Goal: Transaction & Acquisition: Purchase product/service

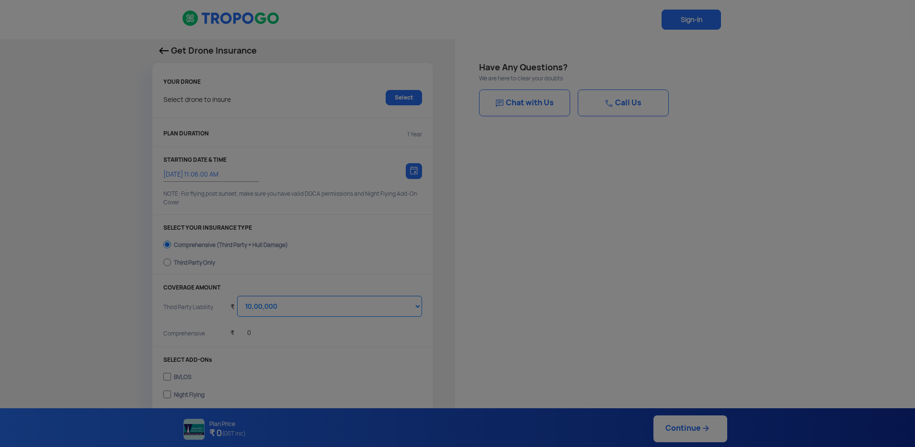
select select "1000000"
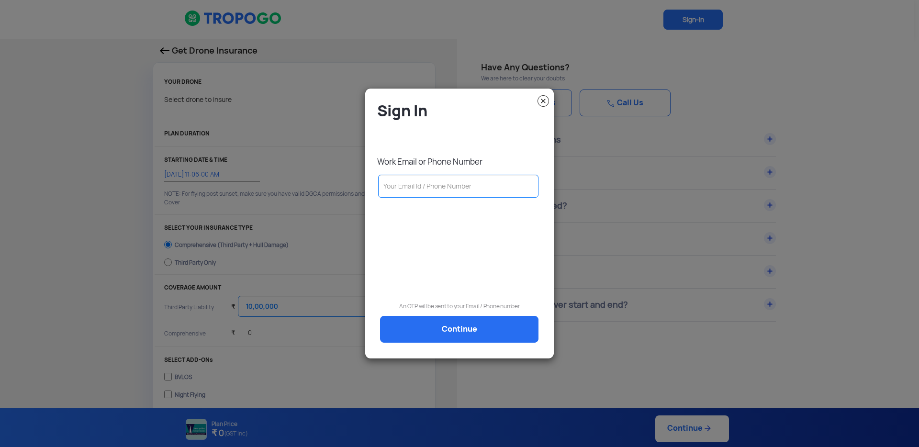
click at [457, 188] on input "text" at bounding box center [458, 186] width 160 height 23
type input "a"
click at [403, 188] on input "text" at bounding box center [458, 186] width 160 height 23
paste input "aryaman@redwinglabs.in"
type input "aryaman@redwinglabs.in"
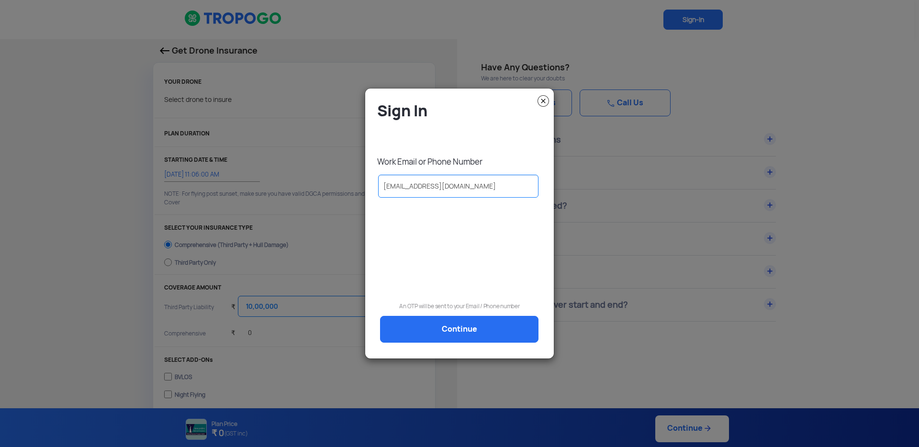
click at [542, 102] on img at bounding box center [543, 100] width 11 height 11
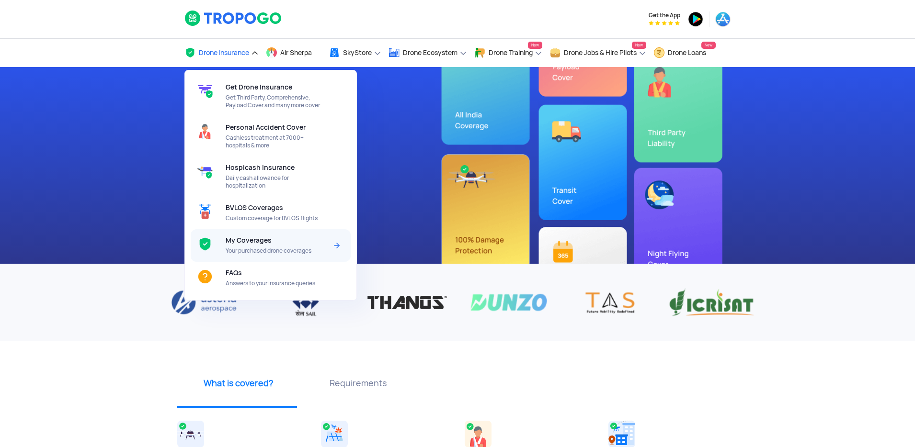
click at [304, 252] on span "Your purchased drone coverages" at bounding box center [276, 251] width 101 height 8
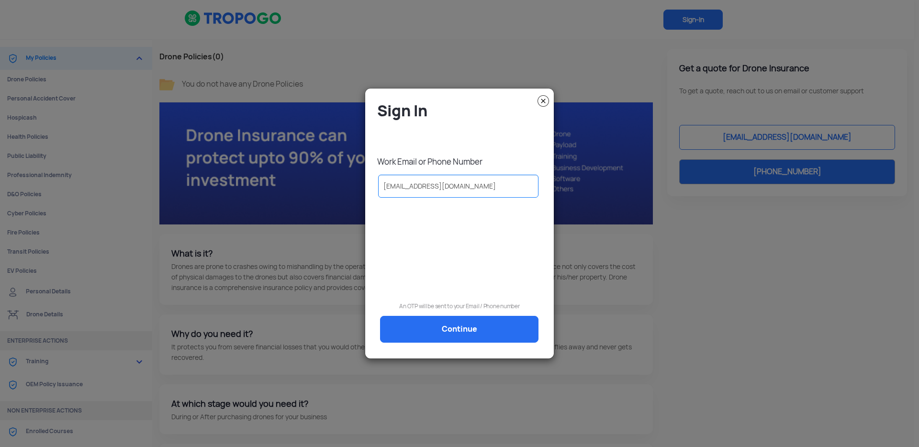
drag, startPoint x: 472, startPoint y: 186, endPoint x: 361, endPoint y: 179, distance: 111.4
click at [361, 179] on modal-container "Sign In Work Email or Phone Number aryaman@redwinglabs.in An OTP will be sent t…" at bounding box center [459, 223] width 919 height 447
type input "mohith.lg@redwinglabs.in"
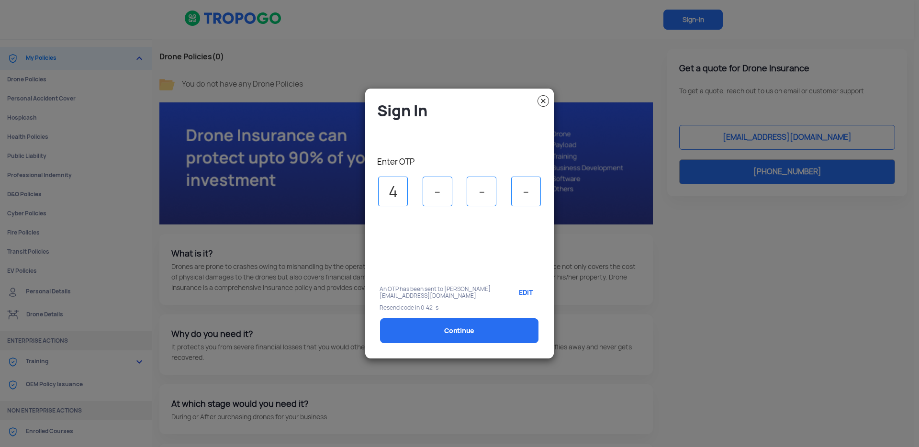
type input "4"
type input "2"
type input "7"
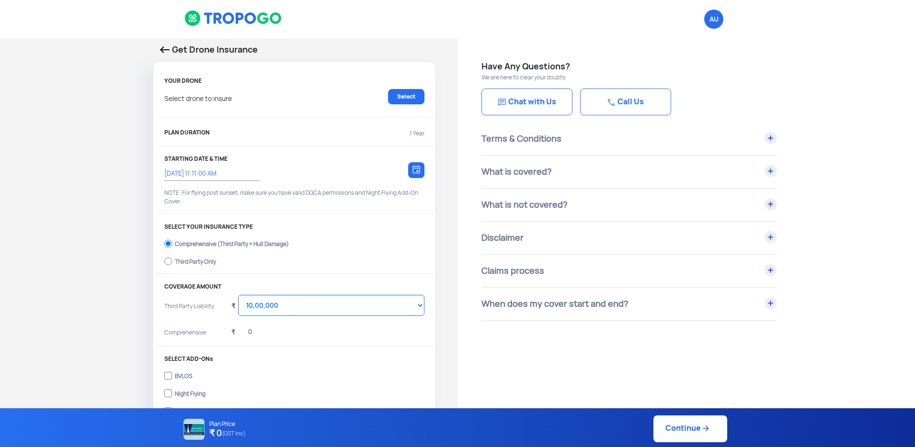
select select "1000000"
click at [713, 23] on span "AU Logout" at bounding box center [713, 19] width 19 height 19
click at [712, 17] on span "AU Logout" at bounding box center [713, 19] width 19 height 19
click at [165, 51] on img at bounding box center [165, 49] width 10 height 7
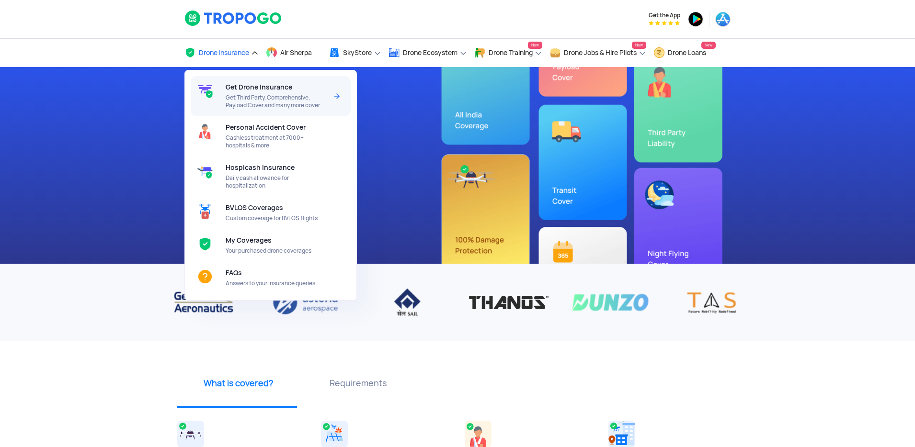
click at [259, 89] on span "Get Drone Insurance" at bounding box center [259, 87] width 67 height 8
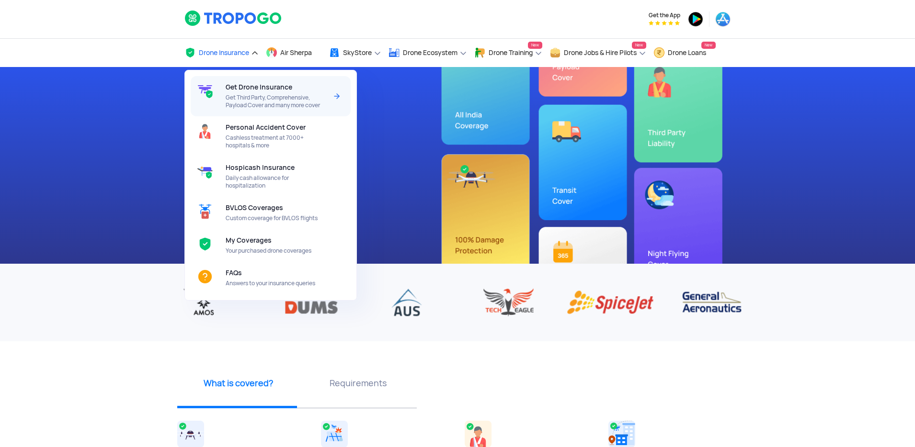
click at [264, 107] on span "Get Third Party, Comprehensive, Payload Cover and many more cover" at bounding box center [276, 101] width 101 height 15
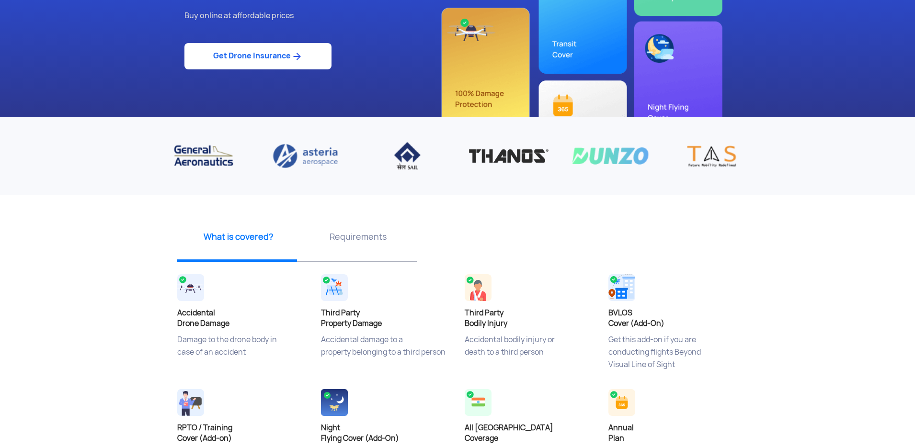
scroll to position [159, 0]
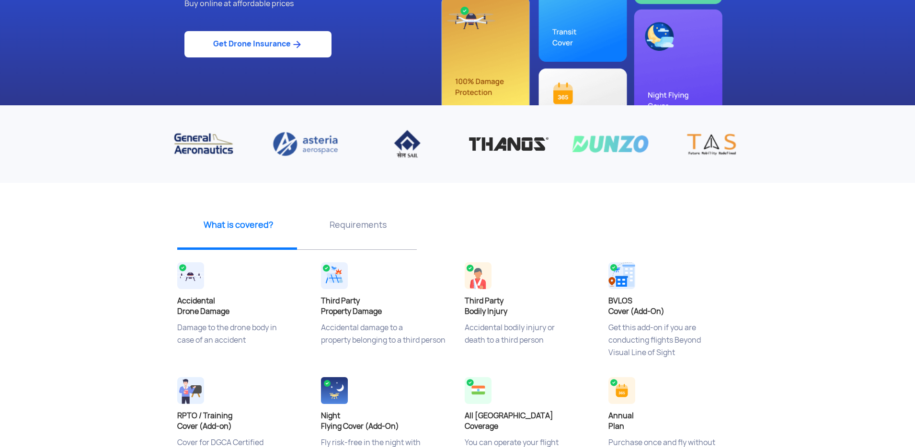
click at [289, 45] on link "Get Drone Insurance" at bounding box center [257, 44] width 147 height 26
select select "1000000"
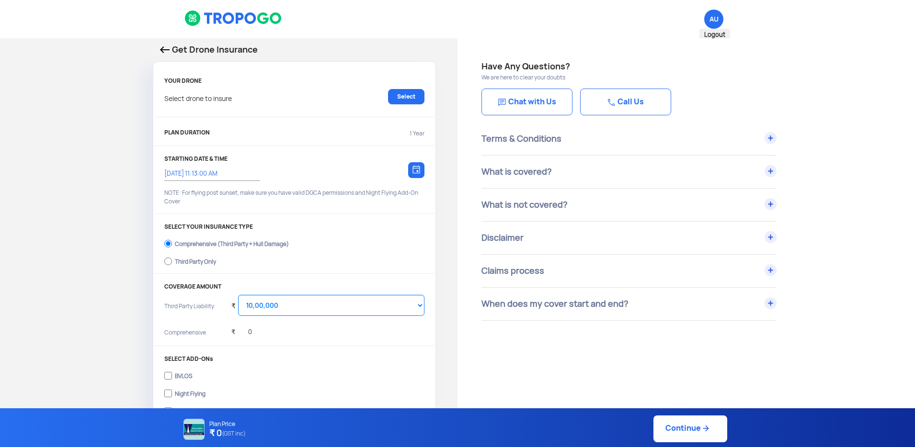
click at [715, 17] on span "AU Logout" at bounding box center [713, 19] width 19 height 19
click at [711, 25] on span "AU Logout" at bounding box center [713, 19] width 19 height 19
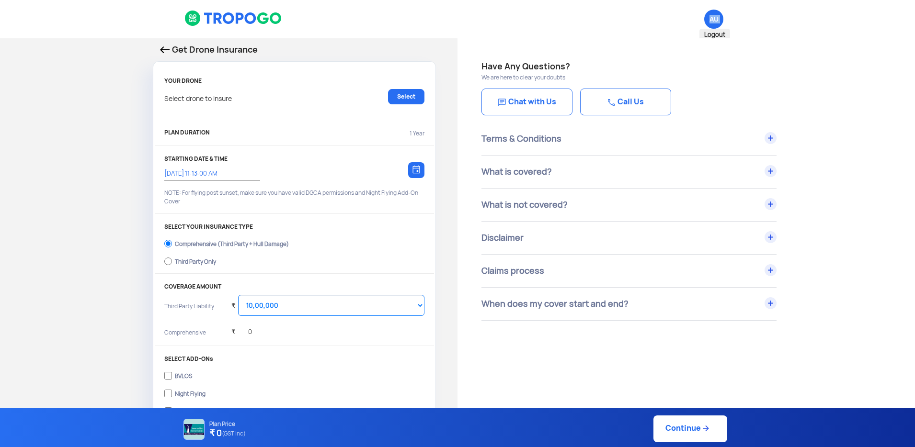
click at [711, 25] on span "AU Logout" at bounding box center [713, 19] width 19 height 19
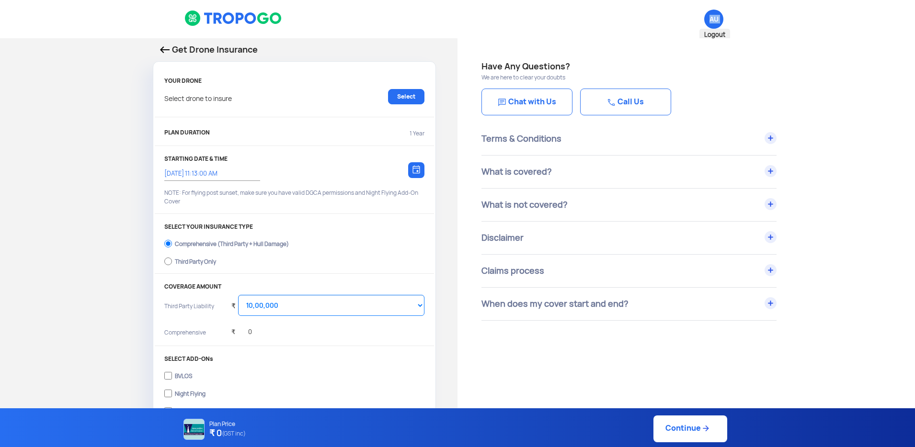
click at [711, 25] on span "AU Logout" at bounding box center [713, 19] width 19 height 19
click at [406, 90] on link "Select" at bounding box center [406, 96] width 36 height 15
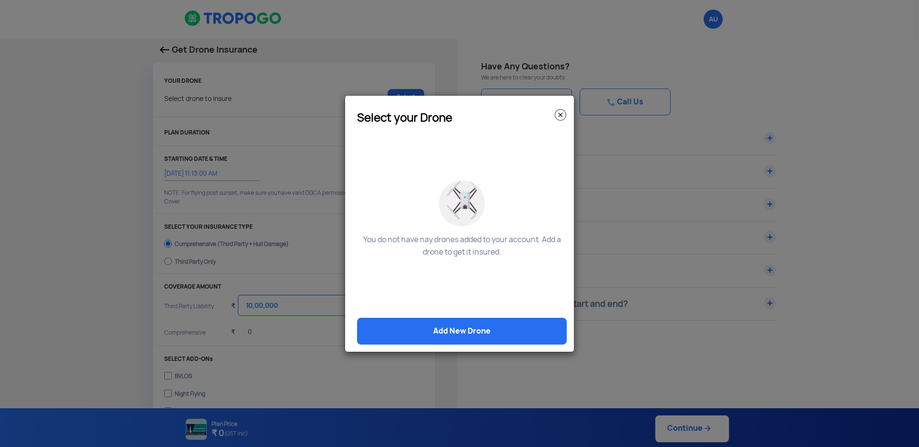
click at [562, 110] on img at bounding box center [560, 114] width 11 height 11
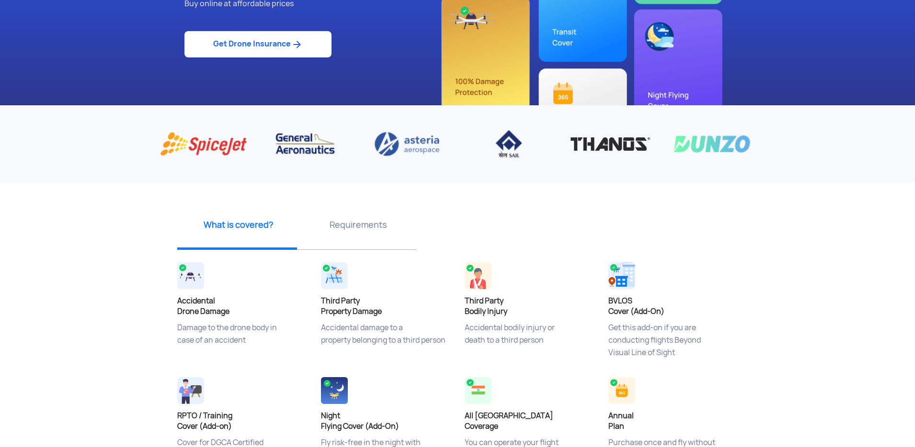
select select "1000000"
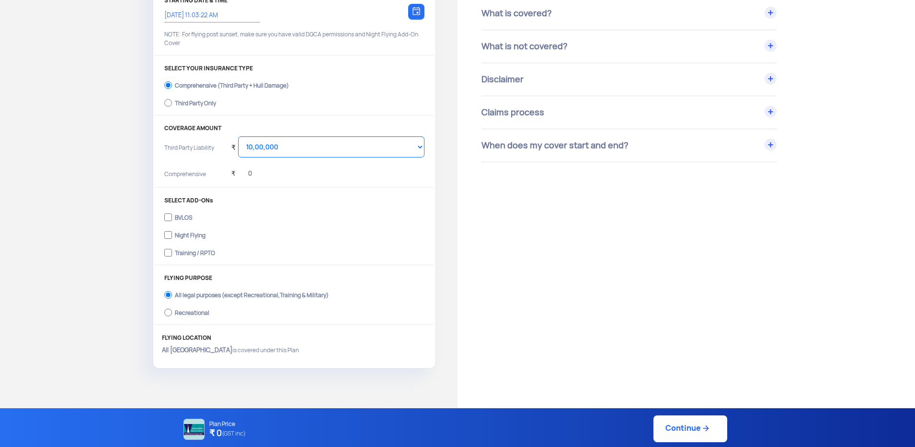
type input "14/10/2025, 11:13:00 AM"
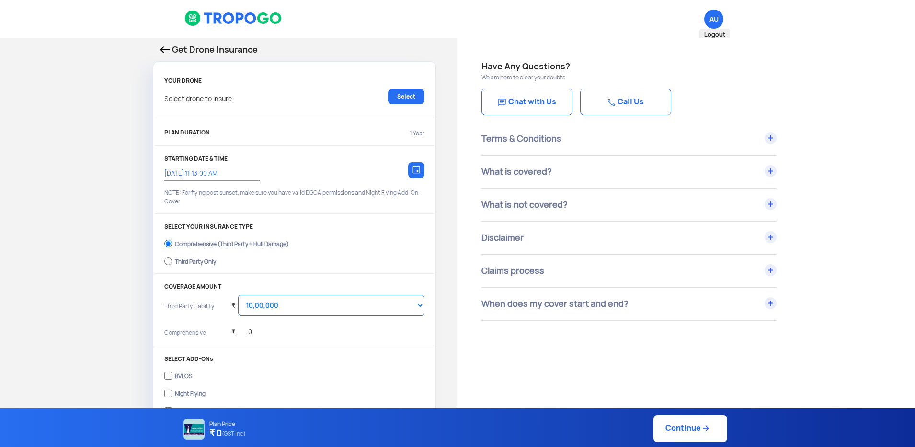
click at [719, 34] on span "Logout" at bounding box center [714, 35] width 31 height 12
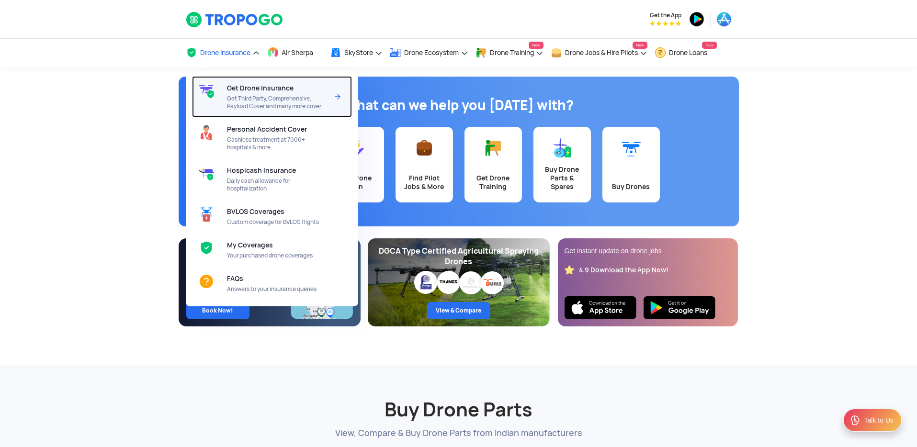
click at [245, 82] on div "Get Drone Insurance Get Third Party, Comprehensive, Payload Cover and many more…" at bounding box center [279, 96] width 105 height 41
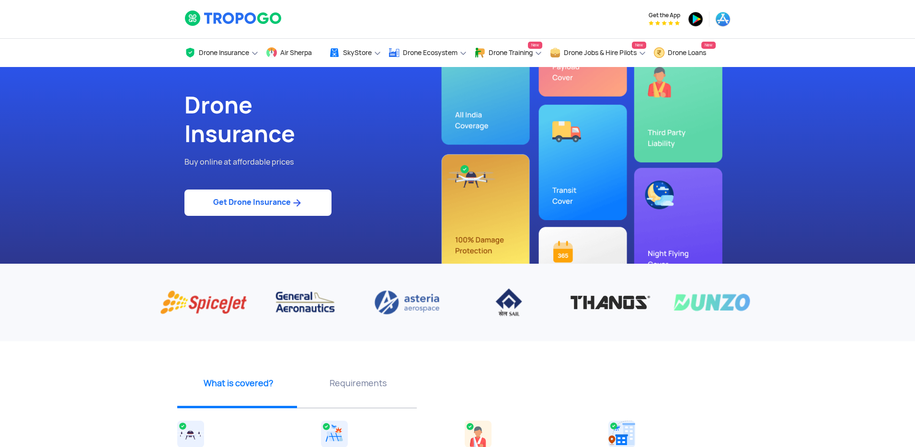
click at [288, 205] on link "Get Drone Insurance" at bounding box center [257, 203] width 147 height 26
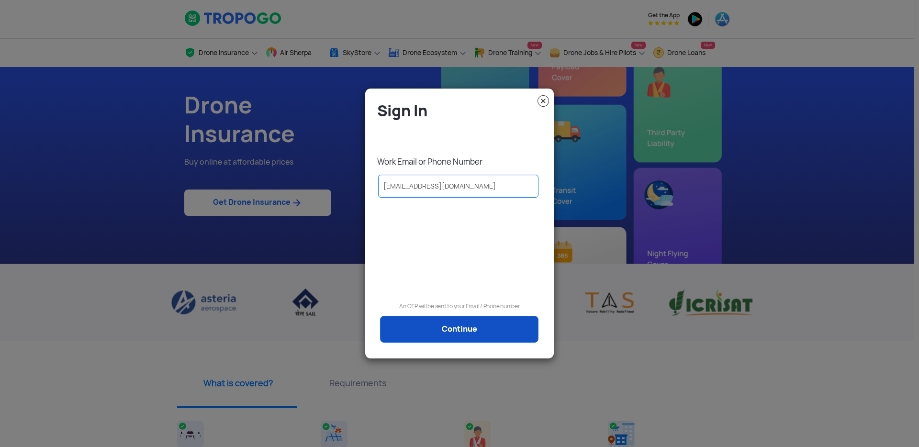
type input "[EMAIL_ADDRESS][DOMAIN_NAME]"
click at [464, 322] on link "Continue" at bounding box center [459, 329] width 159 height 27
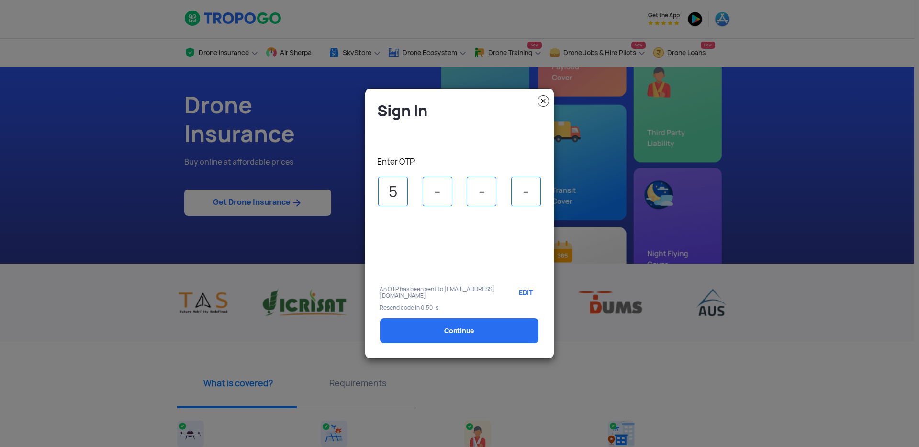
type input "5"
type input "6"
type input "5"
type input "2"
select select "1000000"
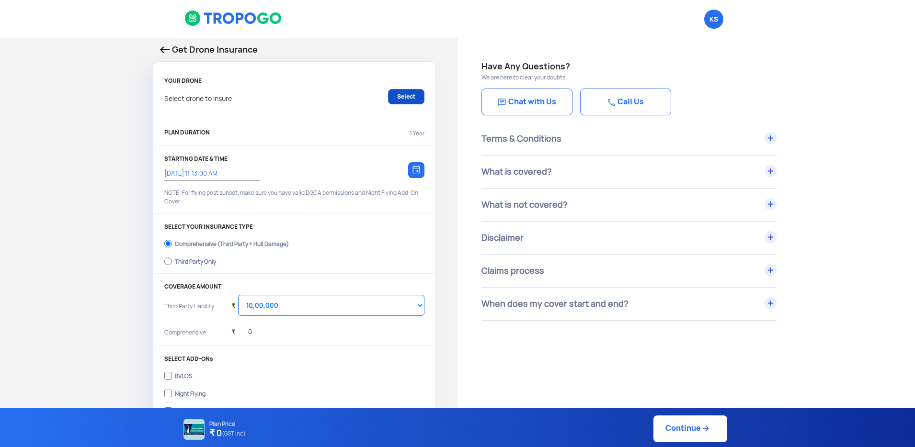
click at [392, 102] on link "Select" at bounding box center [406, 96] width 36 height 15
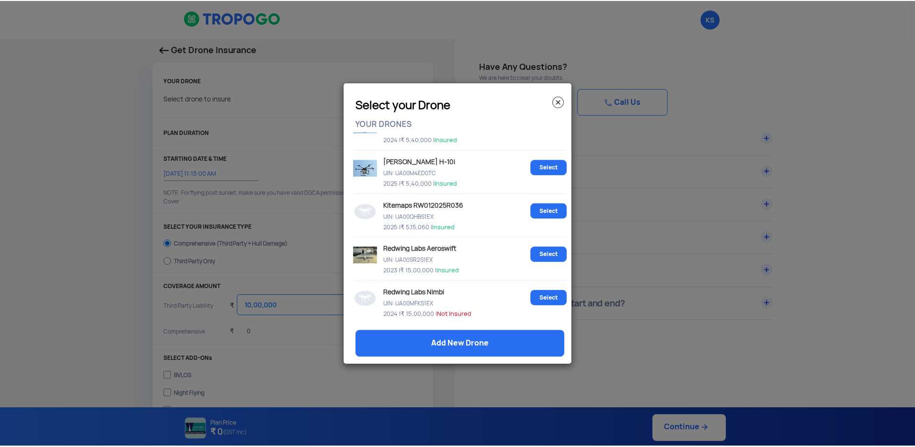
scroll to position [898, 0]
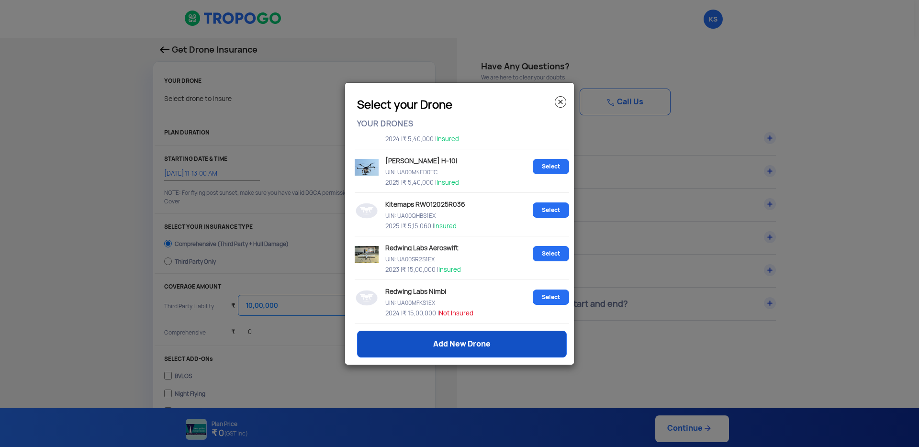
click at [461, 343] on link "Add New Drone" at bounding box center [462, 344] width 210 height 27
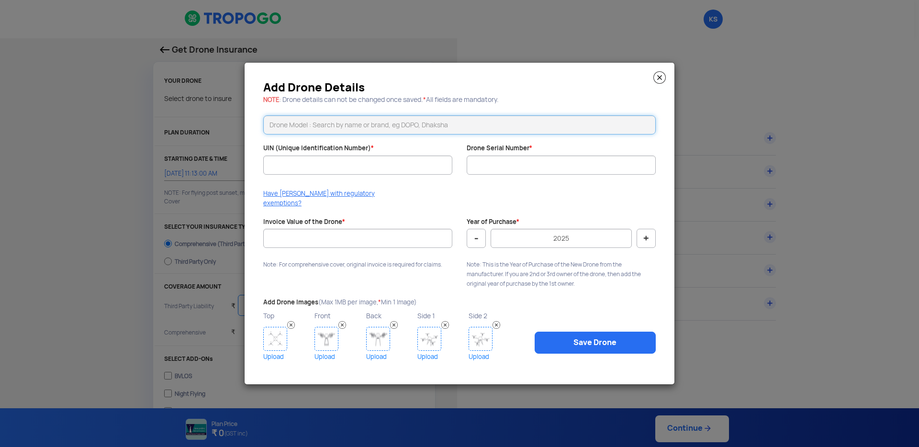
click at [387, 132] on input "text" at bounding box center [459, 124] width 393 height 19
type input "w"
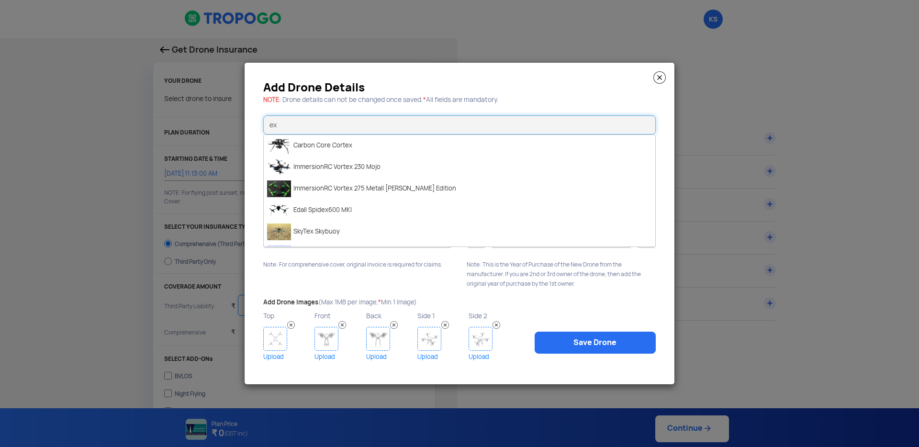
type input "e"
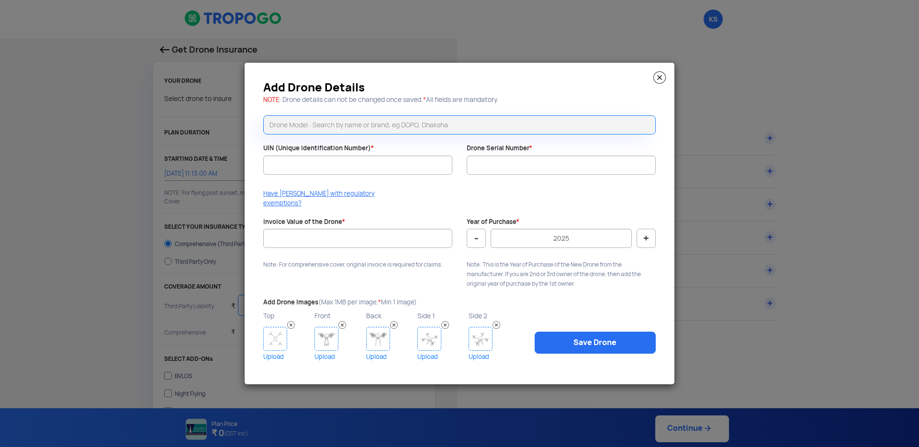
click at [663, 81] on img at bounding box center [660, 77] width 12 height 12
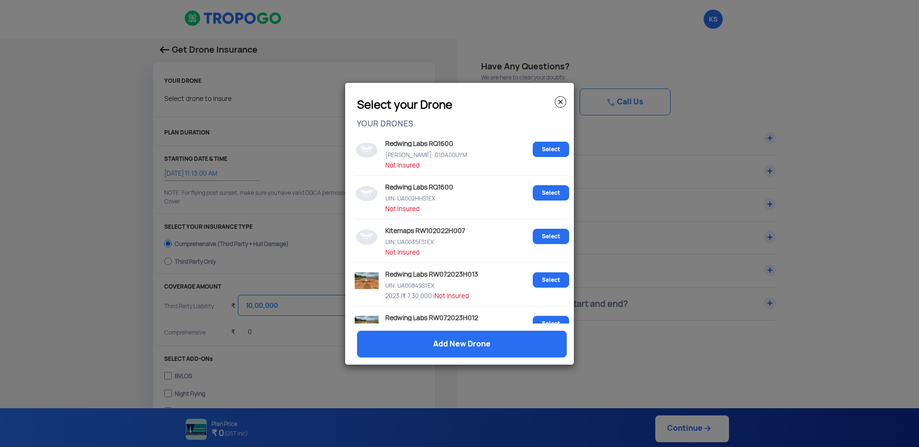
click at [559, 103] on img at bounding box center [560, 101] width 11 height 11
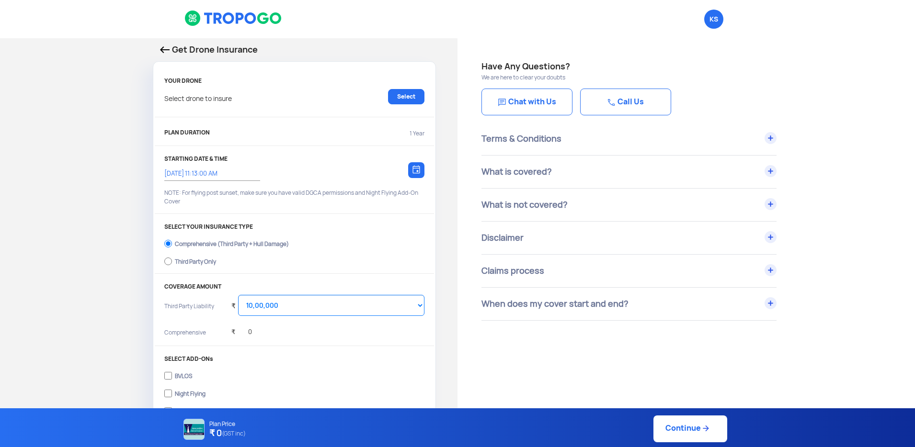
click at [159, 44] on div "Get Drone Insurance" at bounding box center [294, 52] width 283 height 18
click at [163, 49] on img at bounding box center [165, 49] width 10 height 7
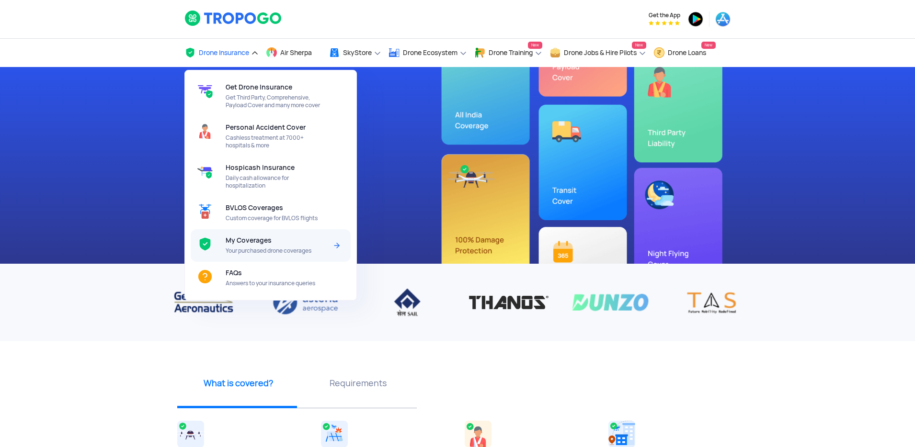
click at [284, 239] on div "My Coverages Your purchased drone coverages" at bounding box center [278, 245] width 105 height 33
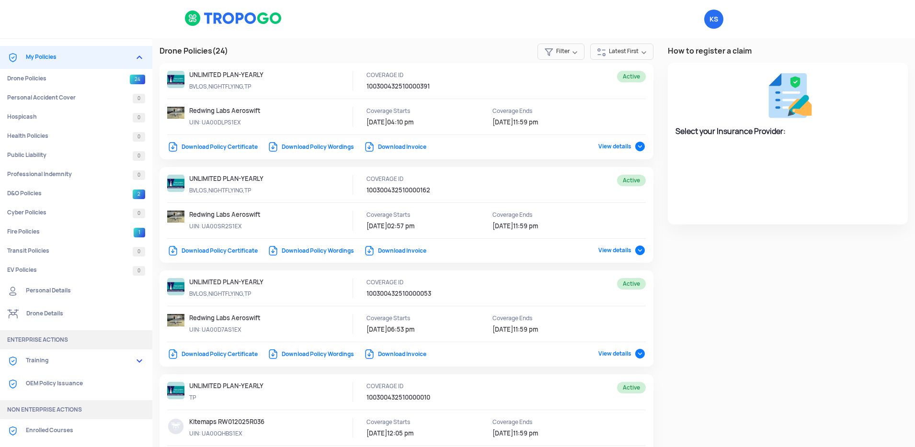
select select "National Insurance"
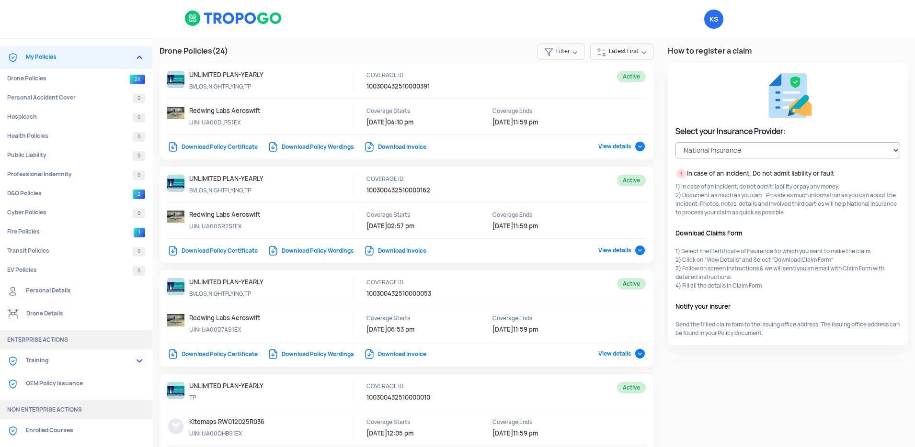
click at [255, 113] on p "Redwing Labs Aeroswift" at bounding box center [232, 111] width 86 height 9
click at [605, 148] on span "View details" at bounding box center [621, 147] width 47 height 8
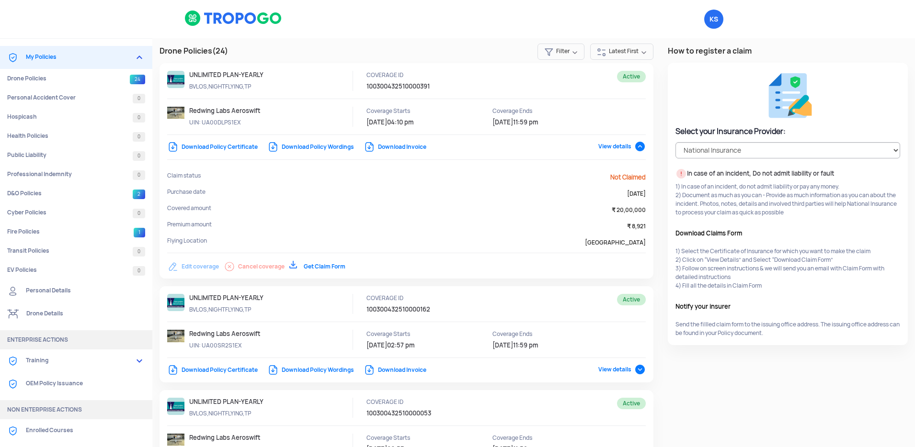
drag, startPoint x: 202, startPoint y: 123, endPoint x: 249, endPoint y: 123, distance: 46.9
click at [250, 124] on p "UIN: UA00DLPS1EX" at bounding box center [232, 122] width 86 height 9
click at [249, 123] on p "UIN: UA00DLPS1EX" at bounding box center [232, 122] width 86 height 9
click at [227, 144] on link "Download Policy Certificate" at bounding box center [212, 147] width 91 height 8
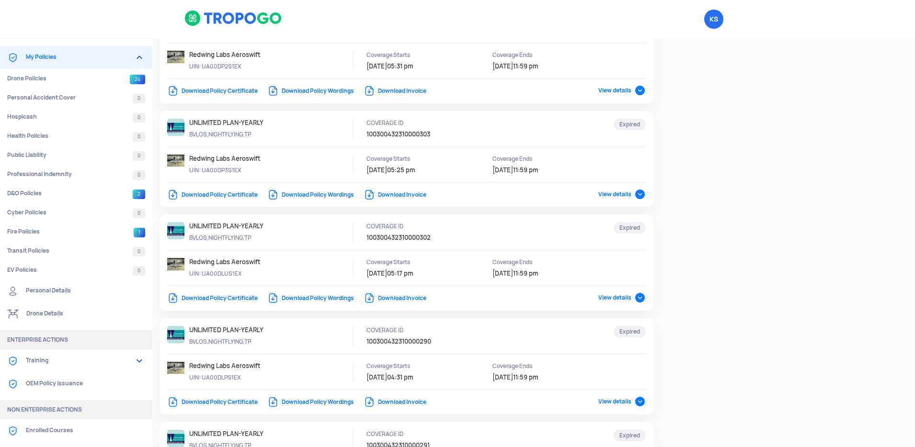
scroll to position [1425, 0]
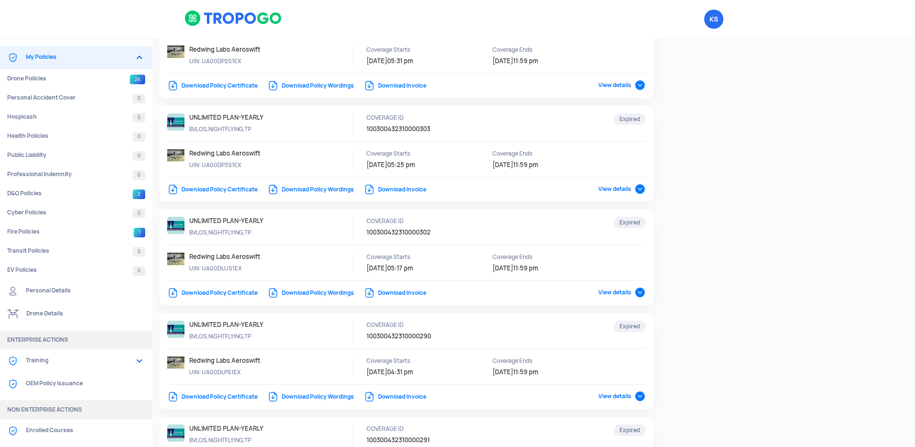
click at [614, 293] on span "View details" at bounding box center [621, 293] width 47 height 8
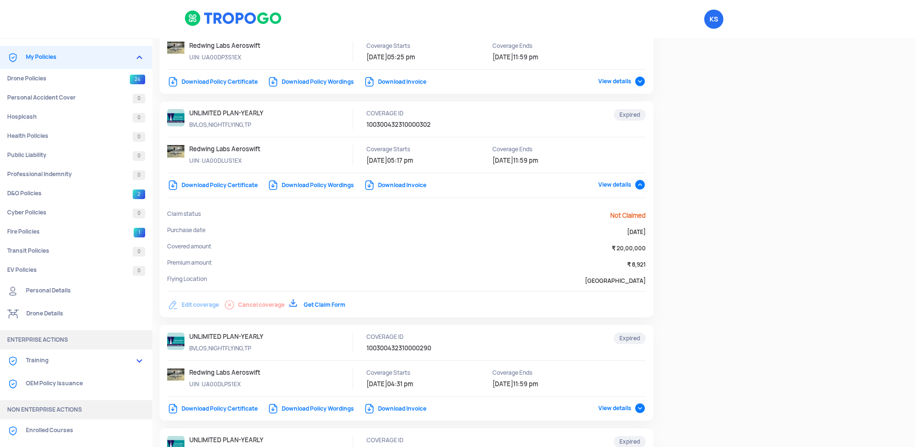
scroll to position [1551, 0]
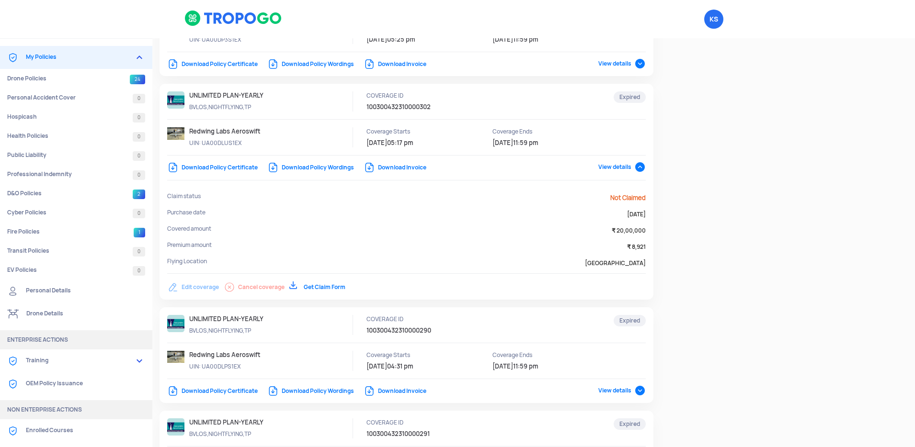
click at [205, 286] on div "Edit coverage Cancel coverage Get Claim Form" at bounding box center [345, 283] width 357 height 18
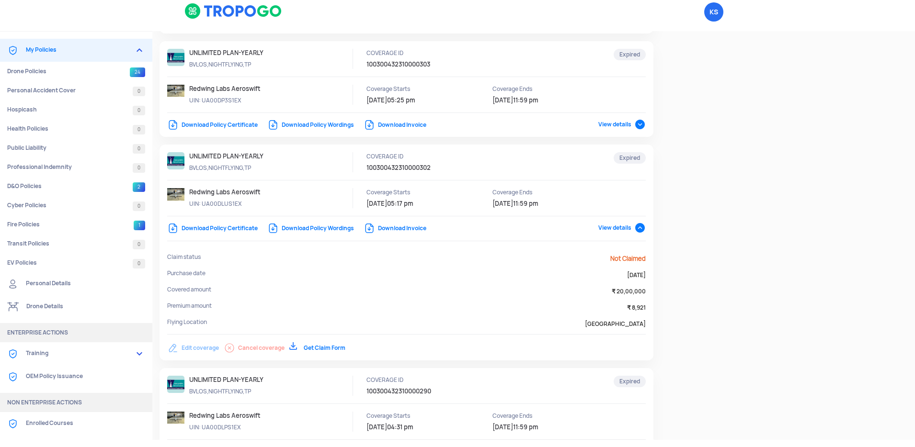
scroll to position [0, 0]
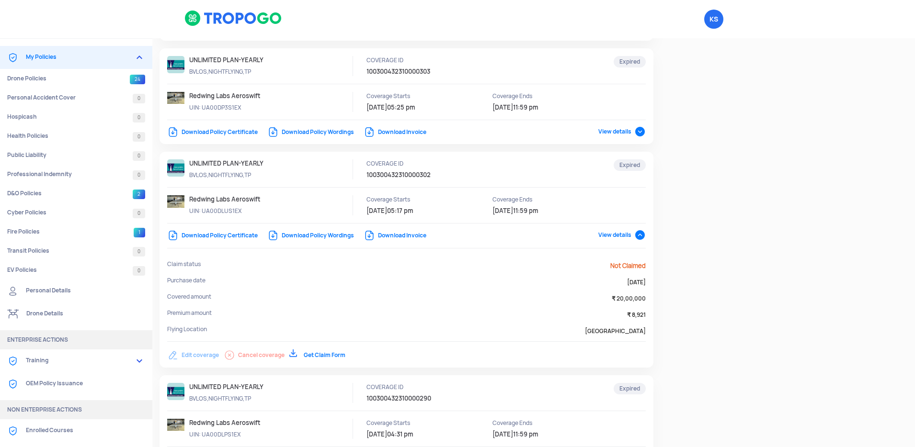
drag, startPoint x: 242, startPoint y: 210, endPoint x: 203, endPoint y: 208, distance: 38.8
click at [203, 208] on p "UIN: UA00DLUS1EX" at bounding box center [232, 211] width 86 height 9
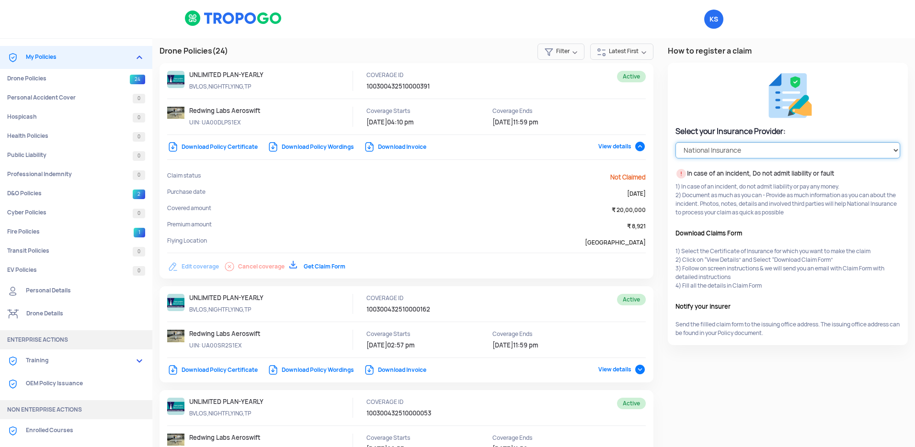
click at [710, 151] on select "Select your Insurance Provider HDFC ERGO TATA AIG ICICI Lombard National Insura…" at bounding box center [787, 150] width 225 height 16
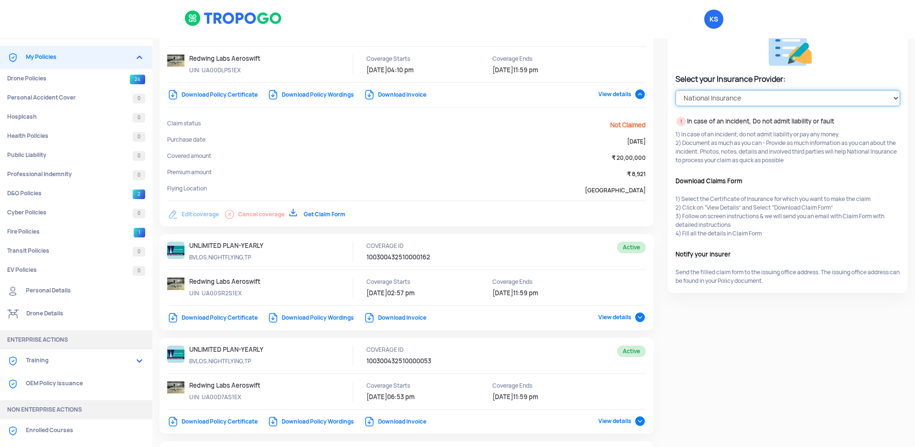
scroll to position [53, 0]
click at [102, 226] on link "Fire Policies 1" at bounding box center [76, 231] width 152 height 19
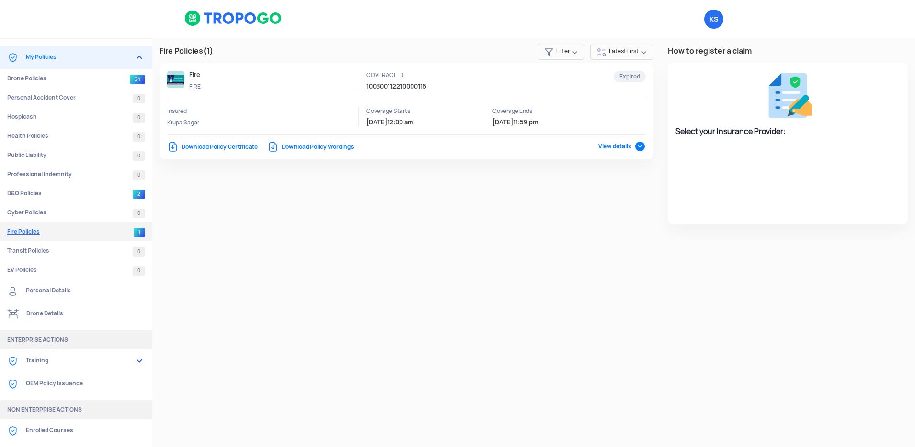
select select "National Insurance"
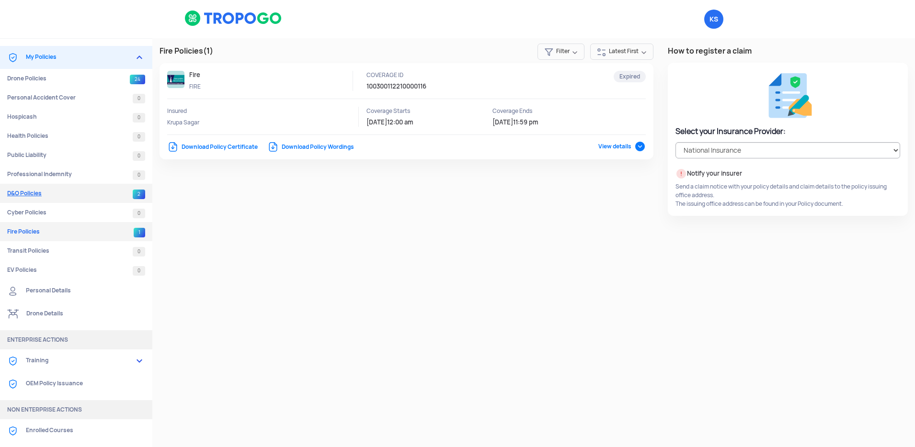
click at [105, 193] on link "D&O Policies 2" at bounding box center [76, 193] width 152 height 19
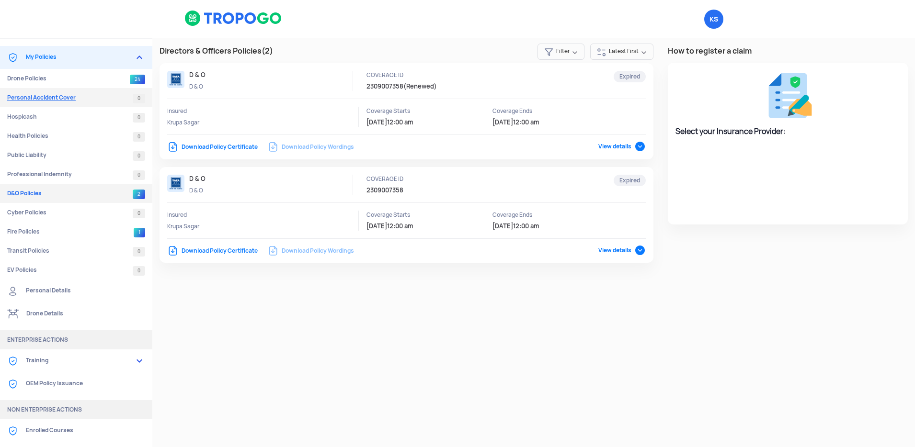
select select "TATA AIG"
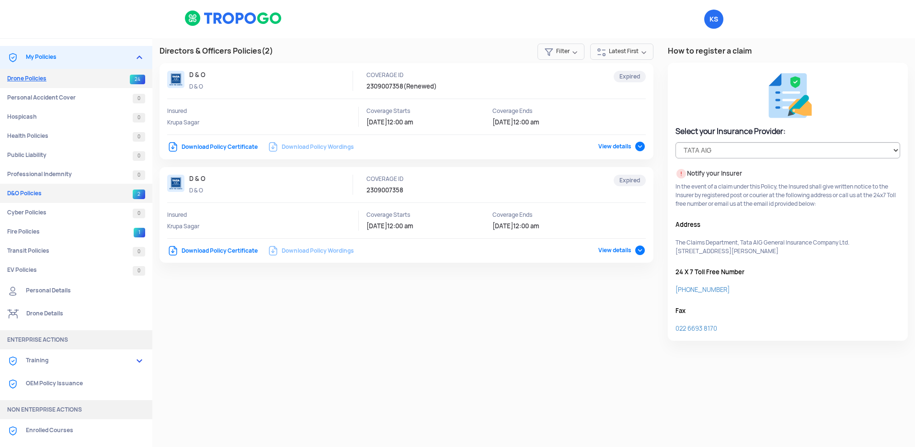
click at [102, 77] on link "Drone Policies 24" at bounding box center [76, 78] width 152 height 19
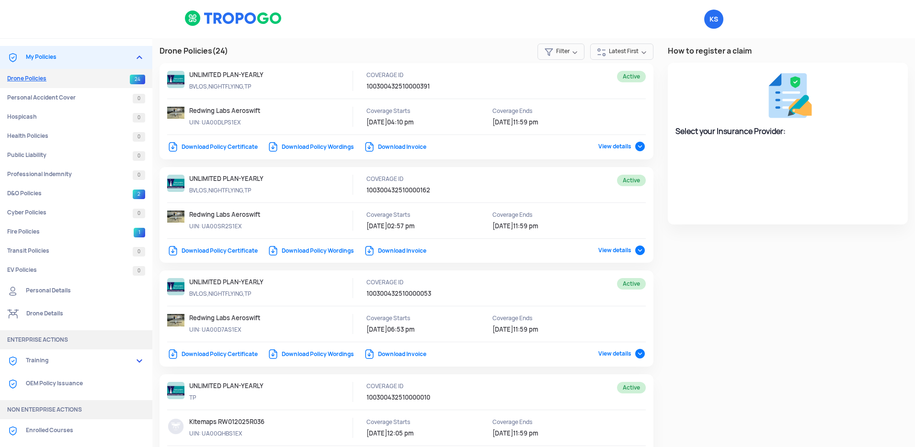
select select "National Insurance"
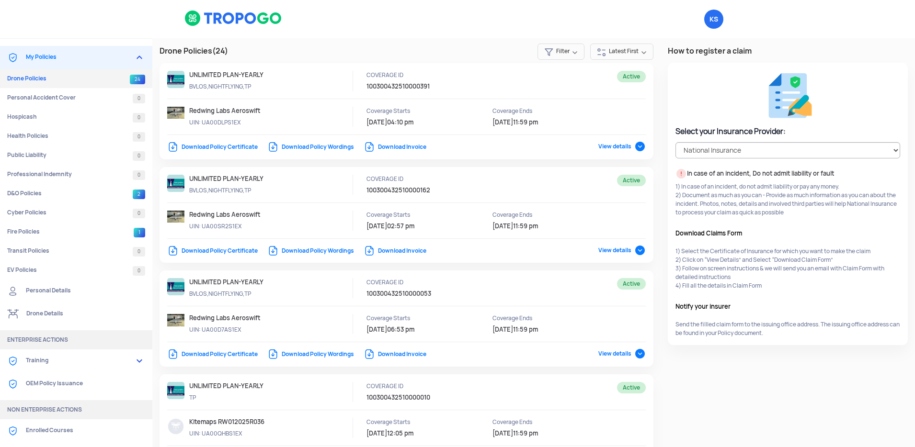
drag, startPoint x: 202, startPoint y: 122, endPoint x: 282, endPoint y: 125, distance: 80.0
click at [282, 125] on div "Redwing Labs Aeroswift UIN: UA00DLPS1EX" at bounding box center [271, 117] width 164 height 20
copy p "UA00DLPS1EX"
drag, startPoint x: 490, startPoint y: 125, endPoint x: 549, endPoint y: 123, distance: 59.4
click at [549, 123] on p "11/9/2026 11:59 pm" at bounding box center [535, 122] width 86 height 9
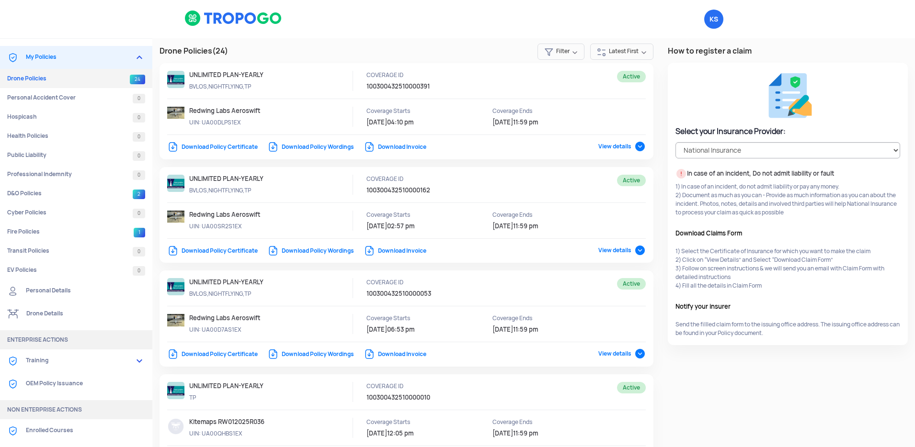
copy p "11/9/2026 11:59 pm"
drag, startPoint x: 202, startPoint y: 226, endPoint x: 266, endPoint y: 226, distance: 64.2
click at [266, 226] on p "UIN: UA00SR2S1EX" at bounding box center [232, 226] width 86 height 9
copy p "UA00SR2S1EX"
click at [279, 223] on div "Redwing Labs Aeroswift UIN: UA00SR2S1EX" at bounding box center [271, 221] width 164 height 20
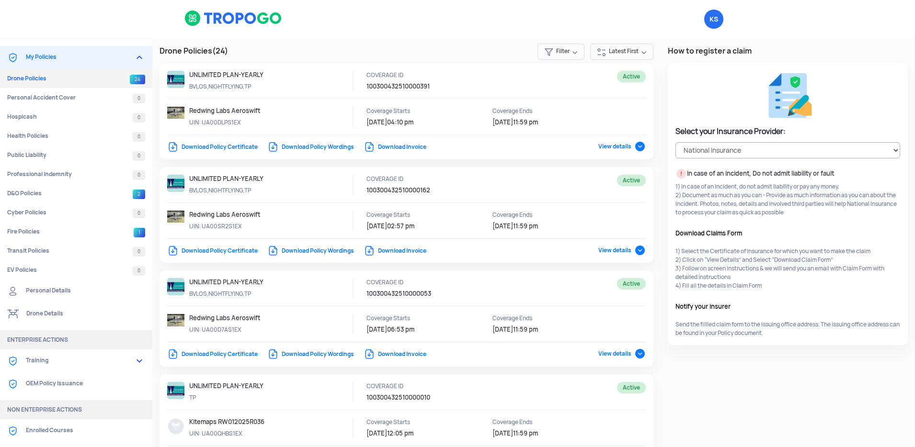
drag, startPoint x: 203, startPoint y: 329, endPoint x: 272, endPoint y: 329, distance: 69.4
click at [272, 329] on p "UIN: UA00D7AS1EX" at bounding box center [232, 330] width 86 height 9
copy p "UA00D7AS1EX"
drag, startPoint x: 364, startPoint y: 293, endPoint x: 433, endPoint y: 292, distance: 69.4
click at [435, 292] on div "COVERAGE ID 100300432510000053" at bounding box center [502, 292] width 287 height 28
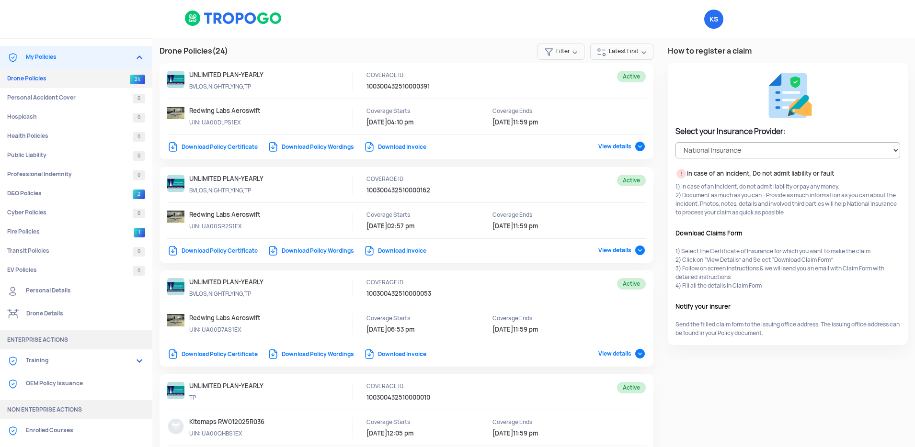
click at [385, 296] on p "100300432510000053" at bounding box center [416, 294] width 101 height 9
drag, startPoint x: 365, startPoint y: 294, endPoint x: 454, endPoint y: 294, distance: 88.6
click at [454, 294] on p "100300432510000053" at bounding box center [416, 294] width 101 height 9
copy p "100300432510000053"
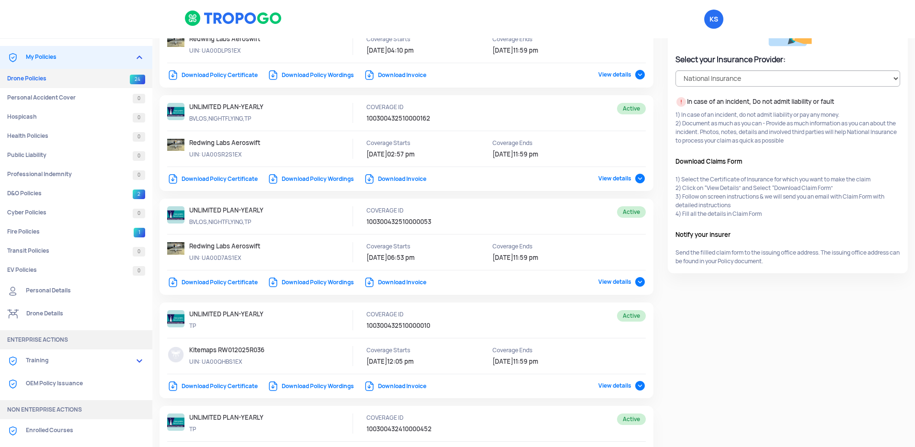
scroll to position [80, 0]
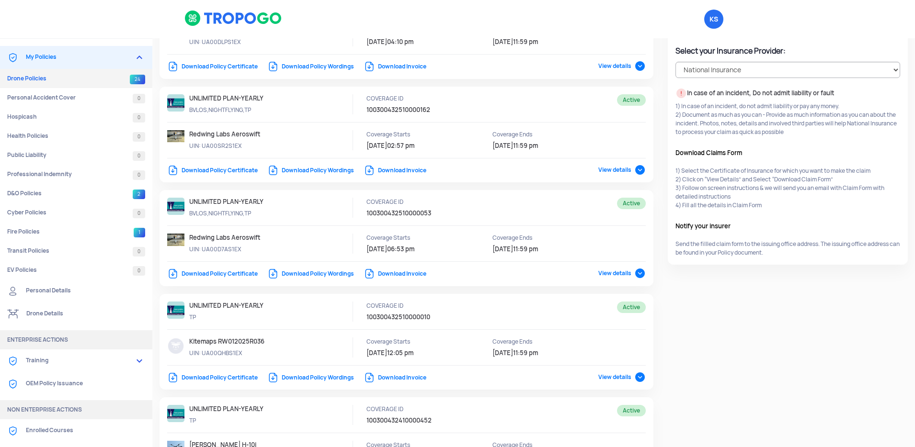
drag, startPoint x: 202, startPoint y: 354, endPoint x: 276, endPoint y: 354, distance: 74.7
click at [276, 354] on div "Kitemaps RW012025R036 UIN: UA00QHBS1EX" at bounding box center [271, 348] width 164 height 20
copy p "UA00QHBS1EX"
drag, startPoint x: 363, startPoint y: 317, endPoint x: 446, endPoint y: 318, distance: 82.4
click at [446, 318] on div "COVERAGE ID 100300432510000010" at bounding box center [502, 316] width 287 height 28
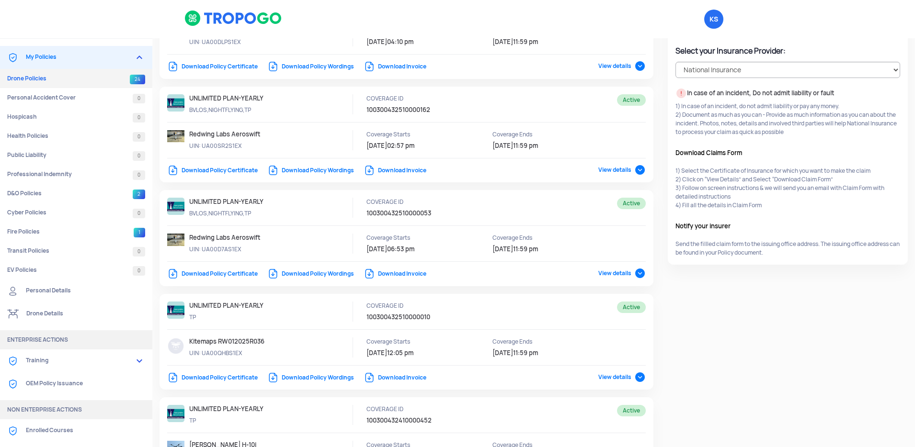
click at [446, 318] on p "100300432510000010" at bounding box center [416, 317] width 101 height 9
drag, startPoint x: 436, startPoint y: 317, endPoint x: 367, endPoint y: 317, distance: 68.5
click at [367, 317] on p "100300432510000010" at bounding box center [416, 317] width 101 height 9
drag, startPoint x: 365, startPoint y: 320, endPoint x: 446, endPoint y: 320, distance: 80.9
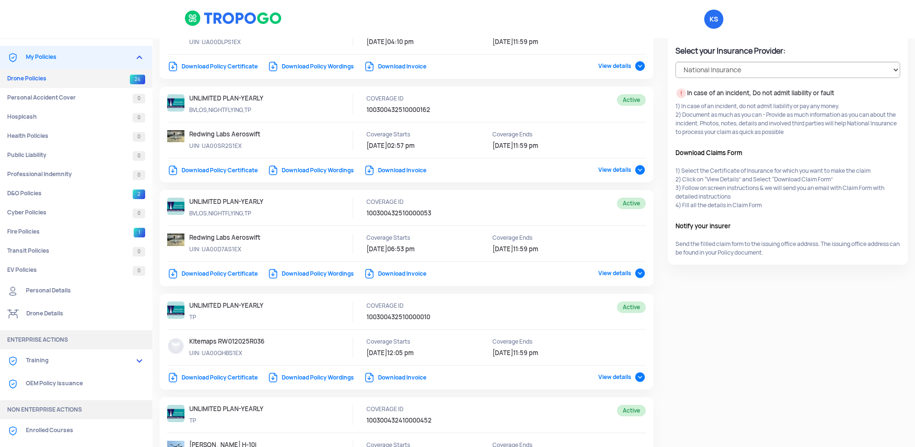
click at [446, 320] on p "100300432510000010" at bounding box center [416, 317] width 101 height 9
copy p "100300432510000010"
drag, startPoint x: 491, startPoint y: 353, endPoint x: 555, endPoint y: 353, distance: 63.7
click at [555, 353] on p "6/4/2026 11:59 pm" at bounding box center [535, 353] width 86 height 9
copy p "6/4/2026 11:59 pm"
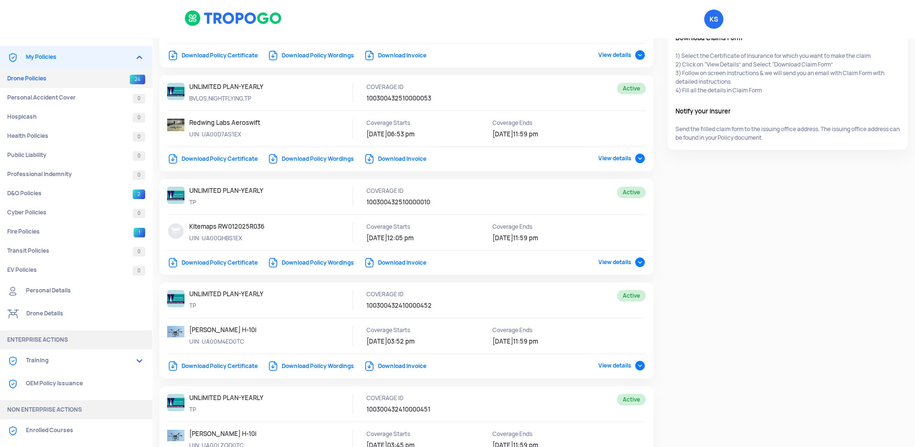
scroll to position [208, 0]
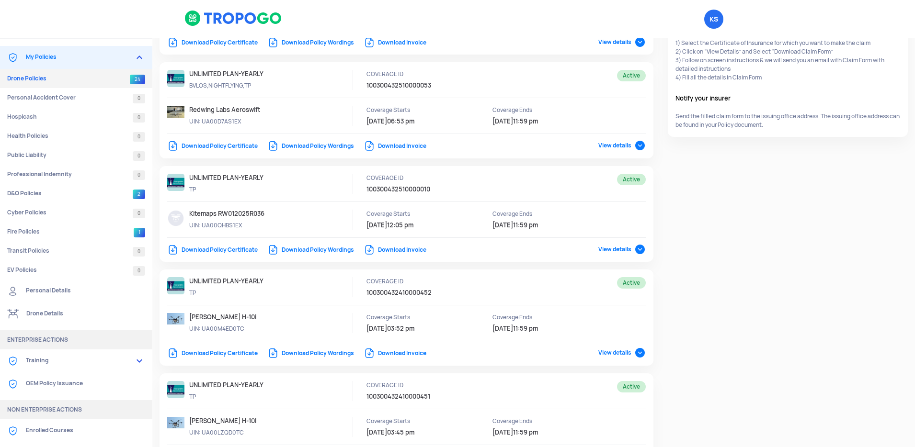
drag, startPoint x: 203, startPoint y: 328, endPoint x: 251, endPoint y: 328, distance: 48.4
click at [251, 328] on p "UIN: UA00M4ED0TC" at bounding box center [232, 329] width 86 height 9
copy p "UA00M4ED0TC"
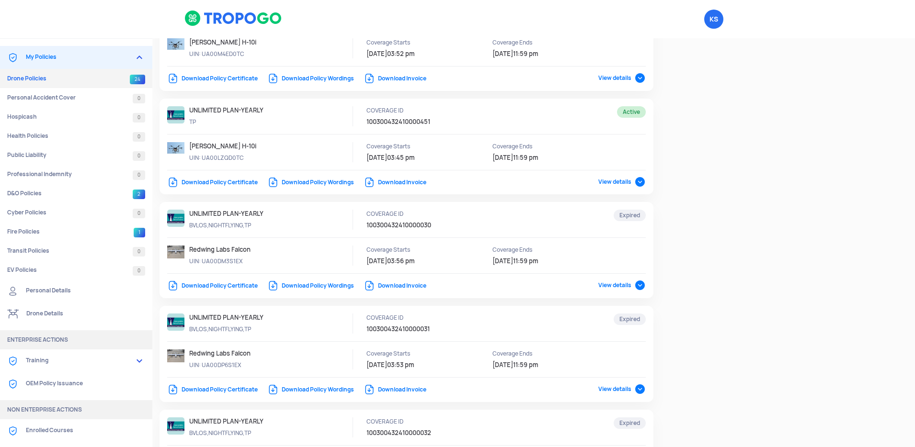
scroll to position [497, 0]
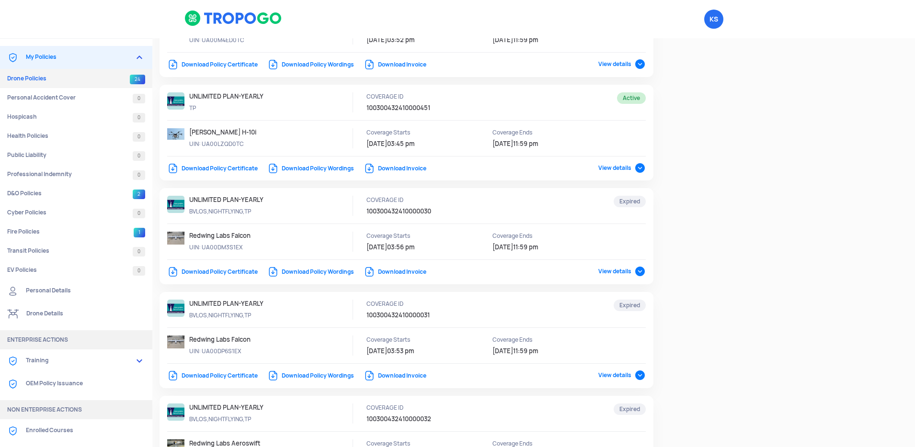
drag, startPoint x: 203, startPoint y: 248, endPoint x: 270, endPoint y: 248, distance: 67.0
click at [270, 248] on p "UIN: UA00DM3S1EX" at bounding box center [232, 247] width 86 height 9
copy p "UA00DM3S1EX"
click at [259, 245] on p "UIN: UA00DM3S1EX" at bounding box center [232, 247] width 86 height 9
drag, startPoint x: 365, startPoint y: 214, endPoint x: 442, endPoint y: 214, distance: 77.6
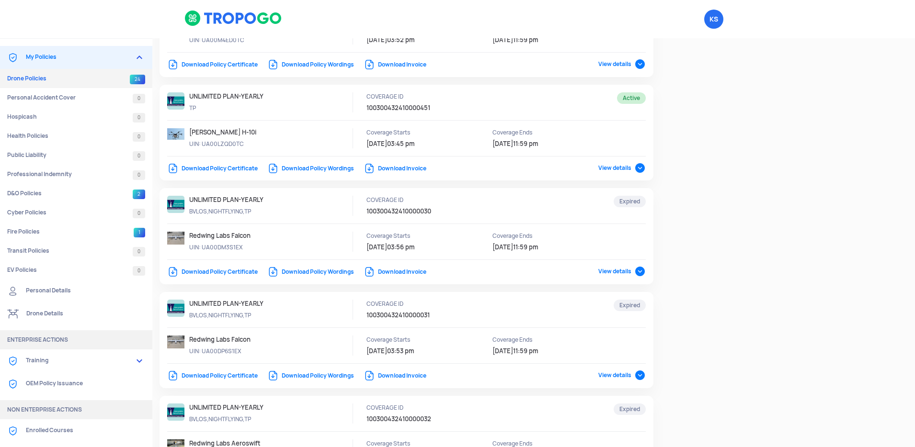
click at [442, 214] on p "100300432410000030" at bounding box center [416, 211] width 101 height 9
drag, startPoint x: 489, startPoint y: 246, endPoint x: 563, endPoint y: 246, distance: 74.2
click at [563, 246] on div "Coverage Starts 1/4/2024 03:56 pm Coverage Ends 31/3/2025 11:59 pm" at bounding box center [491, 242] width 251 height 20
click at [538, 247] on span "11:59 pm" at bounding box center [525, 247] width 25 height 8
drag, startPoint x: 489, startPoint y: 246, endPoint x: 545, endPoint y: 246, distance: 56.5
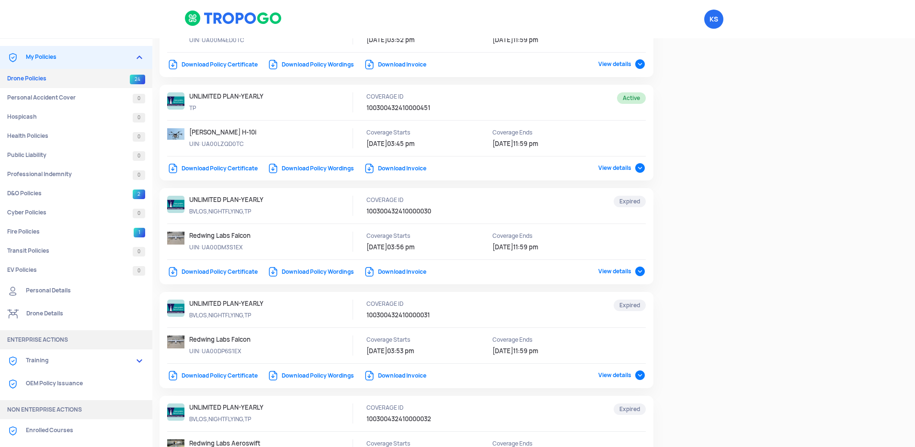
click at [546, 246] on div "Coverage Starts 1/4/2024 03:56 pm Coverage Ends 31/3/2025 11:59 pm" at bounding box center [491, 242] width 251 height 20
click at [492, 248] on span "31/3/2025" at bounding box center [502, 247] width 21 height 8
drag, startPoint x: 490, startPoint y: 248, endPoint x: 554, endPoint y: 249, distance: 63.7
click at [554, 249] on p "31/3/2025 11:59 pm" at bounding box center [535, 247] width 86 height 9
drag, startPoint x: 202, startPoint y: 351, endPoint x: 245, endPoint y: 351, distance: 43.1
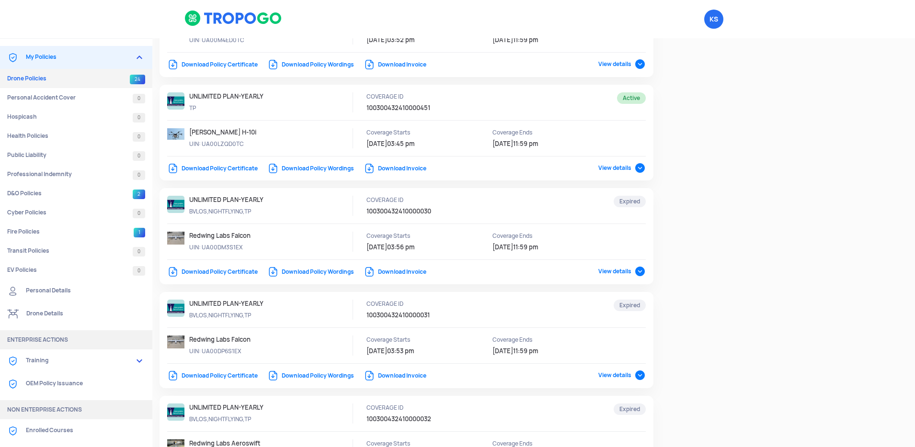
click at [245, 351] on p "UIN: UA00DP6S1EX" at bounding box center [232, 351] width 86 height 9
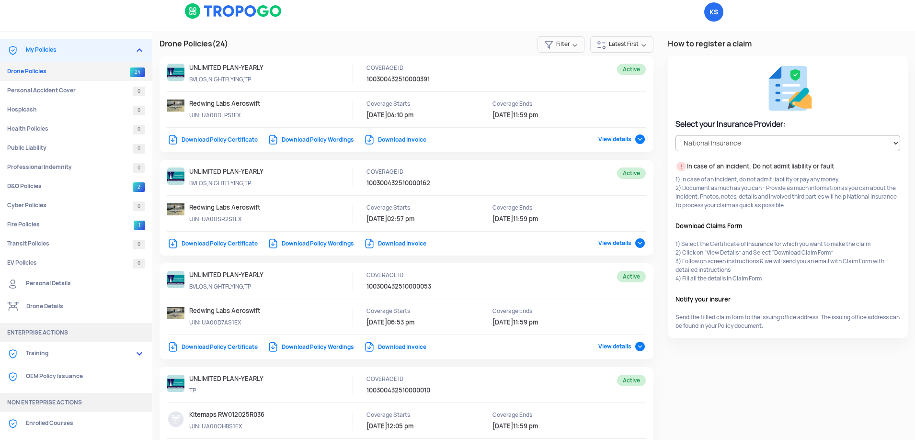
scroll to position [1332, 0]
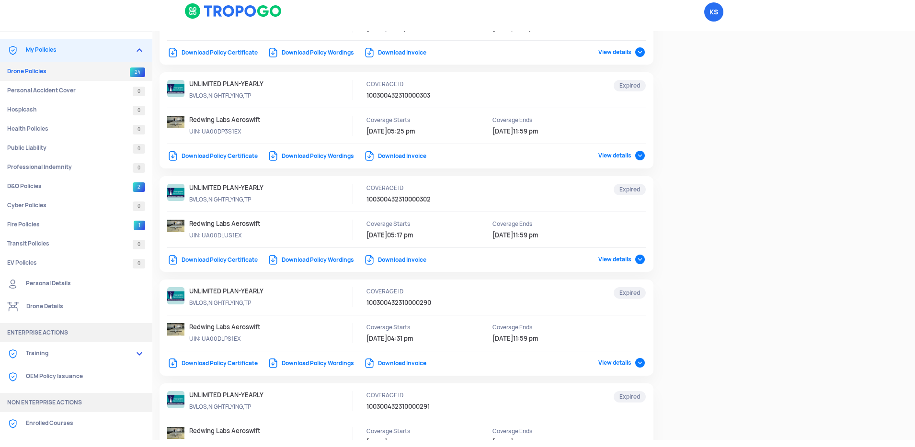
click at [621, 256] on span "View details" at bounding box center [621, 260] width 47 height 8
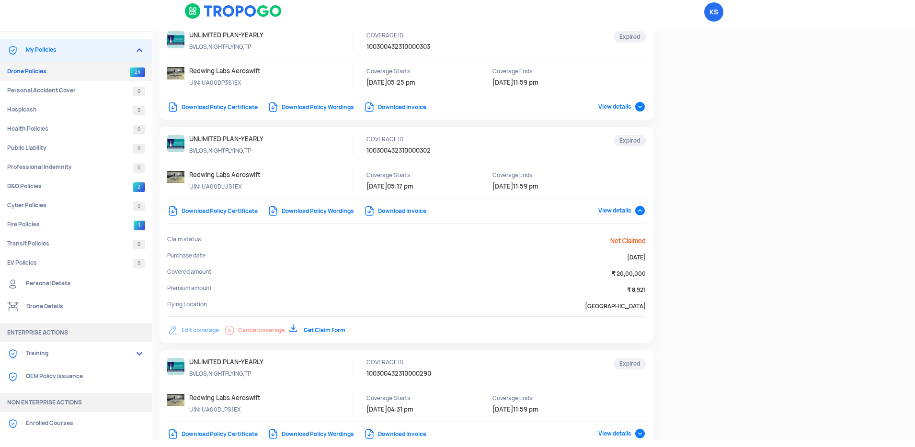
scroll to position [1382, 0]
click at [319, 332] on link "Get Claim Form" at bounding box center [317, 329] width 56 height 8
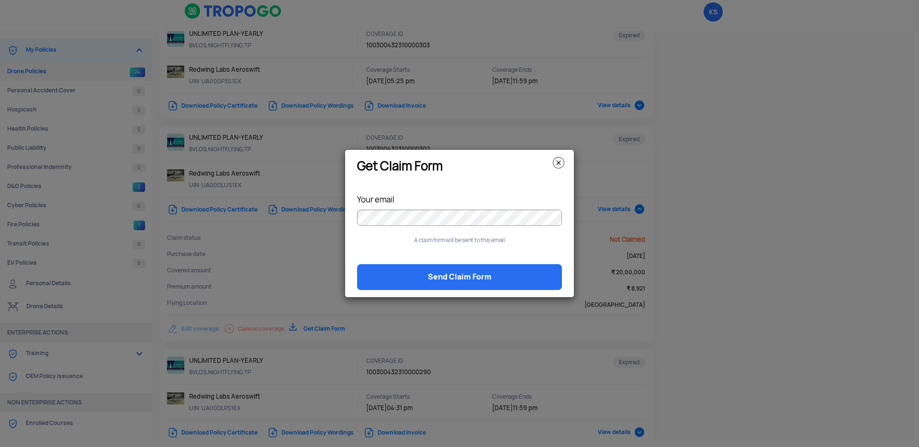
click at [561, 168] on img at bounding box center [558, 162] width 11 height 11
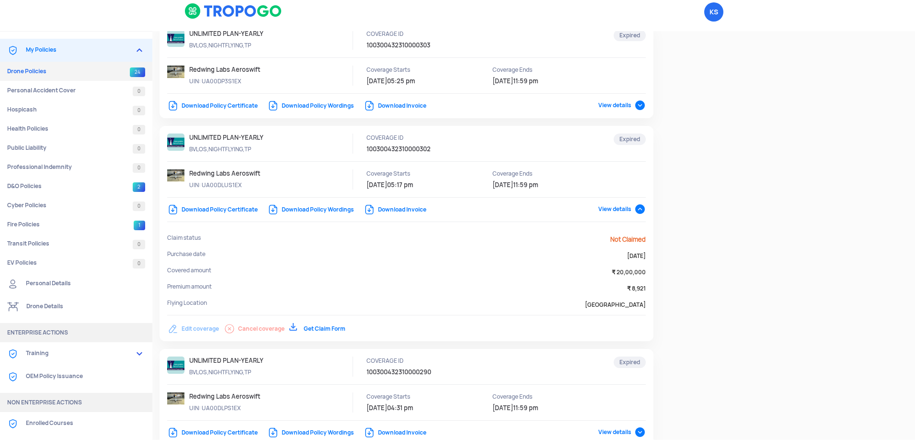
click at [344, 212] on link "Download Policy Wordings" at bounding box center [310, 210] width 87 height 8
click at [250, 208] on link "Download Policy Certificate" at bounding box center [212, 210] width 91 height 8
click at [516, 242] on td "Claim status" at bounding box center [345, 242] width 357 height 16
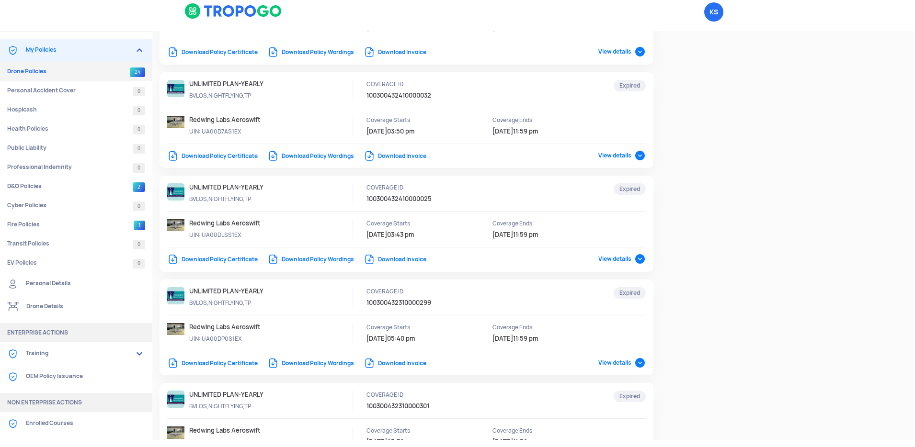
click at [218, 261] on link "Download Policy Certificate" at bounding box center [212, 260] width 91 height 8
click at [337, 233] on div "Redwing Labs Aeroswift UIN: UA00DLSS1EX" at bounding box center [271, 229] width 164 height 20
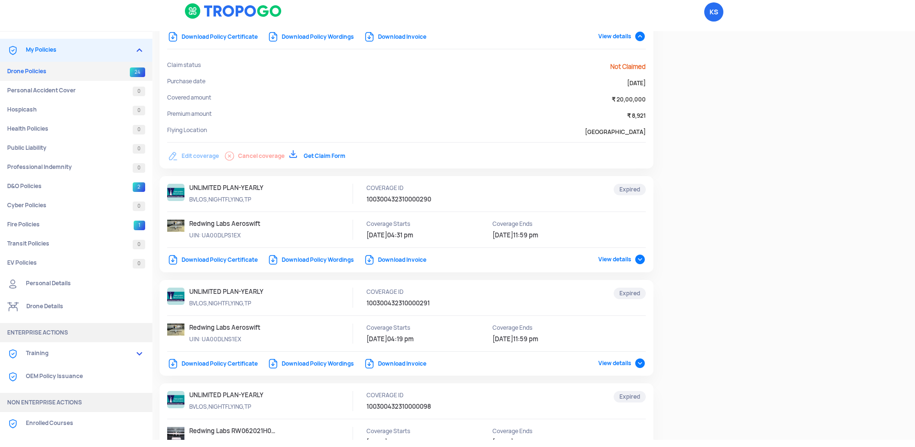
scroll to position [0, 0]
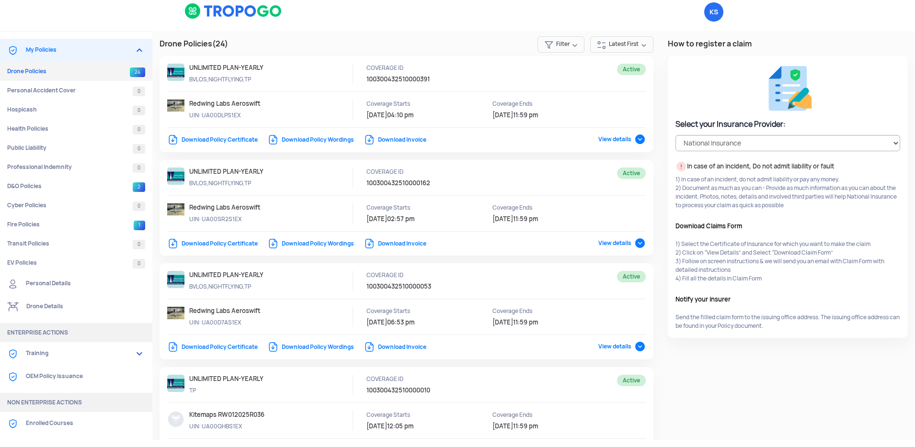
click at [319, 191] on div "UNLIMITED PLAN-YEARLY BVLOS,NIGHTFLYING,TP" at bounding box center [263, 182] width 192 height 28
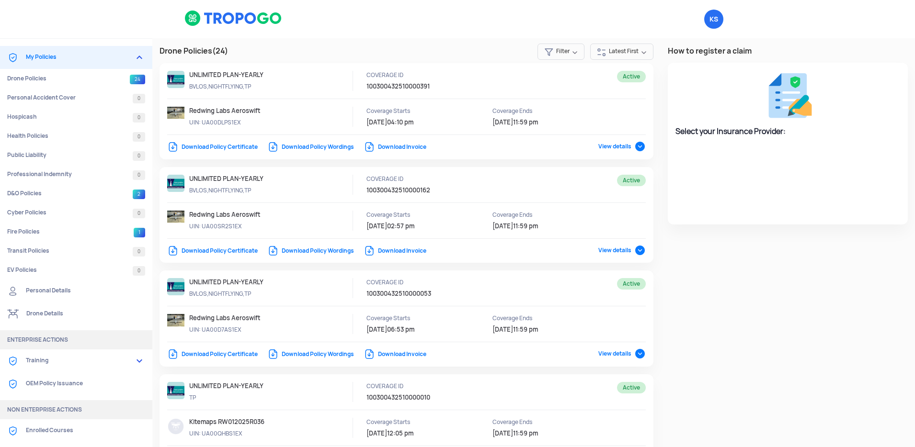
select select "National Insurance"
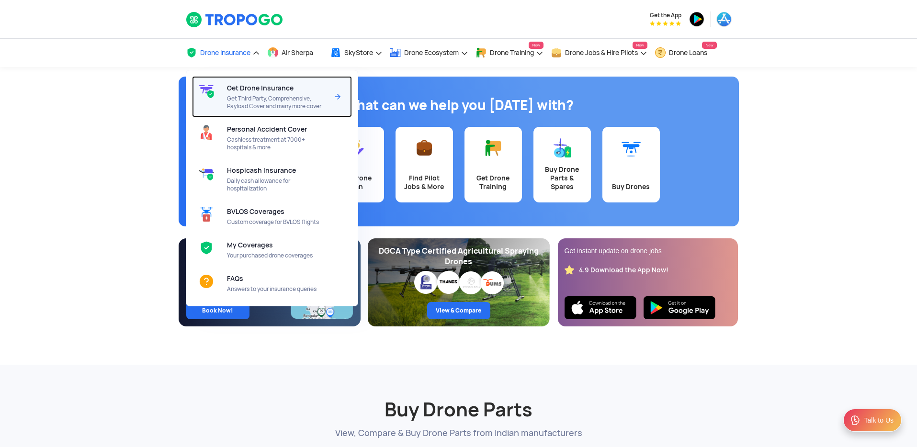
click at [255, 84] on span "Get Drone Insurance" at bounding box center [260, 88] width 67 height 8
click at [307, 103] on span "Get Third Party, Comprehensive, Payload Cover and many more cover" at bounding box center [277, 102] width 101 height 15
click at [338, 97] on img at bounding box center [337, 96] width 11 height 11
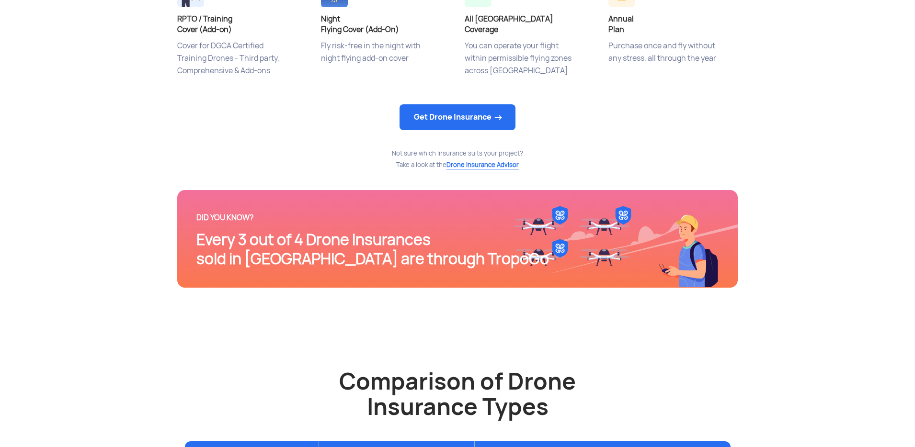
scroll to position [555, 0]
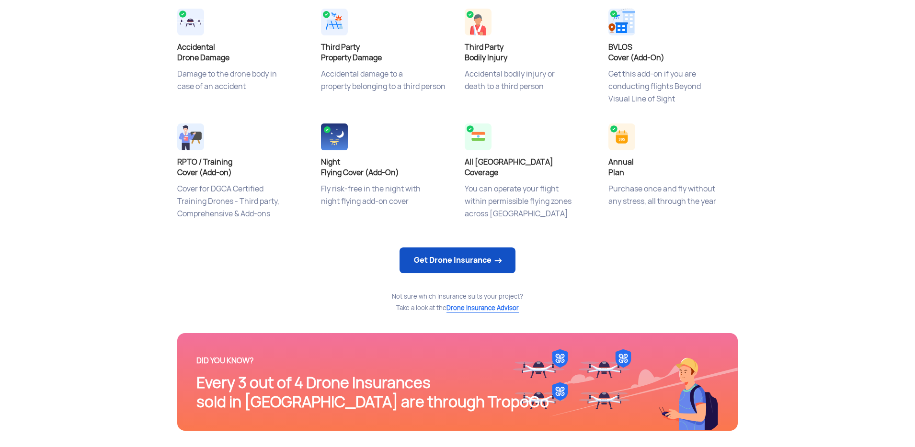
click at [433, 261] on link "Get Drone Insurance" at bounding box center [457, 261] width 116 height 26
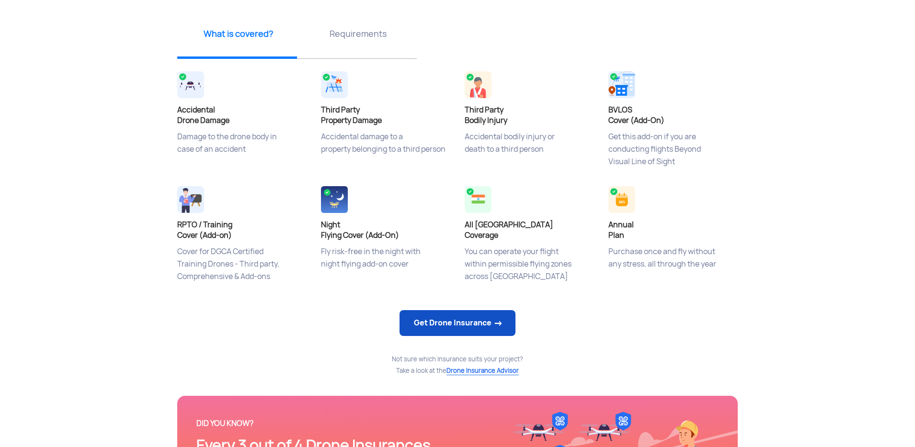
select select "1000000"
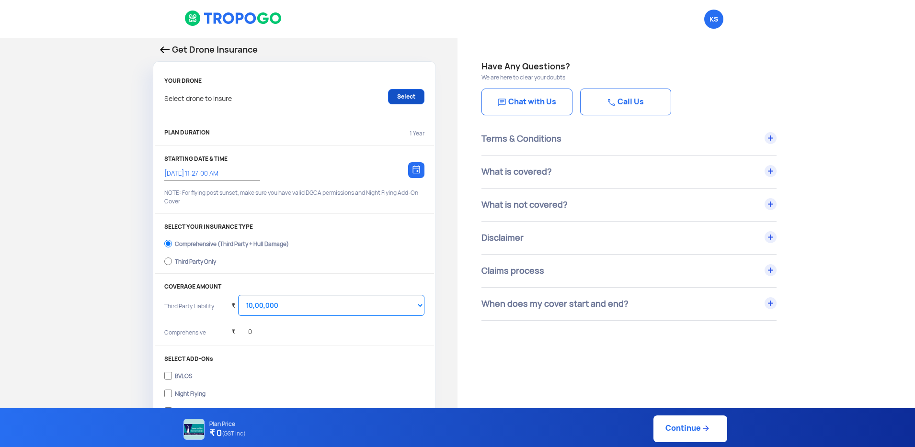
click at [400, 103] on link "Select" at bounding box center [406, 96] width 36 height 15
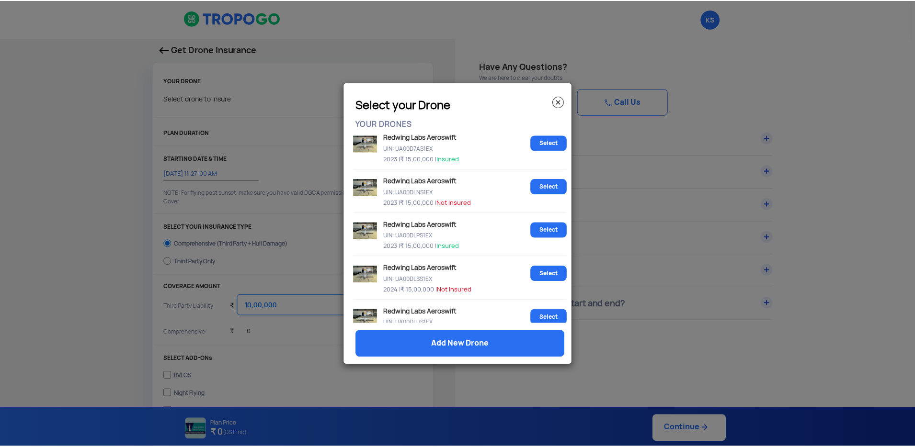
scroll to position [315, 0]
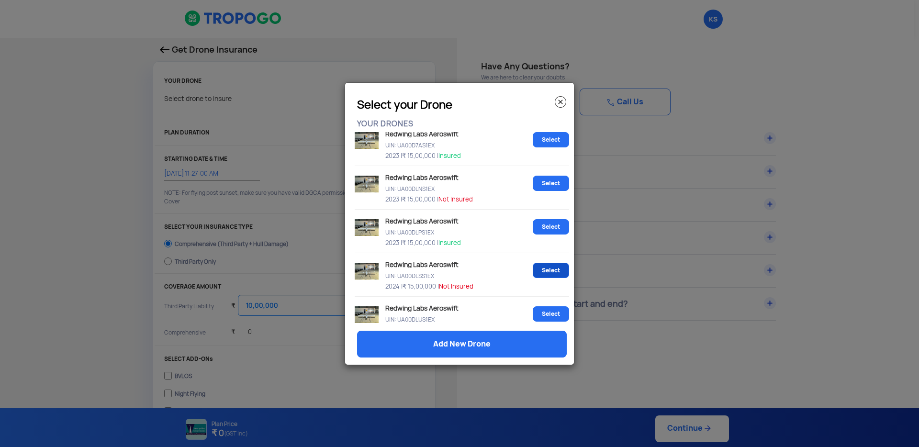
click at [544, 271] on link "Select" at bounding box center [551, 270] width 36 height 15
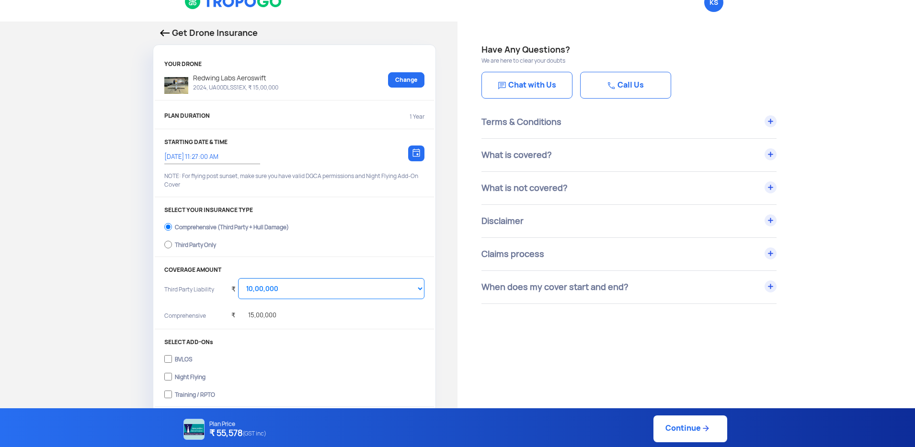
scroll to position [17, 0]
click at [174, 246] on label "Third Party Only" at bounding box center [294, 243] width 260 height 15
click at [172, 246] on input "Third Party Only" at bounding box center [168, 244] width 8 height 13
radio input "true"
select select "2000000"
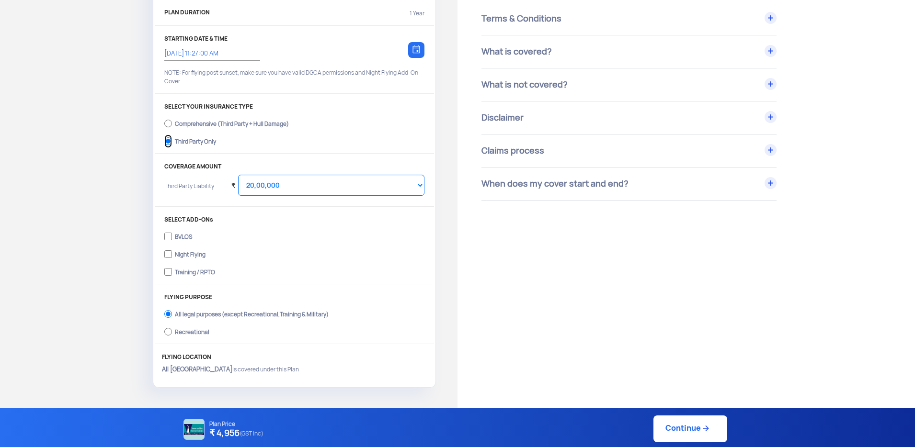
scroll to position [134, 0]
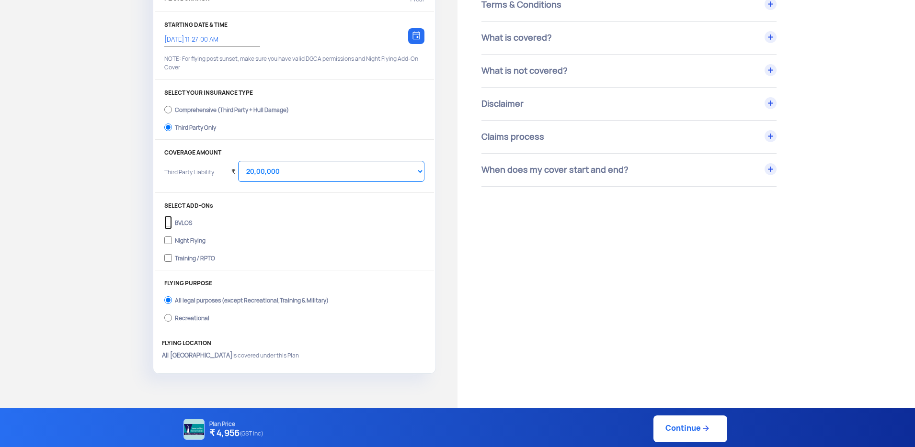
click at [169, 223] on input "BVLOS" at bounding box center [168, 222] width 8 height 13
checkbox input "true"
click at [169, 241] on input "Night Flying" at bounding box center [168, 240] width 8 height 13
checkbox input "true"
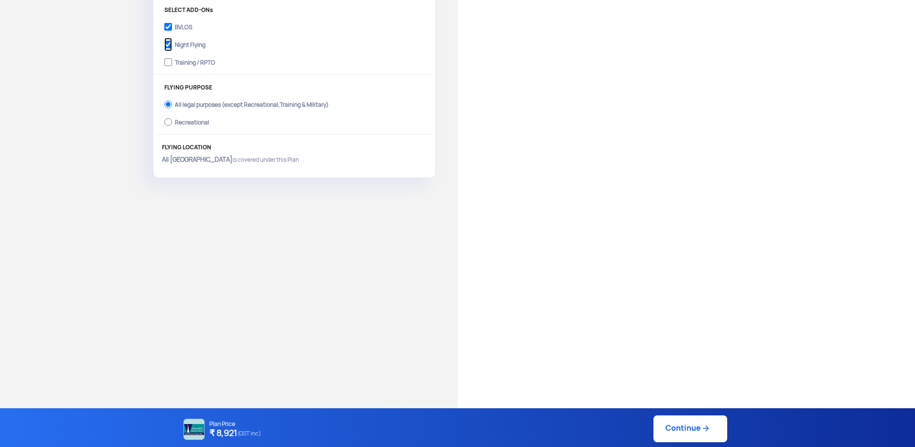
scroll to position [334, 0]
click at [688, 426] on link "Continue" at bounding box center [690, 429] width 74 height 27
type input "14/10/2025, 11:29:00 AM"
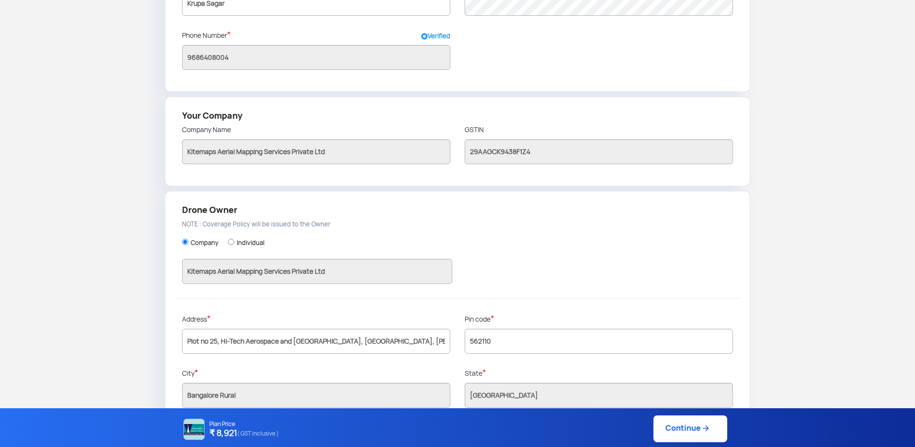
scroll to position [155, 0]
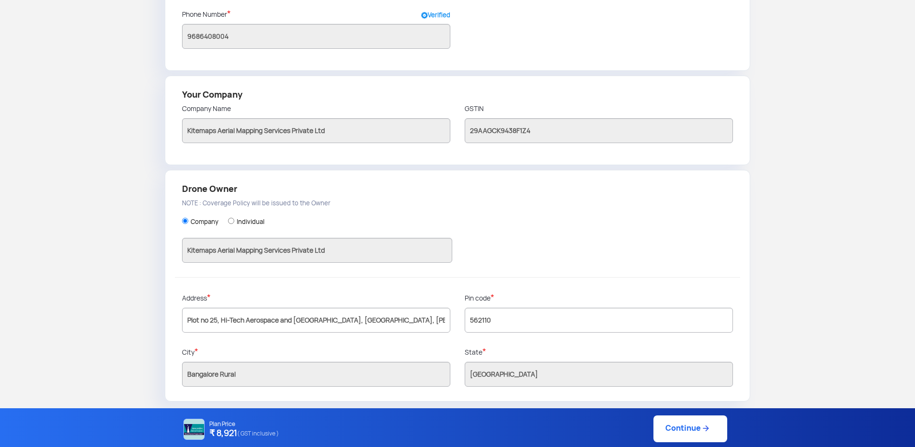
click at [664, 428] on link "Continue" at bounding box center [690, 429] width 74 height 27
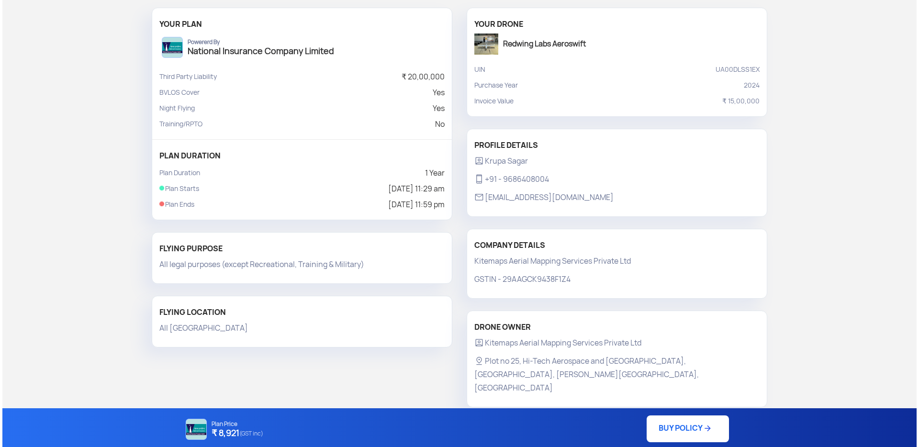
scroll to position [78, 0]
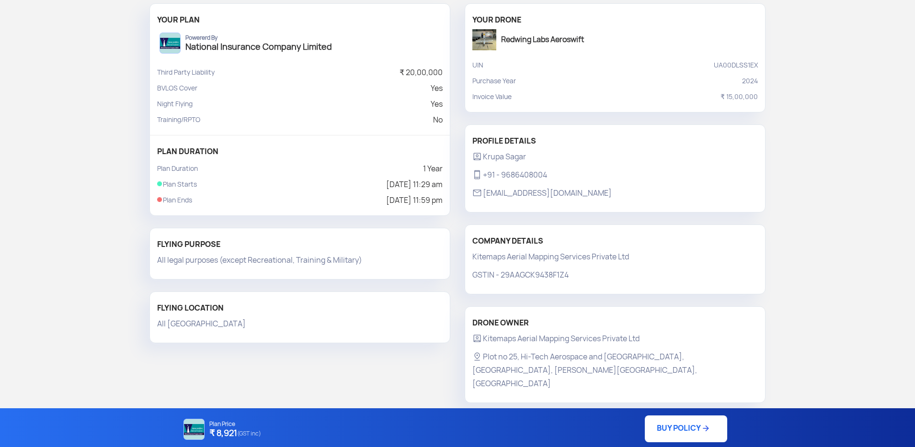
click at [666, 425] on link "BUY POLICY" at bounding box center [686, 429] width 82 height 27
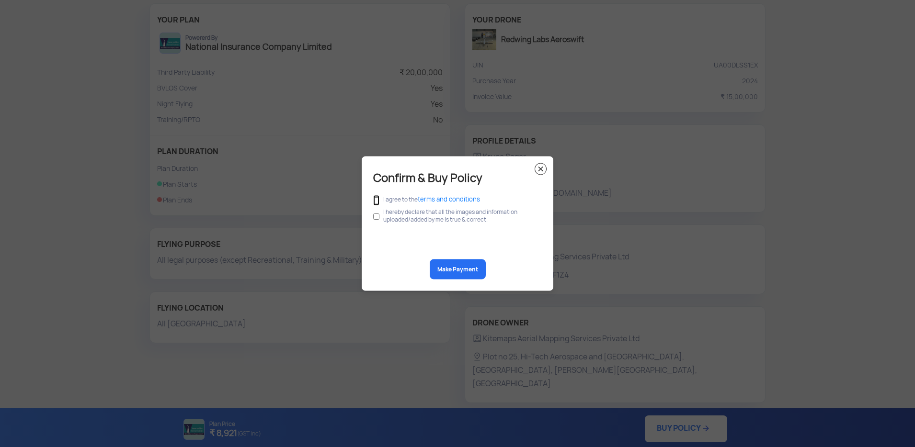
click at [376, 200] on input "checkbox" at bounding box center [376, 200] width 6 height 11
checkbox input "true"
click at [377, 216] on input "checkbox" at bounding box center [376, 217] width 6 height 18
checkbox input "true"
click at [450, 264] on button "Make Payment" at bounding box center [458, 270] width 56 height 20
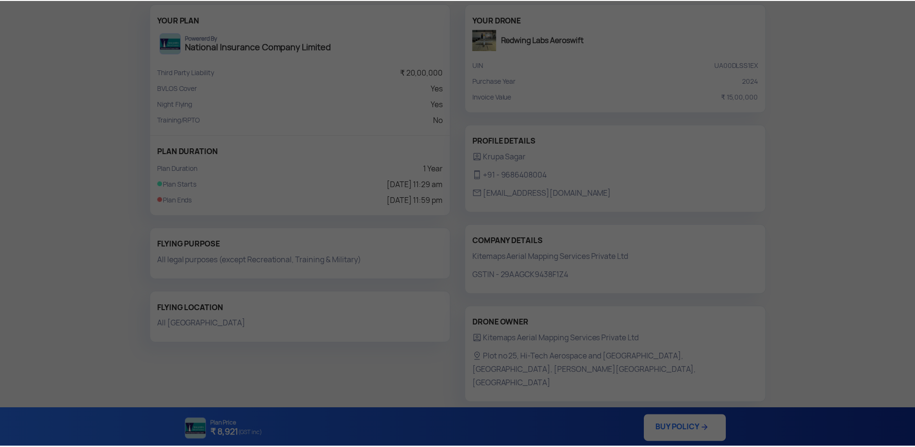
scroll to position [76, 0]
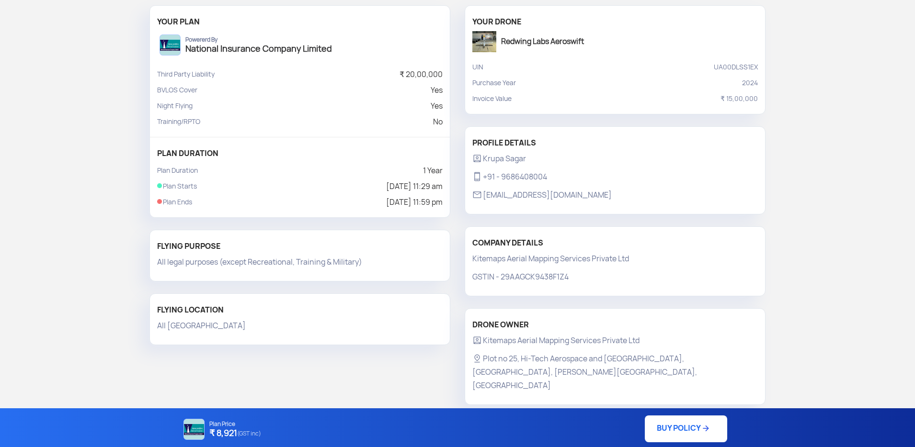
click at [659, 430] on link "BUY POLICY" at bounding box center [686, 429] width 82 height 27
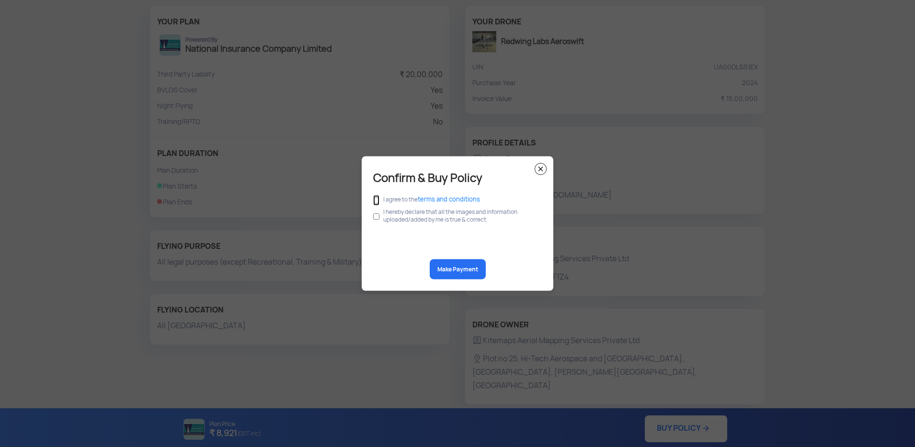
click at [376, 198] on input "checkbox" at bounding box center [376, 200] width 6 height 11
checkbox input "true"
click at [377, 214] on input "checkbox" at bounding box center [376, 217] width 6 height 18
checkbox input "true"
click at [456, 268] on button "Make Payment" at bounding box center [458, 270] width 56 height 20
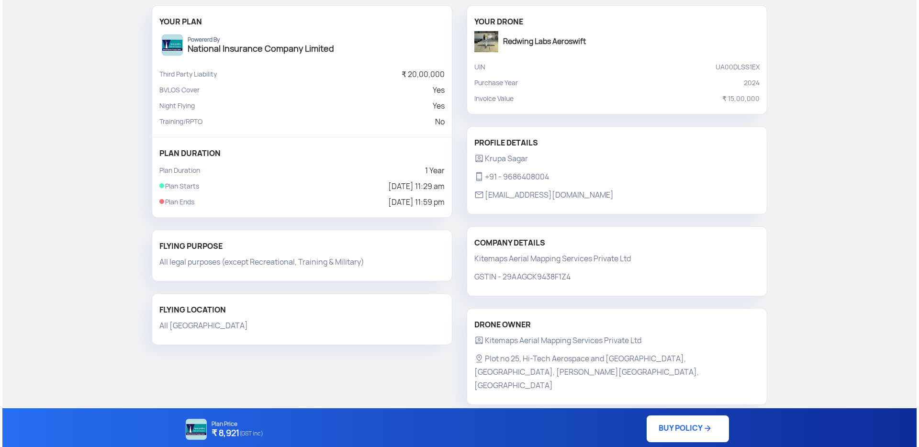
scroll to position [0, 0]
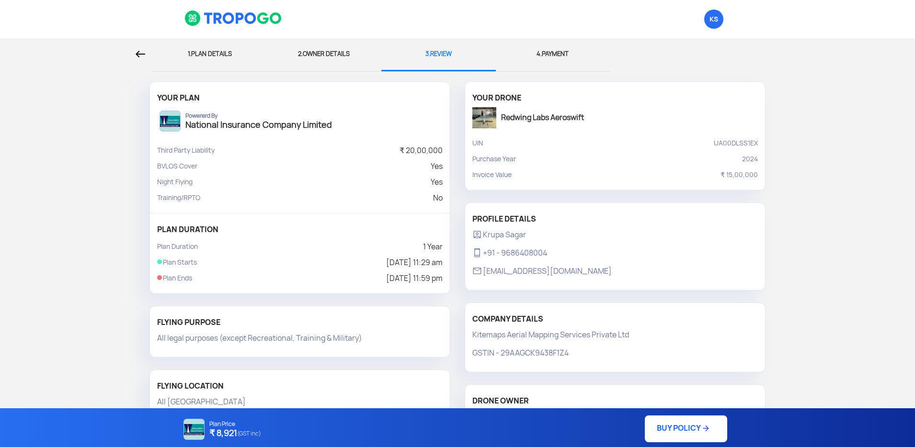
click at [144, 52] on img at bounding box center [141, 54] width 10 height 7
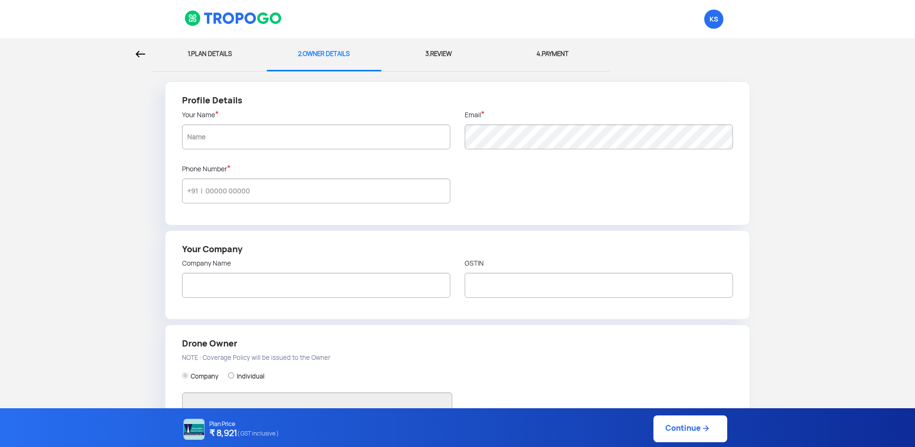
type input "Krupa Sagar"
type input "9686408004"
type input "Kitemaps Aerial Mapping Services Private Ltd"
type input "29AAGCK9438F1Z4"
type input "Kitemaps Aerial Mapping Services Private Ltd"
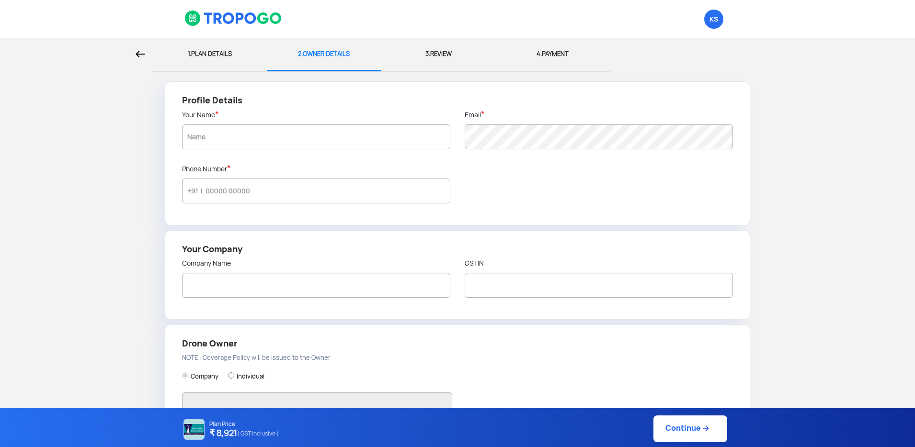
type input "Plot no 25, Hi-Tech Aerospace and Defence Park, KIADB Industrial Area, Bhatra-M…"
type input "562110"
type input "Bangalore Rural"
type input "Karnataka"
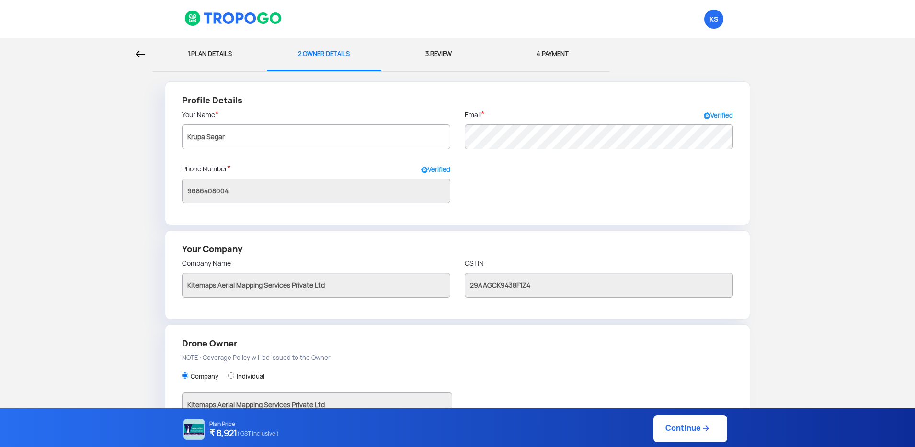
click at [144, 52] on img at bounding box center [141, 54] width 10 height 7
select select "2000000"
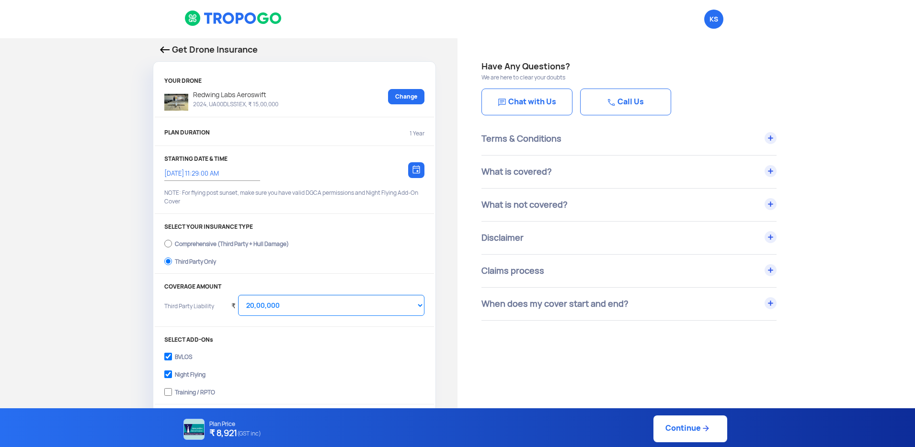
click at [144, 52] on div "Get Drone Insurance YOUR DRONE Redwing Labs Aeroswift 2024, UA00DLSS1EX, ₹ 15,0…" at bounding box center [228, 275] width 457 height 475
click at [414, 95] on link "Change" at bounding box center [406, 96] width 36 height 15
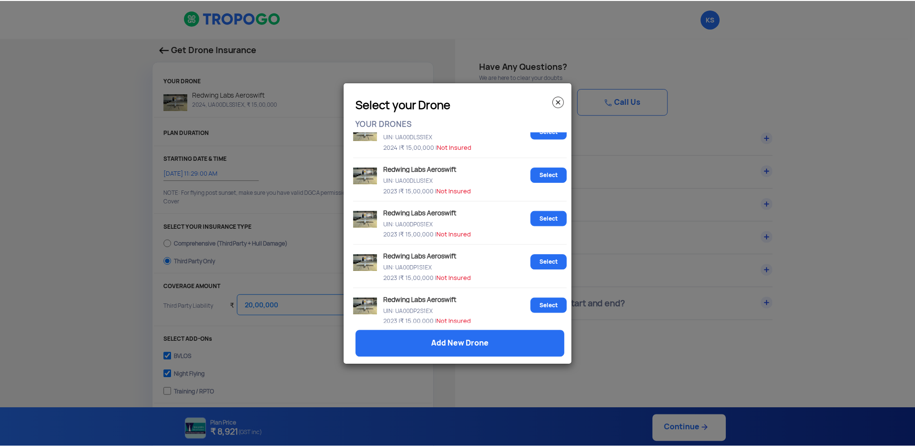
scroll to position [458, 0]
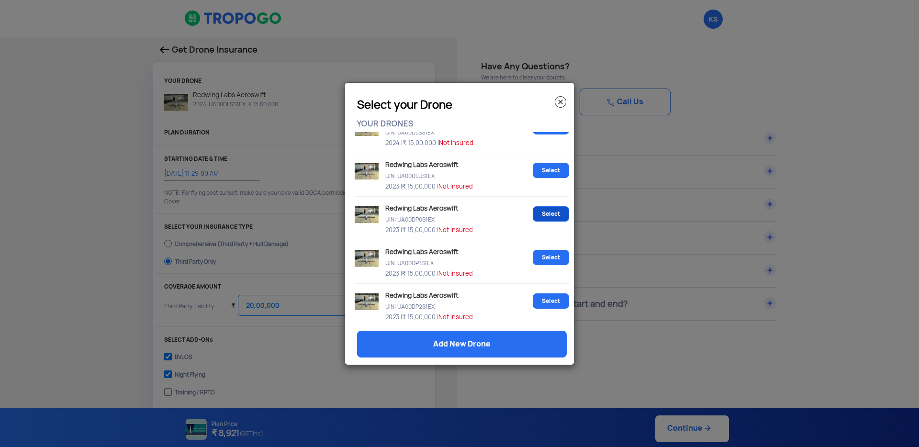
click at [535, 212] on link "Select" at bounding box center [551, 213] width 36 height 15
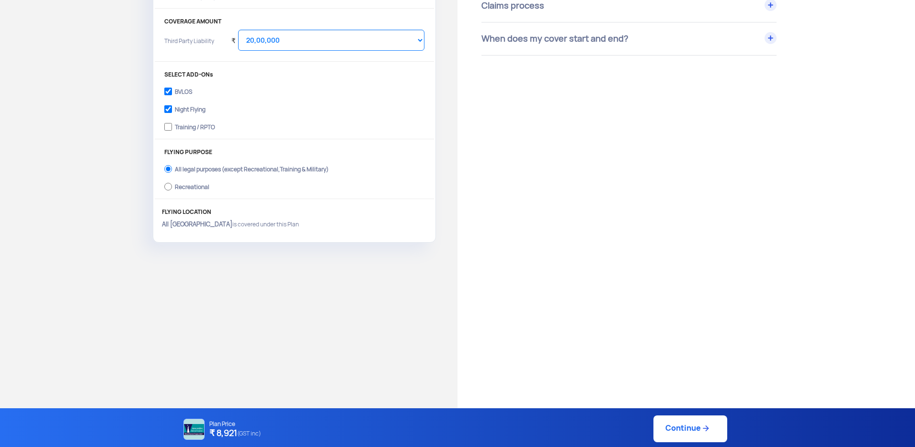
scroll to position [306, 0]
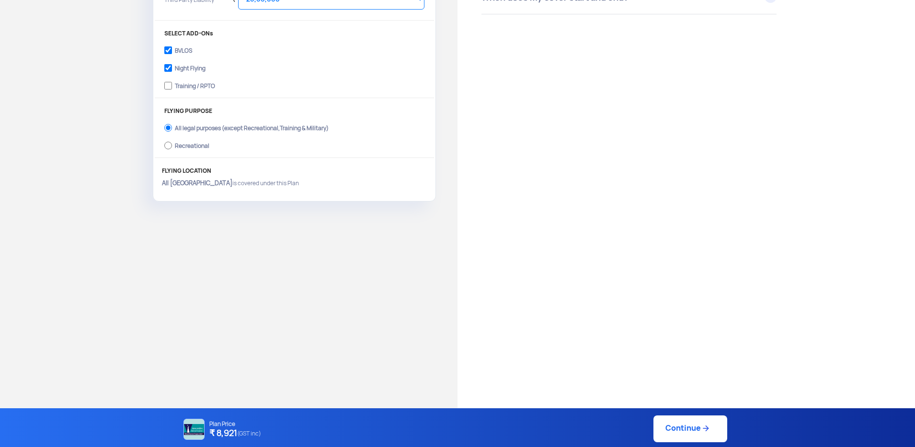
click at [680, 426] on link "Continue" at bounding box center [690, 429] width 74 height 27
type input "14/10/2025, 11:38:00 AM"
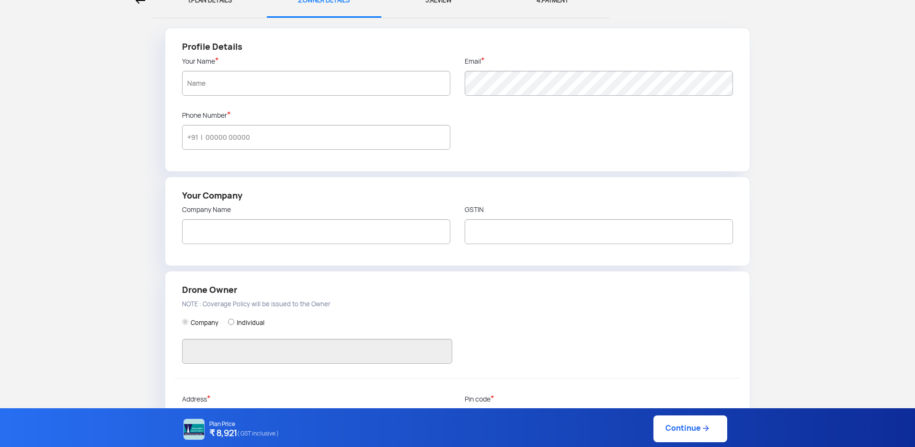
type input "Krupa Sagar"
type input "9686408004"
type input "Kitemaps Aerial Mapping Services Private Ltd"
type input "29AAGCK9438F1Z4"
type input "Kitemaps Aerial Mapping Services Private Ltd"
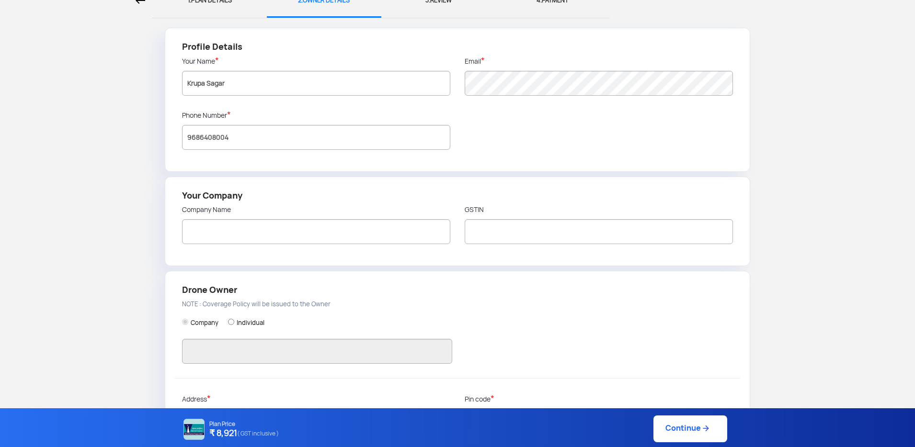
type input "Plot no 25, Hi-Tech Aerospace and Defence Park, KIADB Industrial Area, Bhatra-M…"
type input "562110"
type input "Bangalore Rural"
type input "Karnataka"
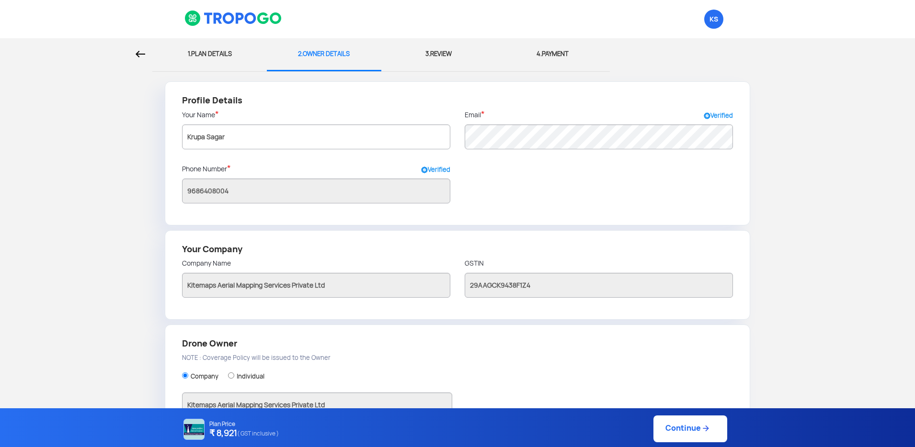
scroll to position [155, 0]
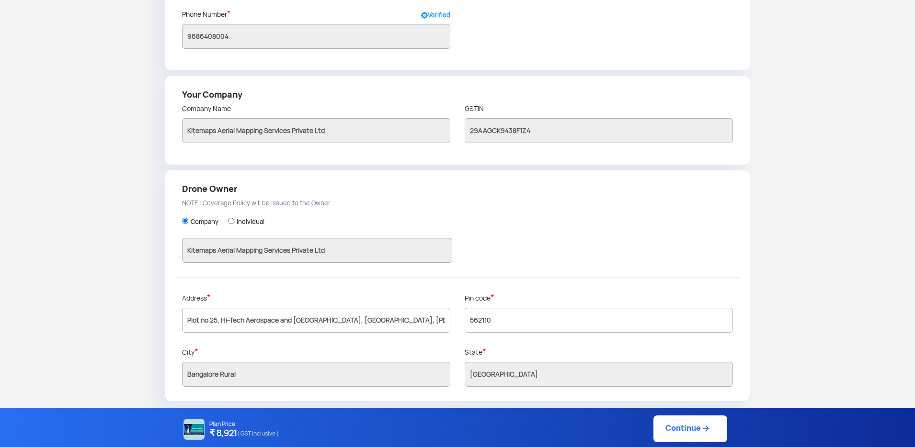
click at [669, 425] on link "Continue" at bounding box center [690, 429] width 74 height 27
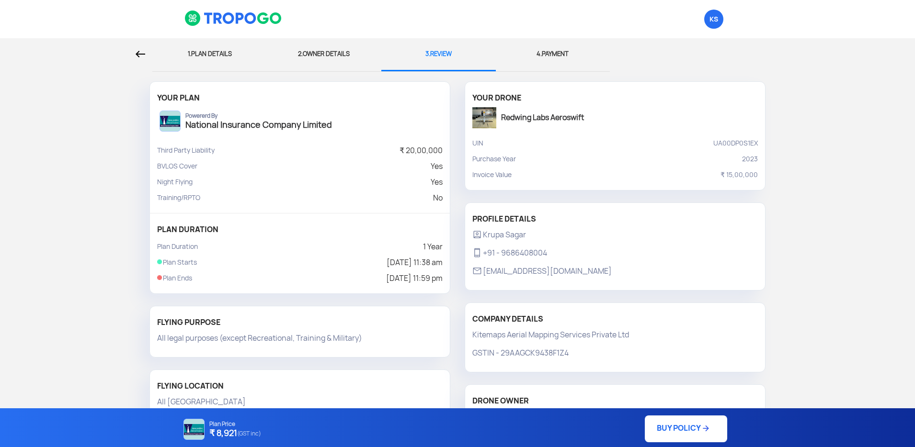
scroll to position [78, 0]
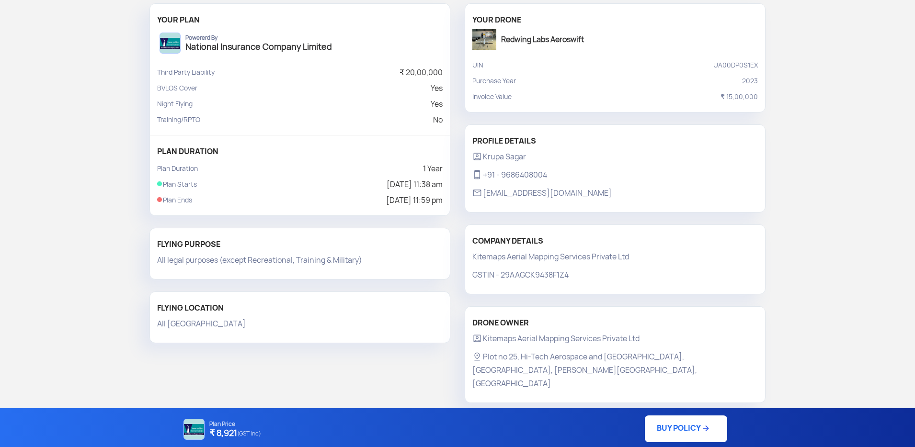
click at [689, 433] on link "BUY POLICY" at bounding box center [686, 429] width 82 height 27
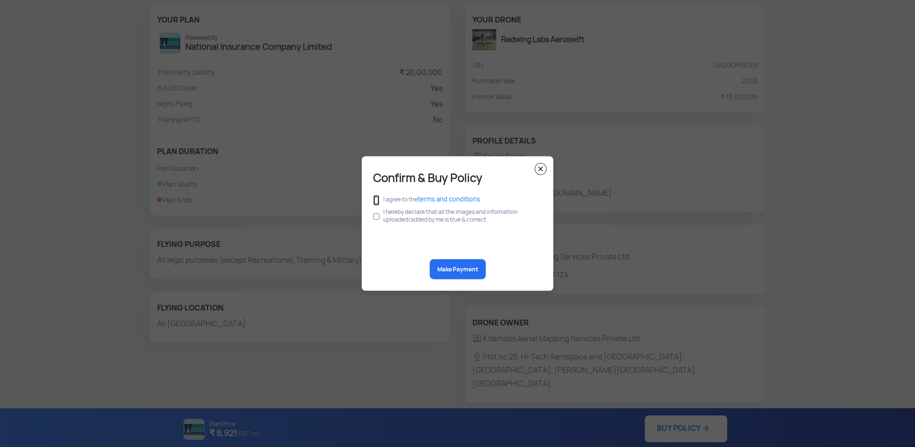
click at [378, 201] on input "checkbox" at bounding box center [376, 200] width 6 height 11
checkbox input "true"
click at [378, 217] on input "checkbox" at bounding box center [376, 217] width 6 height 18
checkbox input "true"
click at [438, 264] on button "Make Payment" at bounding box center [458, 270] width 56 height 20
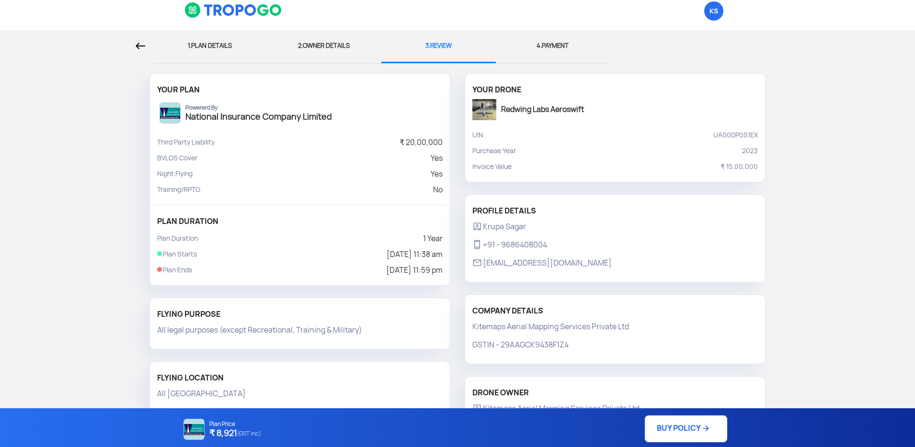
scroll to position [13, 0]
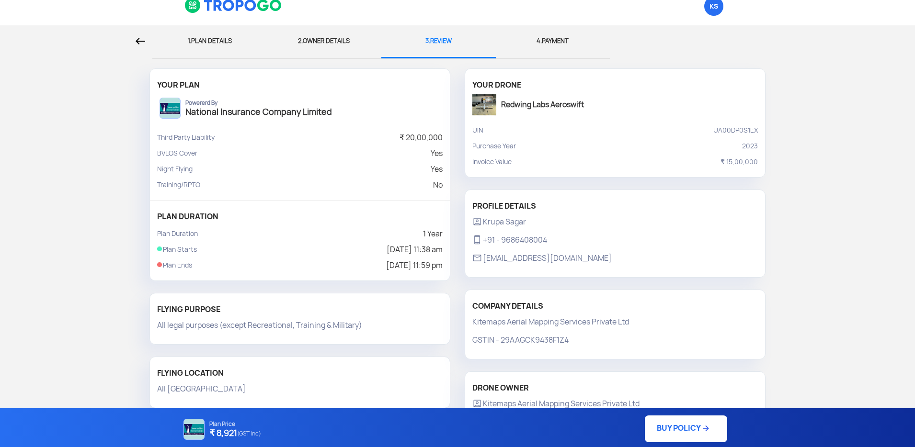
click at [701, 431] on img at bounding box center [706, 429] width 10 height 10
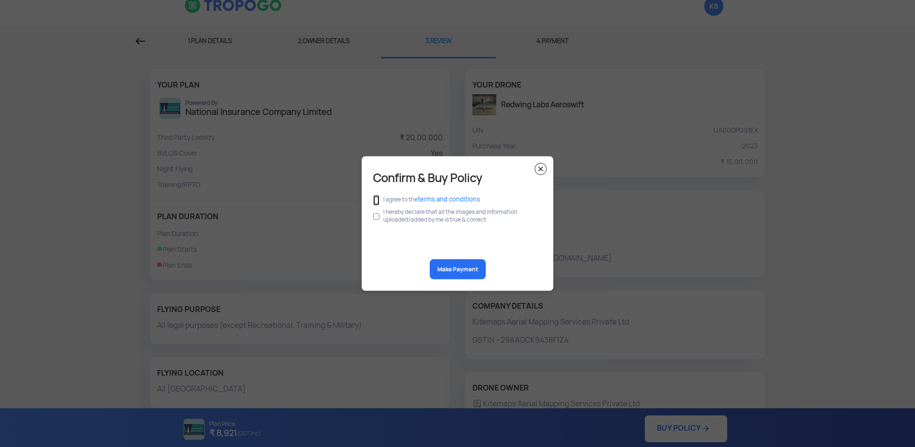
click at [378, 199] on input "checkbox" at bounding box center [376, 200] width 6 height 11
checkbox input "true"
click at [376, 217] on input "checkbox" at bounding box center [376, 217] width 6 height 18
checkbox input "true"
click at [465, 268] on button "Make Payment" at bounding box center [458, 270] width 56 height 20
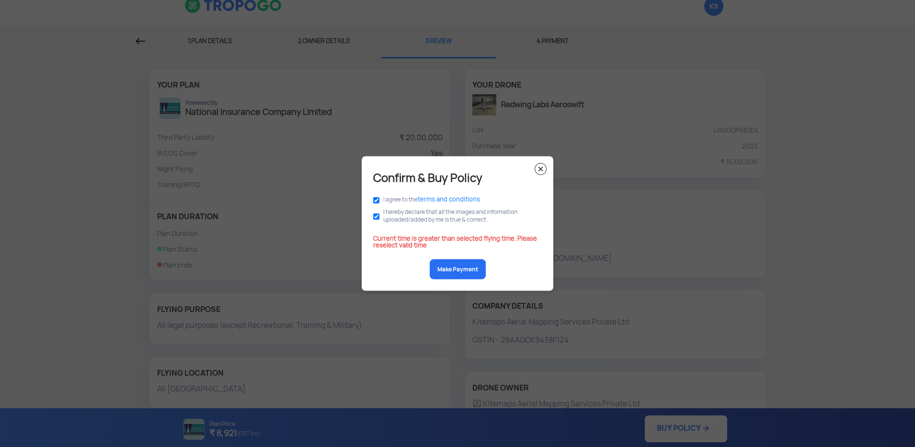
click at [465, 268] on button "Make Payment" at bounding box center [458, 270] width 56 height 20
click at [444, 264] on button "Make Payment" at bounding box center [458, 270] width 56 height 20
click at [446, 273] on button "Make Payment" at bounding box center [458, 270] width 56 height 20
click at [538, 166] on img at bounding box center [540, 169] width 12 height 12
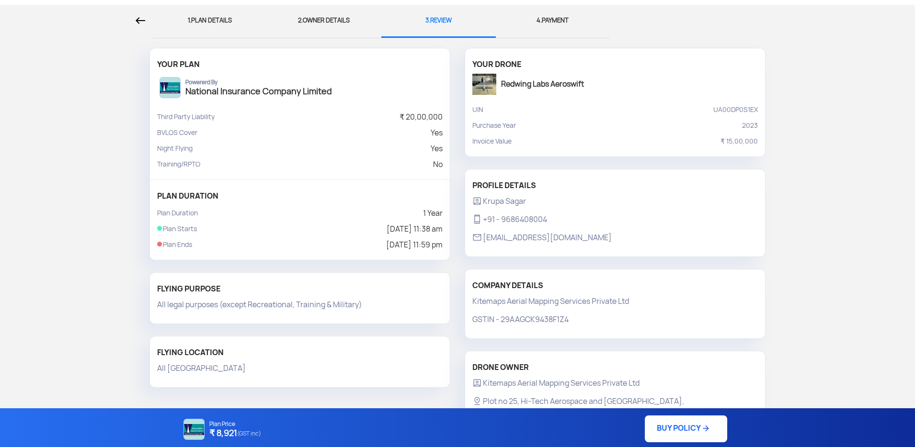
scroll to position [0, 0]
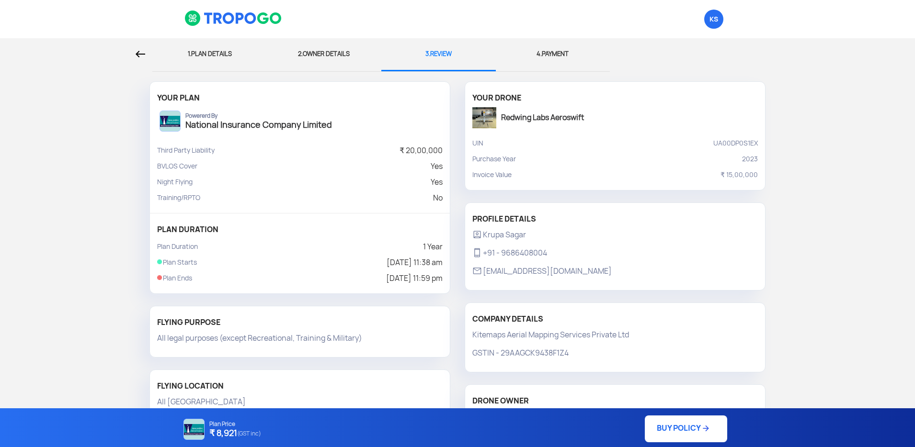
click at [226, 54] on div "1. PLAN DETAILS" at bounding box center [209, 54] width 100 height 32
select select "1000000"
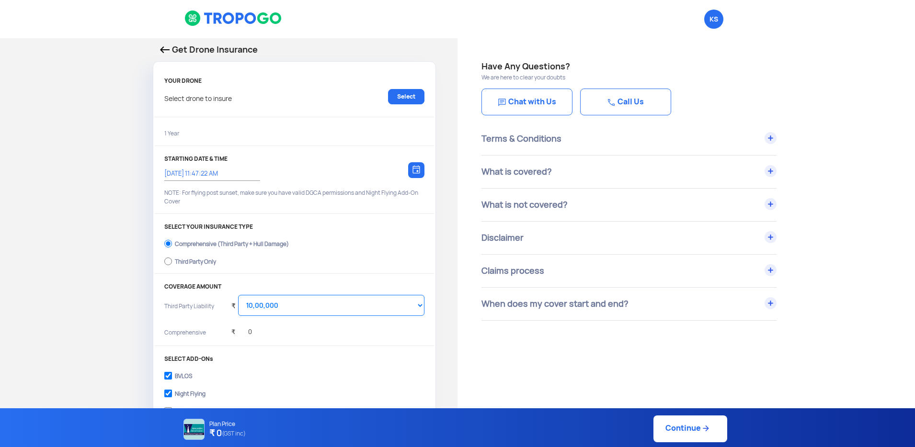
type input "14/10/2025, 11:38:00 AM"
radio input "false"
radio input "true"
select select "2000000"
checkbox input "true"
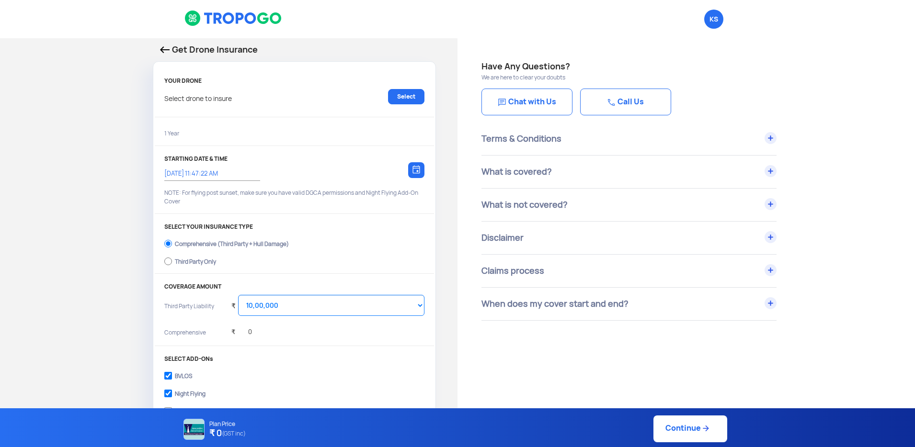
checkbox input "true"
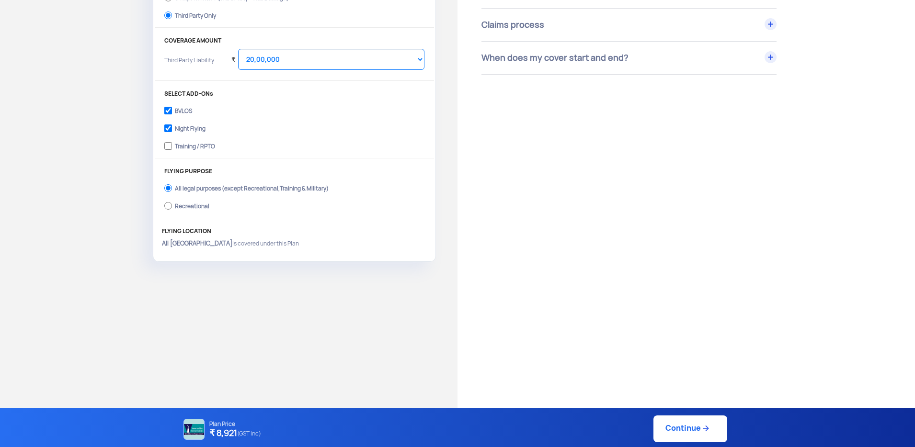
scroll to position [294, 0]
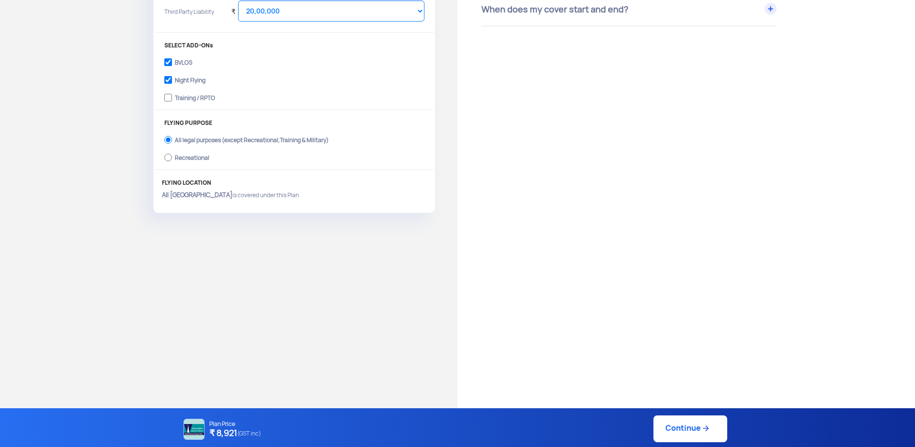
click at [673, 423] on link "Continue" at bounding box center [690, 429] width 74 height 27
type input "14/10/2025, 11:57:00 AM"
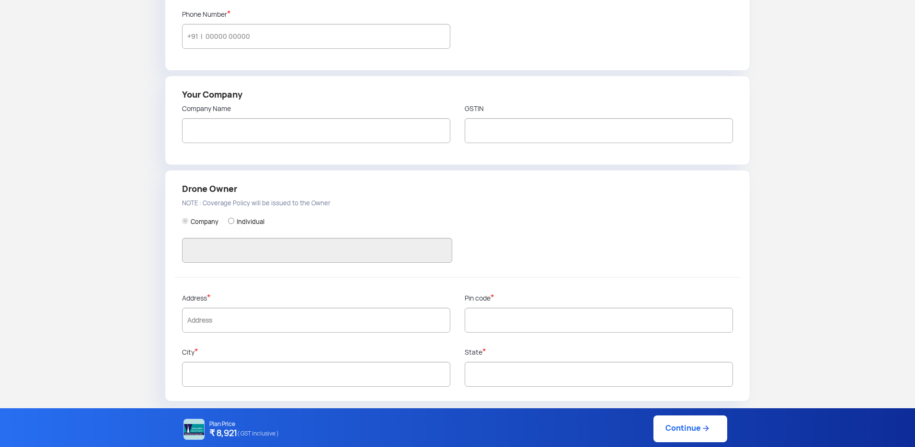
type input "Krupa Sagar"
type input "9686408004"
type input "Kitemaps Aerial Mapping Services Private Ltd"
type input "29AAGCK9438F1Z4"
type input "Kitemaps Aerial Mapping Services Private Ltd"
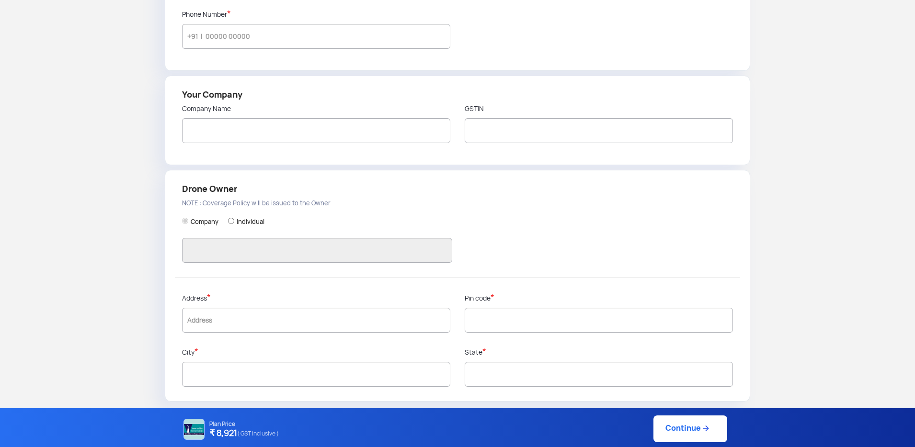
type input "Plot no 25, Hi-Tech Aerospace and Defence Park, KIADB Industrial Area, Bhatra-M…"
type input "562110"
type input "Bangalore Rural"
type input "Karnataka"
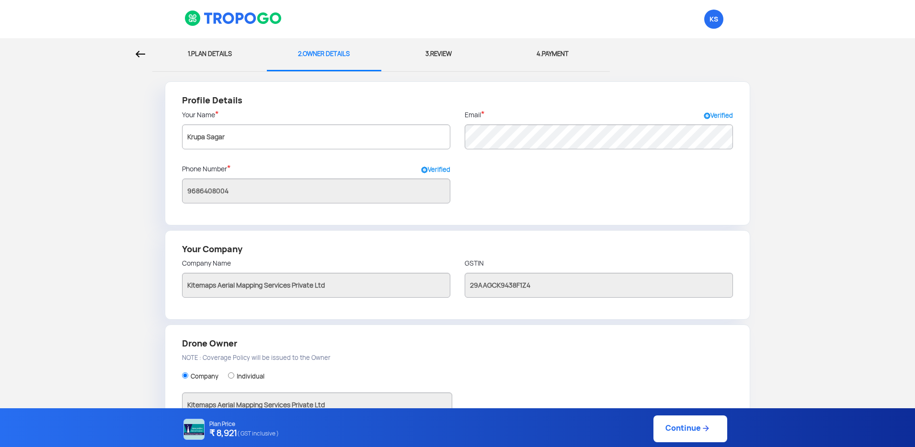
click at [683, 431] on link "Continue" at bounding box center [690, 429] width 74 height 27
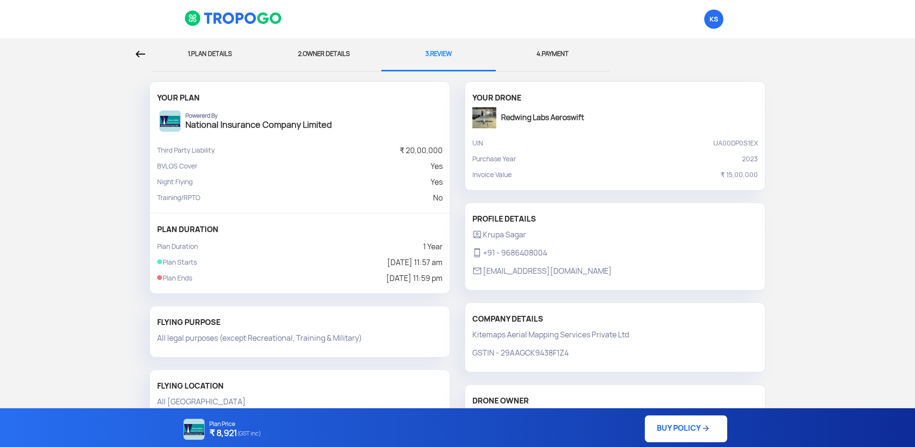
click at [652, 421] on link "BUY POLICY" at bounding box center [686, 429] width 82 height 27
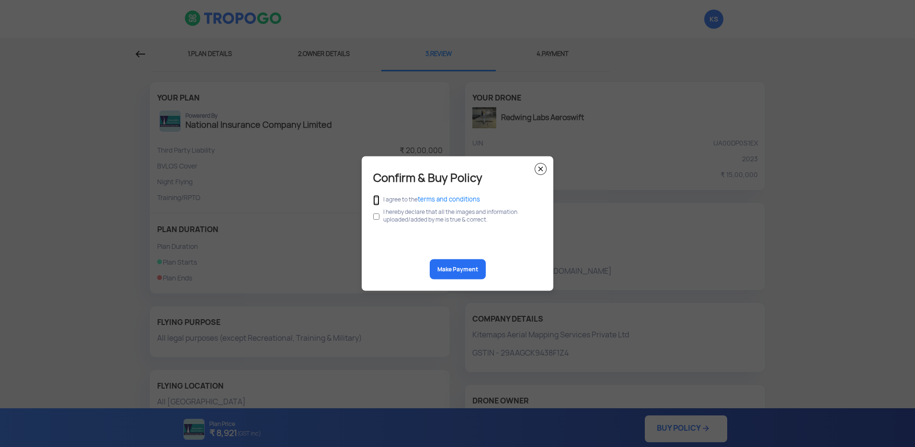
click at [378, 202] on input "checkbox" at bounding box center [376, 200] width 6 height 11
checkbox input "true"
click at [377, 212] on input "checkbox" at bounding box center [376, 217] width 6 height 18
checkbox input "true"
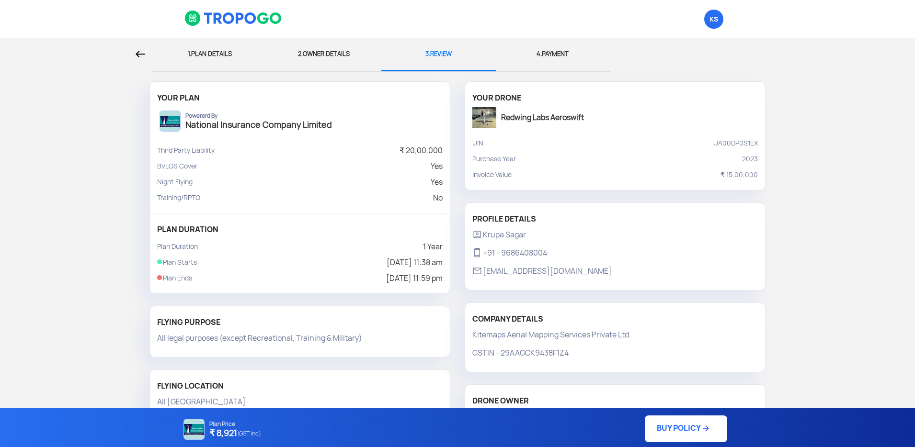
click at [203, 55] on div "1. PLAN DETAILS" at bounding box center [209, 54] width 100 height 32
select select "1000000"
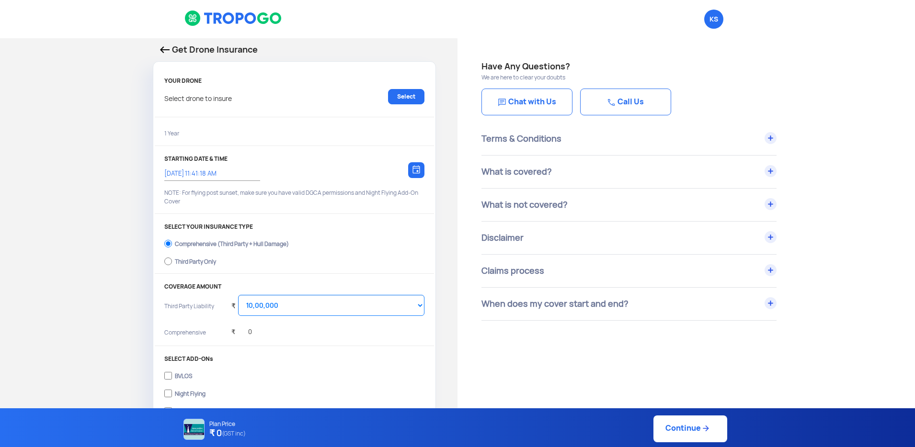
type input "14/10/2025, 11:51:00 AM"
click at [393, 94] on link "Select" at bounding box center [406, 96] width 36 height 15
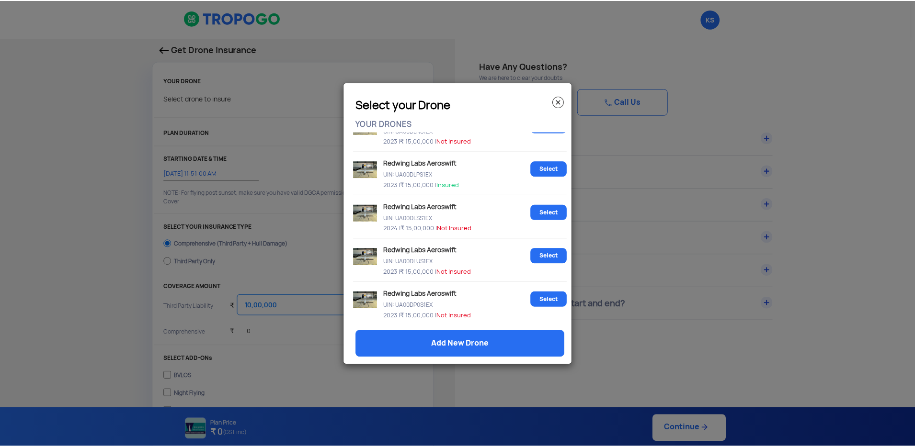
scroll to position [373, 0]
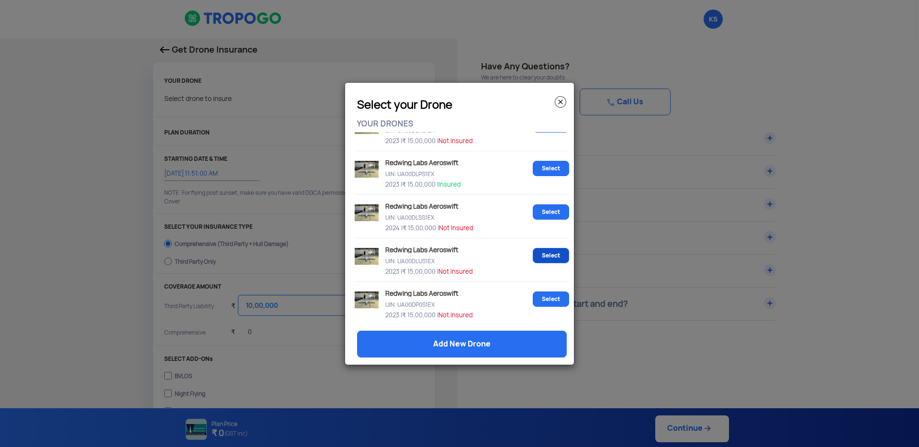
click at [534, 261] on link "Select" at bounding box center [551, 255] width 36 height 15
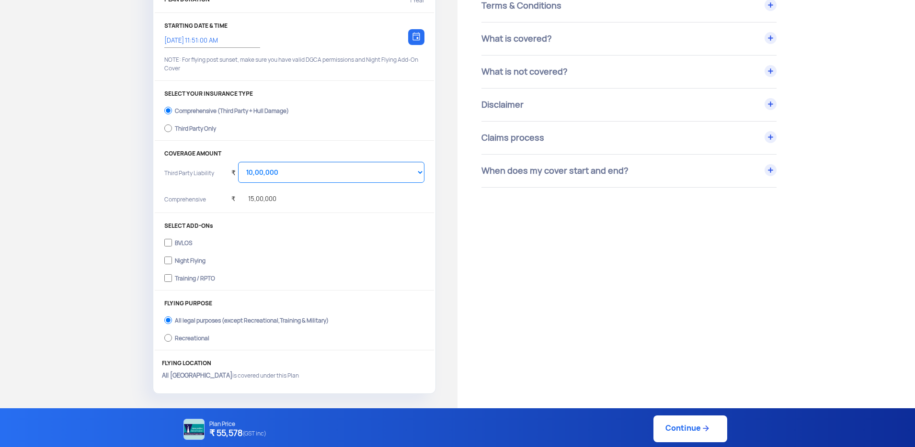
scroll to position [206, 0]
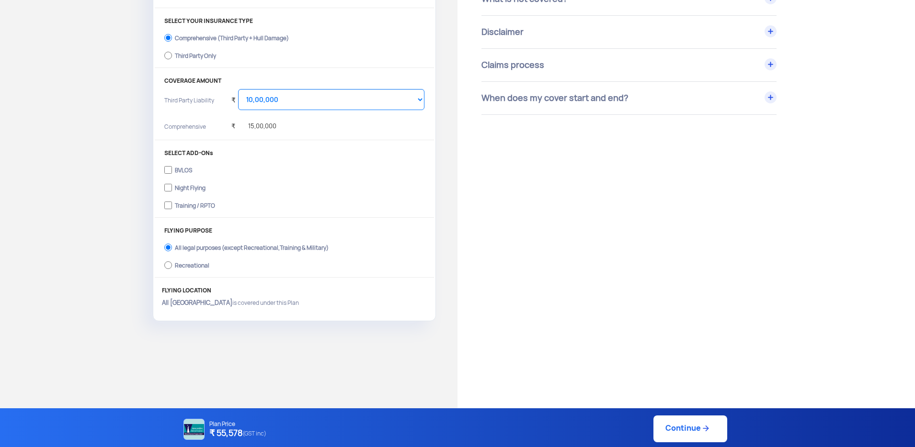
click at [171, 169] on label "BVLOS" at bounding box center [294, 168] width 260 height 15
click at [171, 169] on input "BVLOS" at bounding box center [168, 169] width 8 height 13
checkbox input "true"
click at [171, 187] on input "Night Flying" at bounding box center [168, 187] width 8 height 13
checkbox input "true"
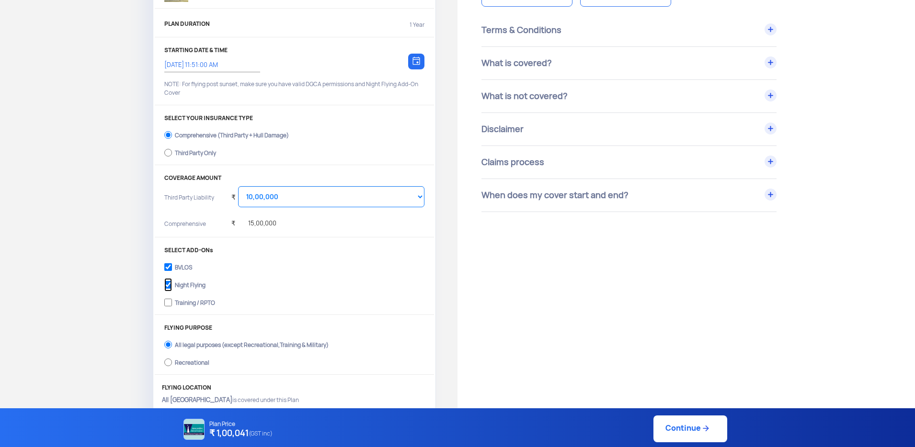
scroll to position [102, 0]
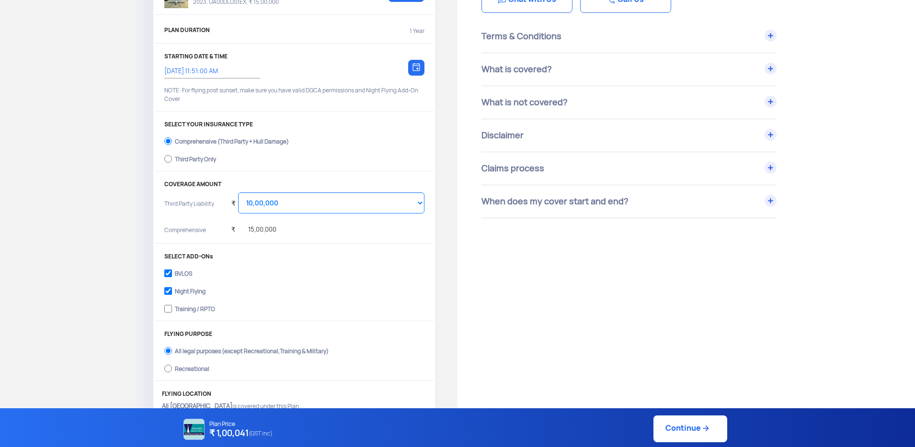
click at [179, 153] on label "Third Party Only" at bounding box center [294, 157] width 260 height 15
click at [172, 153] on input "Third Party Only" at bounding box center [168, 158] width 8 height 13
radio input "true"
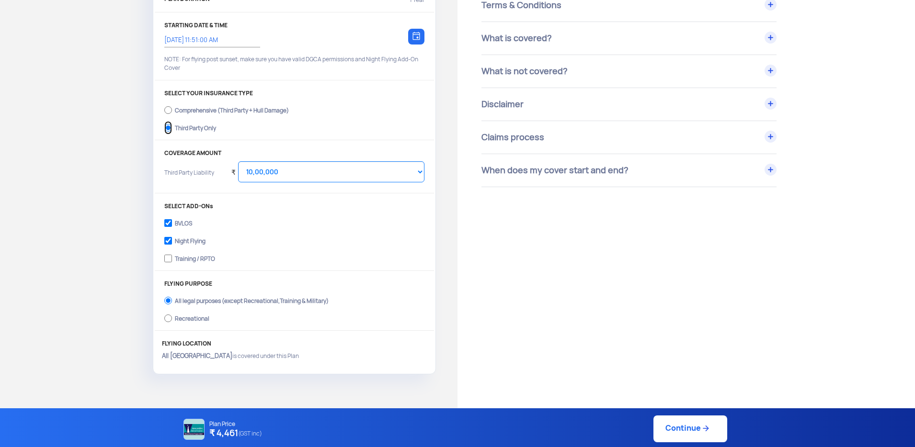
scroll to position [149, 0]
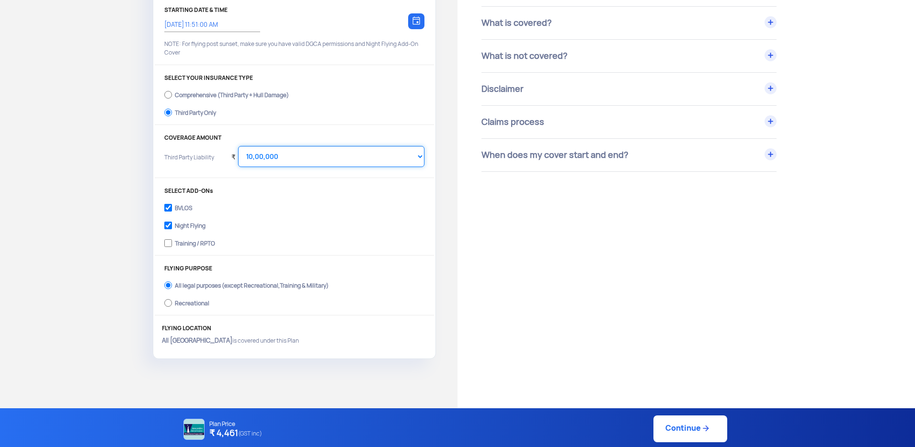
click at [285, 157] on select "Select Amount 10,00,000 15,00,000 20,00,000 25,00,000 30,00,000" at bounding box center [331, 156] width 186 height 21
select select "2000000"
click at [238, 146] on select "Select Amount 10,00,000 15,00,000 20,00,000 25,00,000 30,00,000" at bounding box center [331, 156] width 186 height 21
click at [292, 215] on div "BVLOS Night Flying Training / RPTO" at bounding box center [294, 225] width 260 height 53
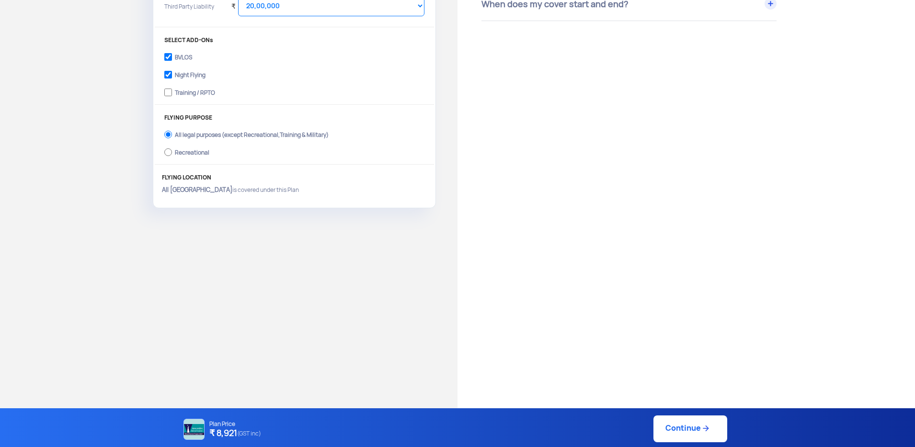
scroll to position [322, 0]
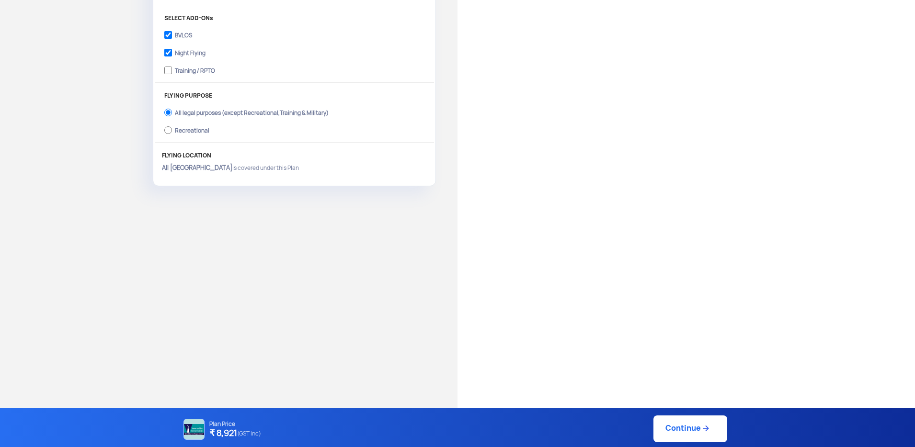
click at [674, 428] on link "Continue" at bounding box center [690, 429] width 74 height 27
type input "[DATE] 11:52:00 AM"
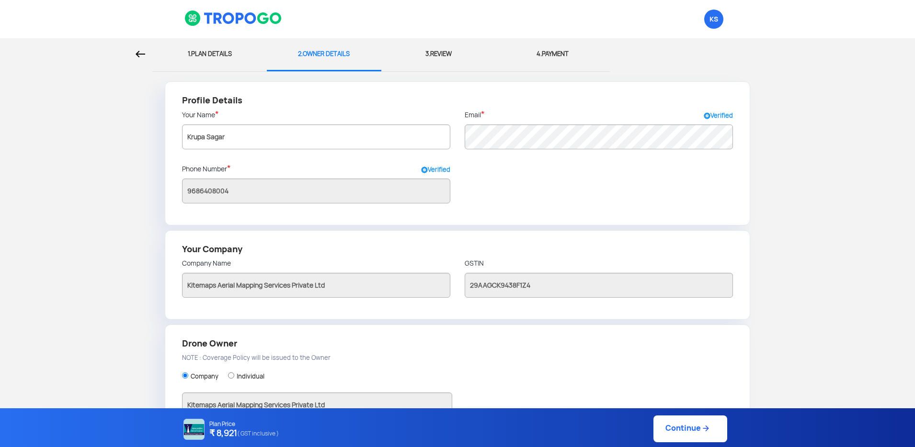
click at [690, 434] on link "Continue" at bounding box center [690, 429] width 74 height 27
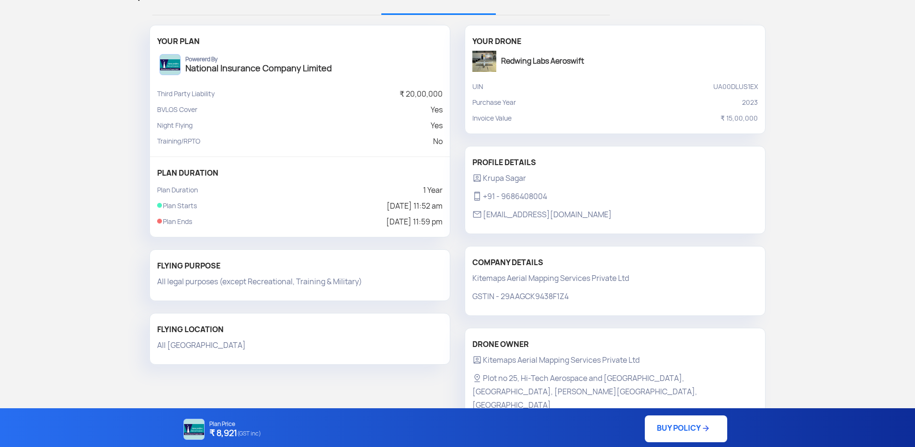
scroll to position [78, 0]
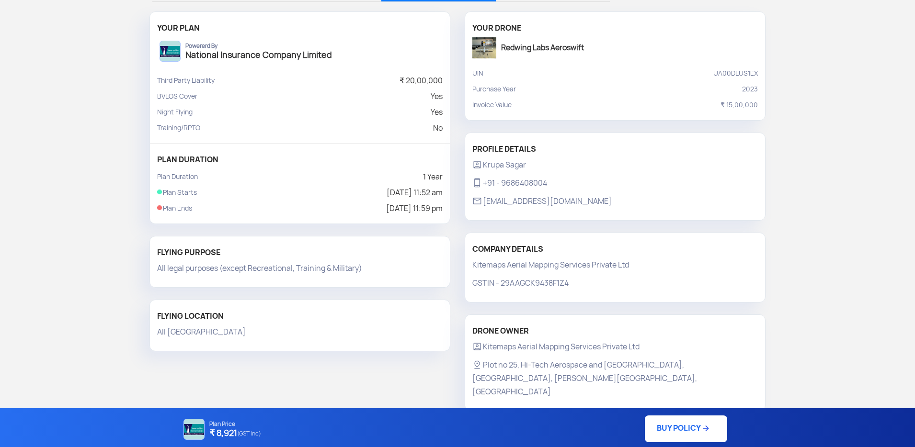
scroll to position [78, 0]
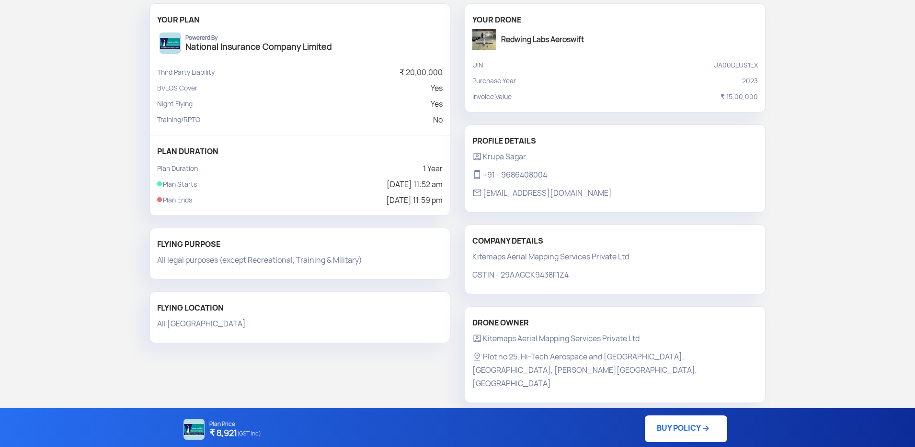
click at [205, 46] on h4 "National Insurance Company Limited" at bounding box center [258, 46] width 147 height 11
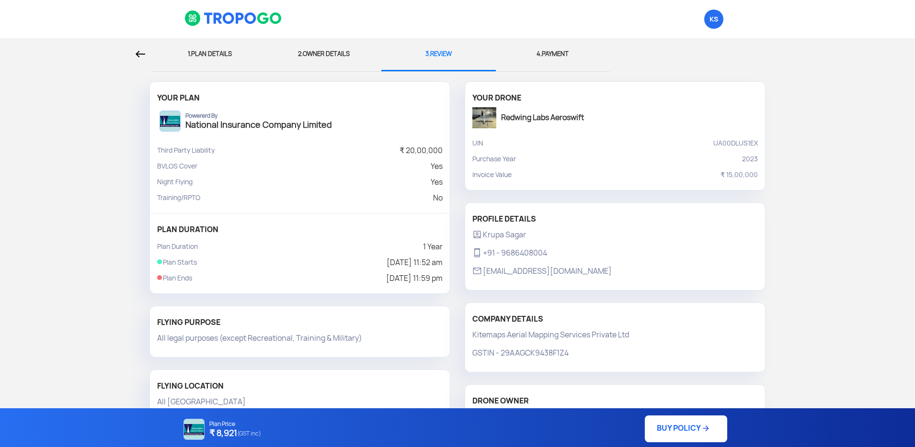
click at [224, 52] on div "1. PLAN DETAILS" at bounding box center [209, 54] width 100 height 32
select select "1000000"
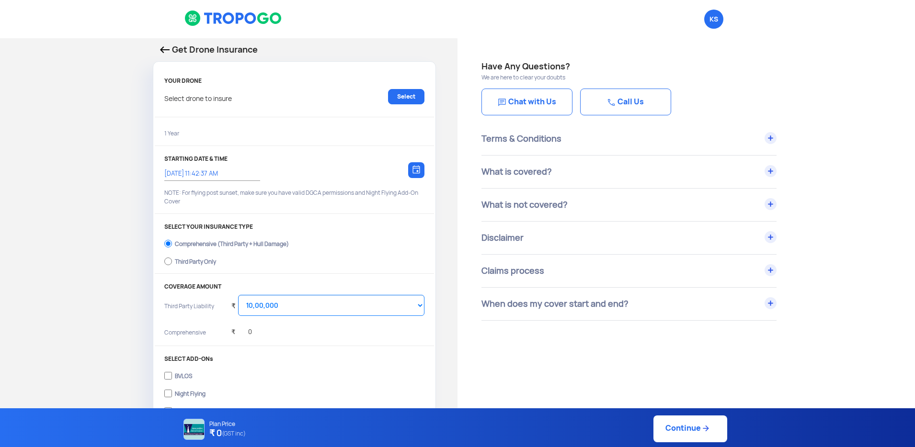
type input "[DATE] 11:52:00 AM"
click at [399, 99] on link "Select" at bounding box center [406, 96] width 36 height 15
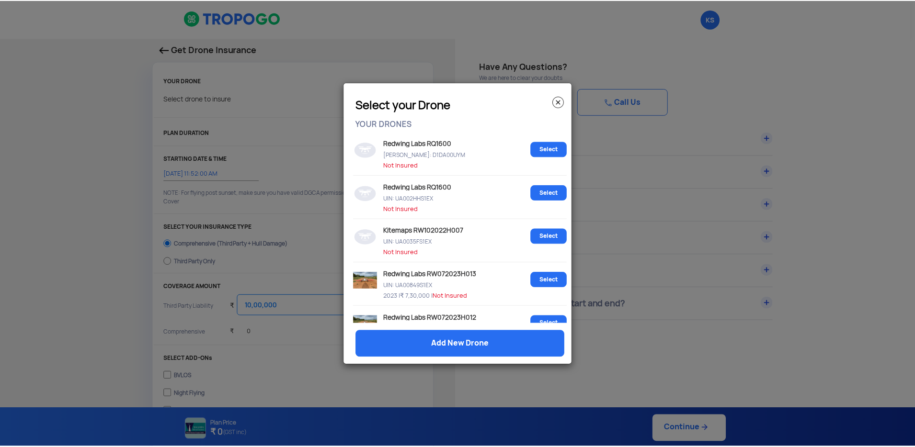
scroll to position [363, 0]
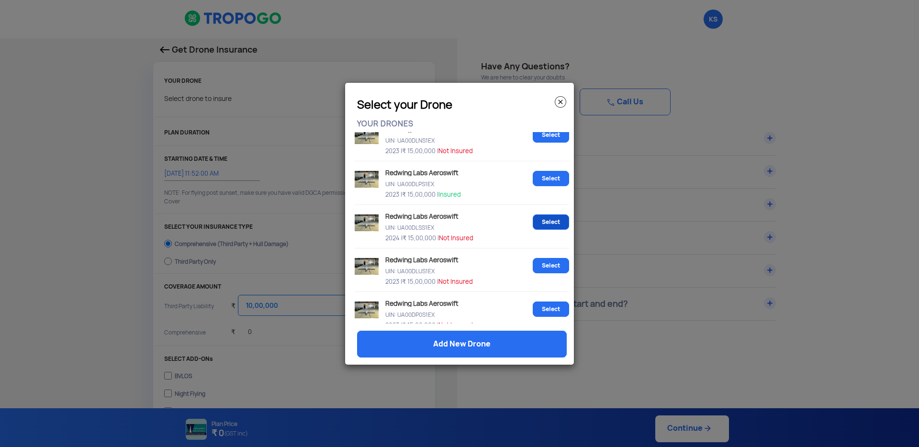
click at [541, 227] on link "Select" at bounding box center [551, 222] width 36 height 15
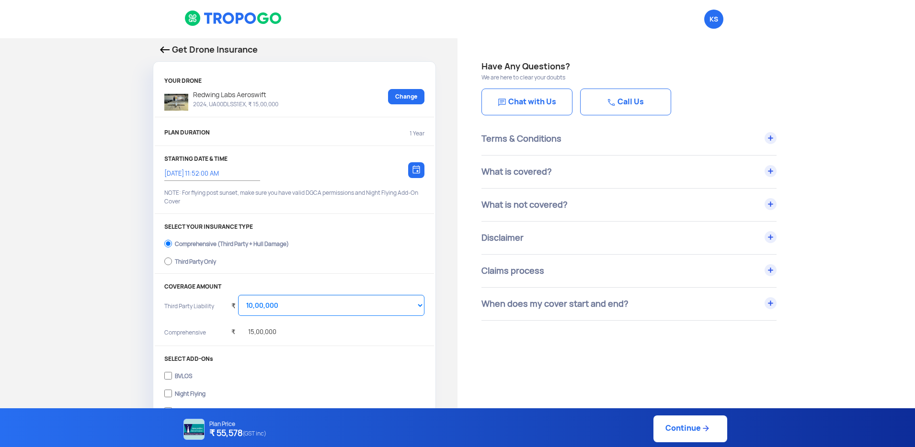
click at [182, 260] on div "Third Party Only" at bounding box center [195, 261] width 41 height 4
click at [172, 260] on input "Third Party Only" at bounding box center [168, 261] width 8 height 13
radio input "true"
select select "2000000"
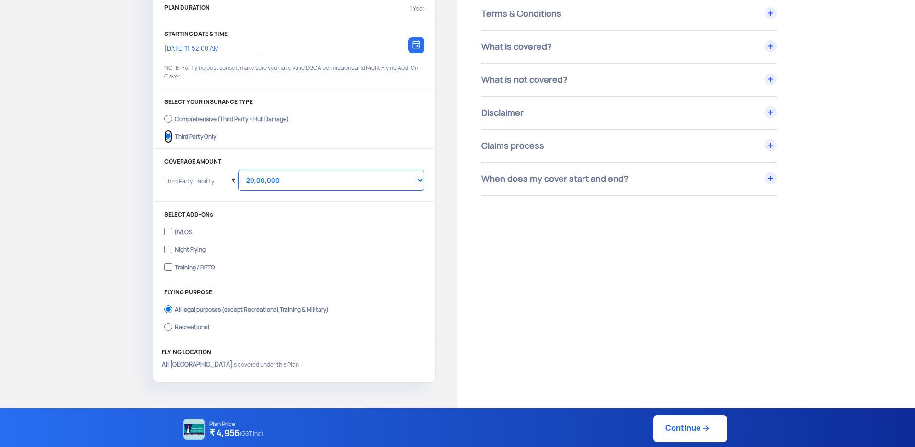
scroll to position [138, 0]
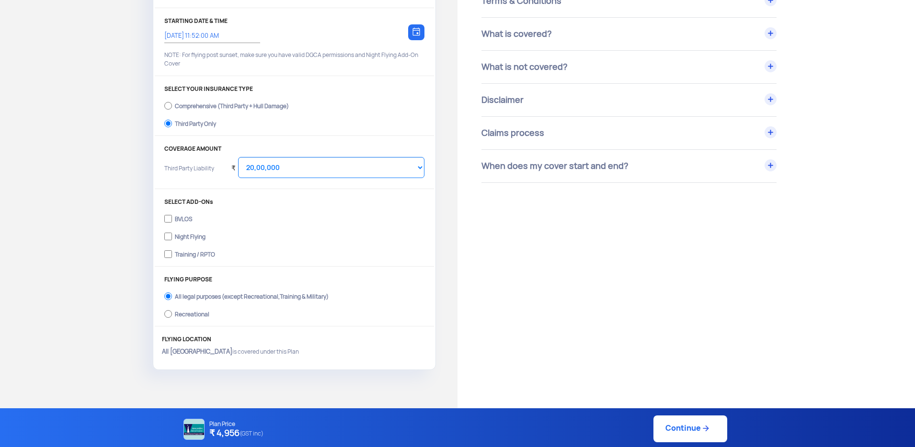
click at [177, 219] on div "BVLOS" at bounding box center [183, 218] width 17 height 4
click at [172, 219] on input "BVLOS" at bounding box center [168, 218] width 8 height 13
checkbox input "true"
click at [178, 237] on div "Night Flying" at bounding box center [190, 236] width 31 height 4
click at [172, 237] on input "Night Flying" at bounding box center [168, 236] width 8 height 13
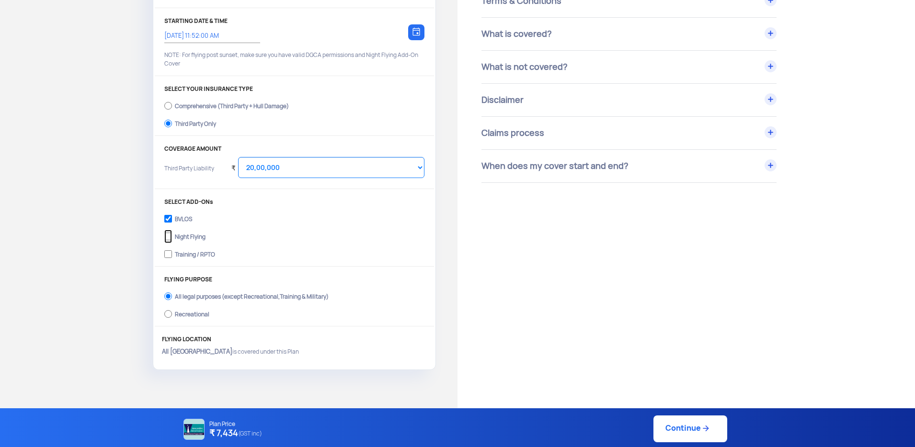
checkbox input "true"
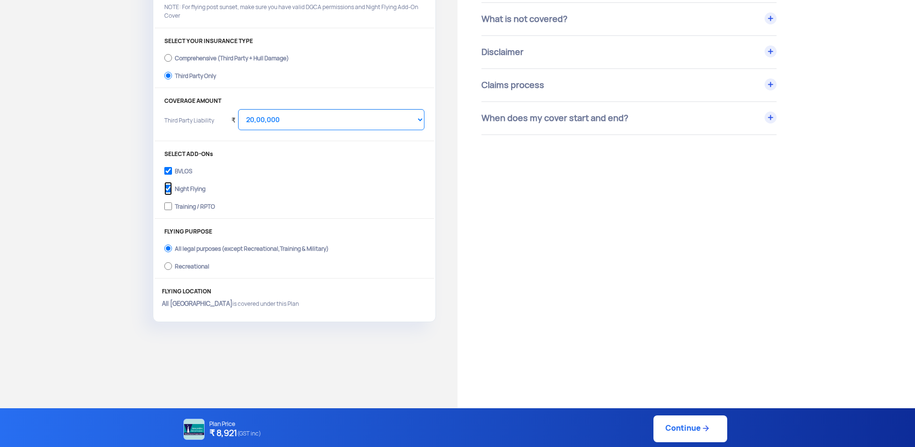
scroll to position [193, 0]
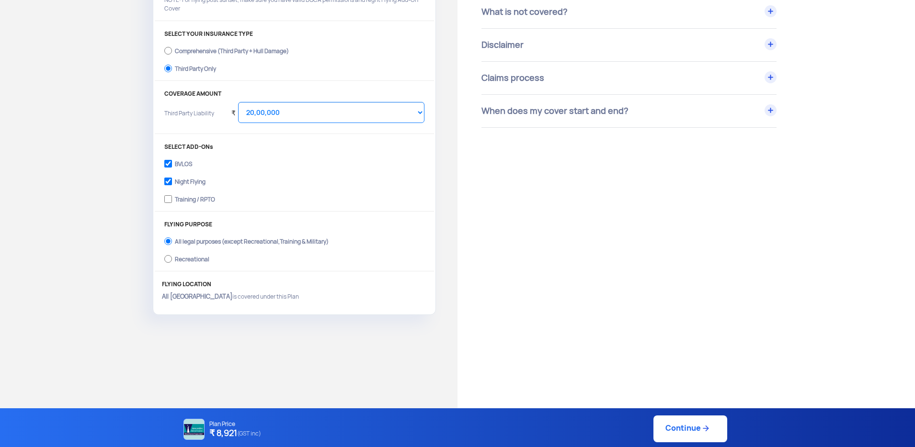
click at [676, 432] on link "Continue" at bounding box center [690, 429] width 74 height 27
type input "[DATE] 11:53:00 AM"
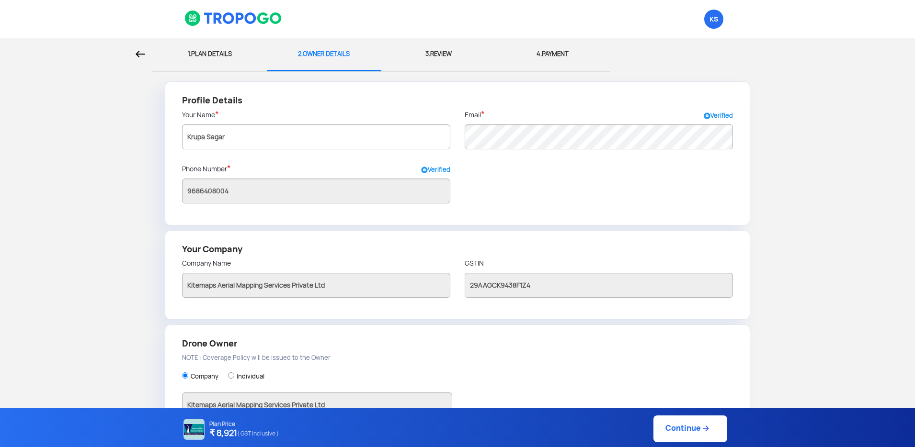
click at [675, 432] on link "Continue" at bounding box center [690, 429] width 74 height 27
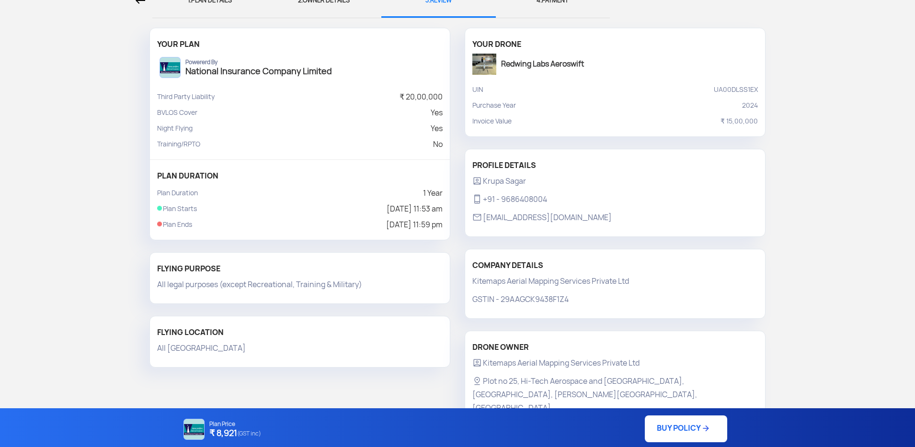
scroll to position [78, 0]
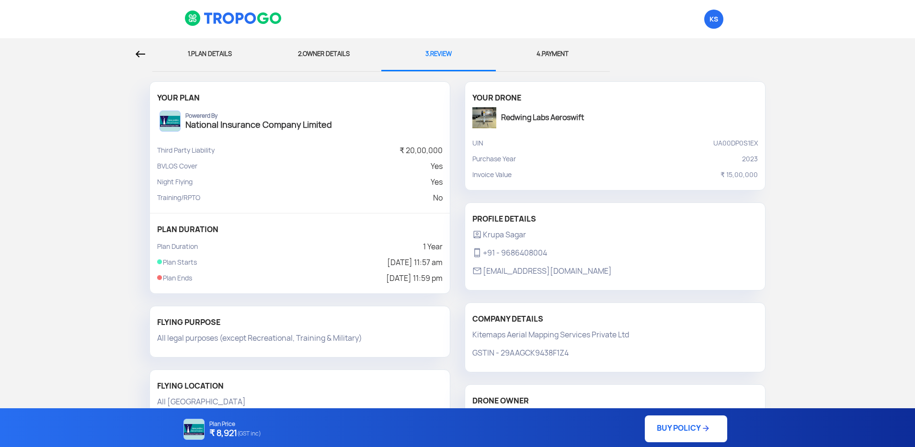
click at [670, 434] on link "BUY POLICY" at bounding box center [686, 429] width 82 height 27
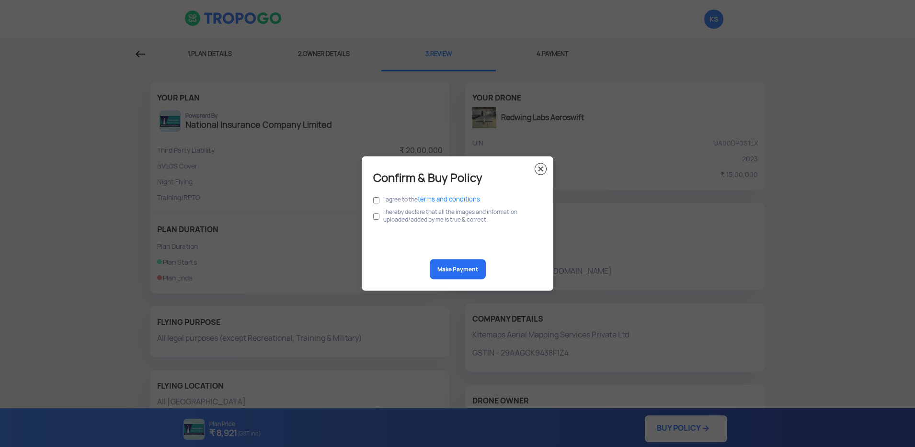
click at [370, 199] on div "Confirm & Buy Policy I agree to the terms and conditions I hereby declare that …" at bounding box center [458, 224] width 192 height 135
click at [375, 201] on input "checkbox" at bounding box center [376, 200] width 6 height 11
checkbox input "true"
click at [377, 214] on input "checkbox" at bounding box center [376, 217] width 6 height 18
checkbox input "true"
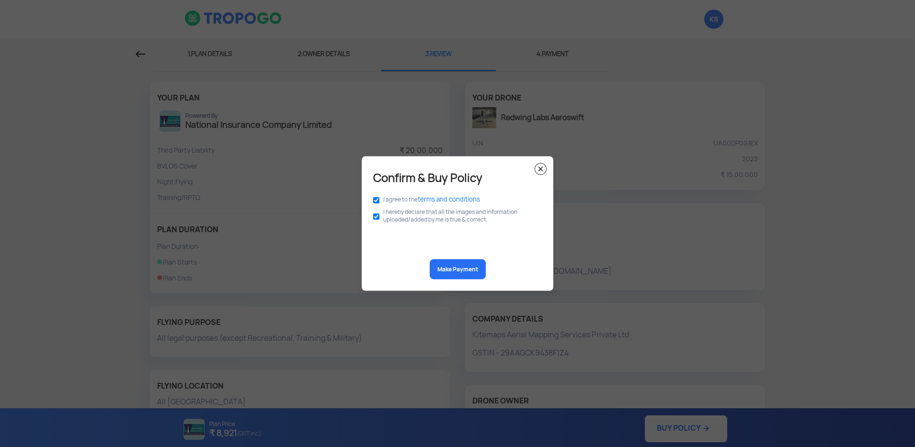
click at [464, 272] on button "Make Payment" at bounding box center [458, 270] width 56 height 20
click at [537, 170] on img at bounding box center [540, 169] width 12 height 12
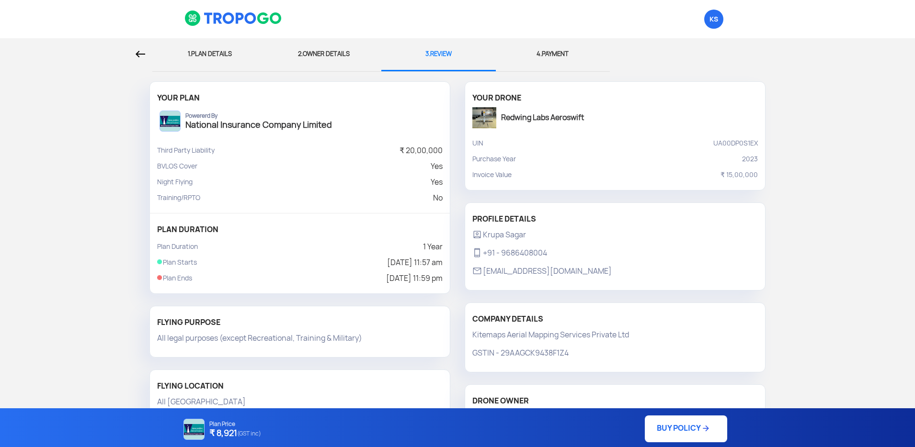
click at [210, 52] on div "1. PLAN DETAILS" at bounding box center [209, 54] width 100 height 32
select select "1000000"
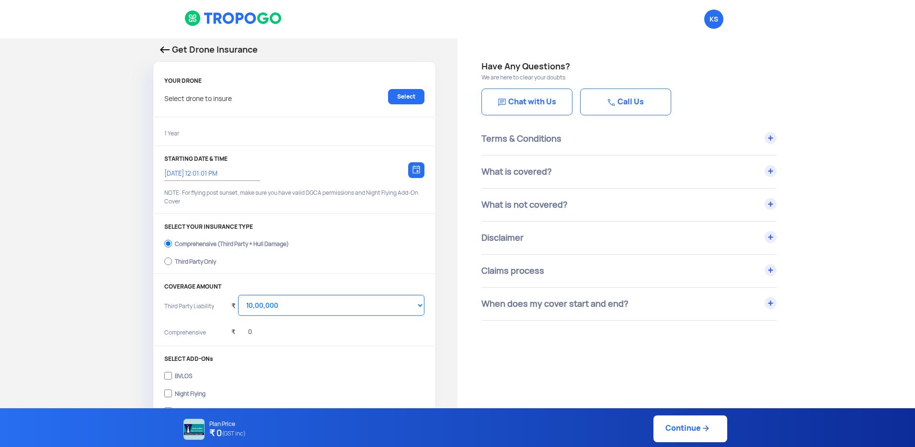
type input "14/10/2025, 12:11:00 PM"
click at [399, 97] on link "Select" at bounding box center [406, 96] width 36 height 15
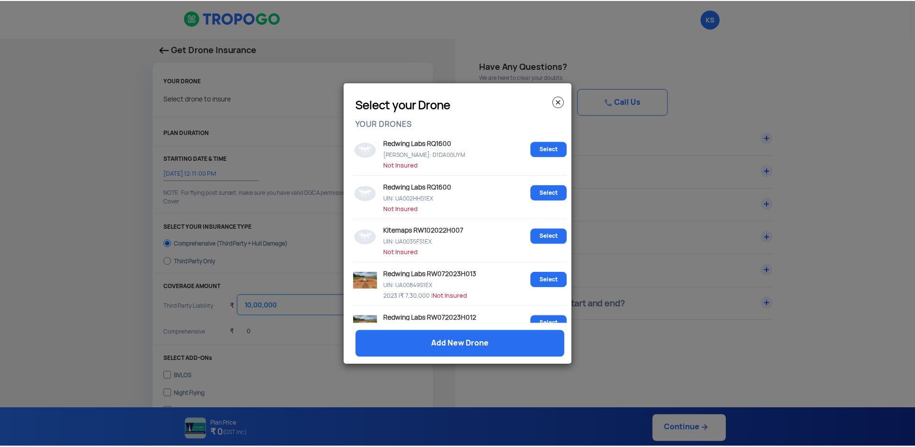
scroll to position [450, 0]
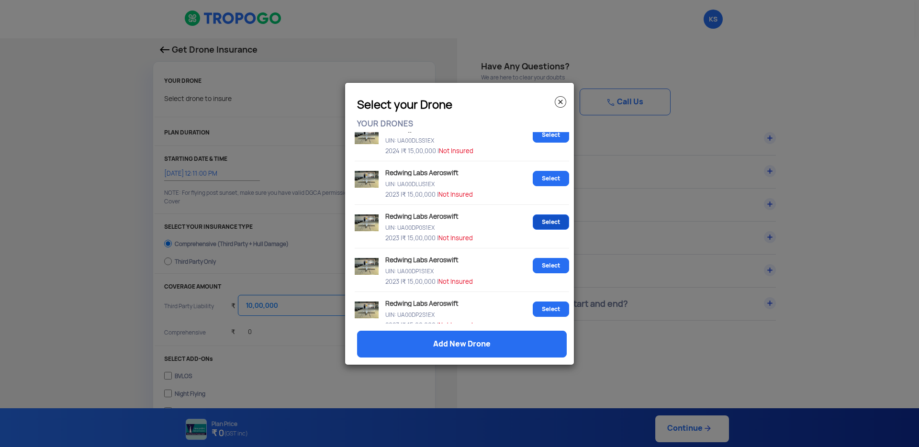
click at [536, 223] on link "Select" at bounding box center [551, 222] width 36 height 15
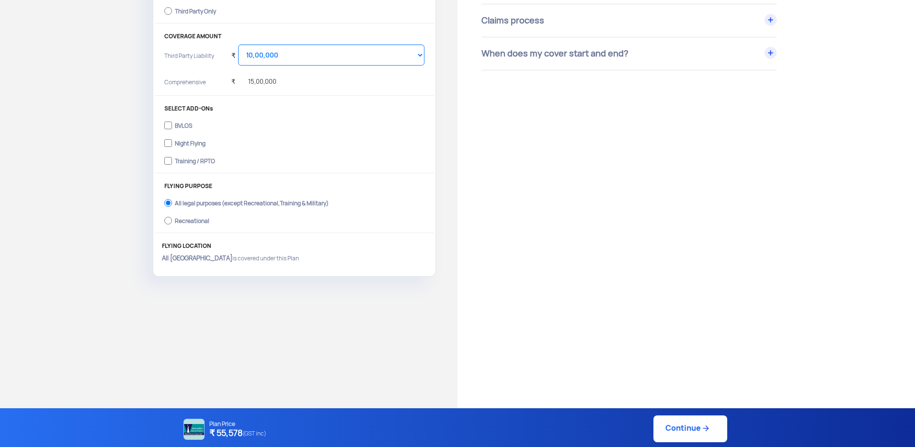
scroll to position [251, 0]
click at [331, 53] on select "Select Amount 10,00,000 15,00,000 20,00,000 25,00,000 30,00,000" at bounding box center [331, 54] width 186 height 21
select select "2000000"
click at [238, 44] on select "Select Amount 10,00,000 15,00,000 20,00,000 25,00,000 30,00,000" at bounding box center [331, 54] width 186 height 21
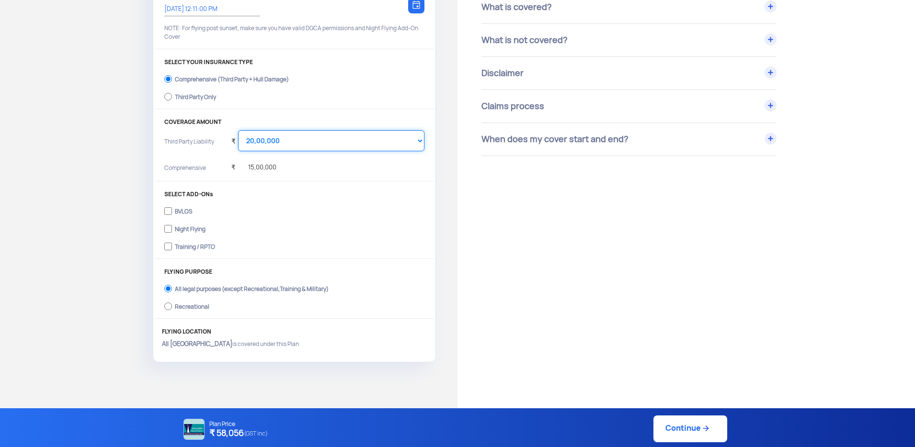
scroll to position [158, 0]
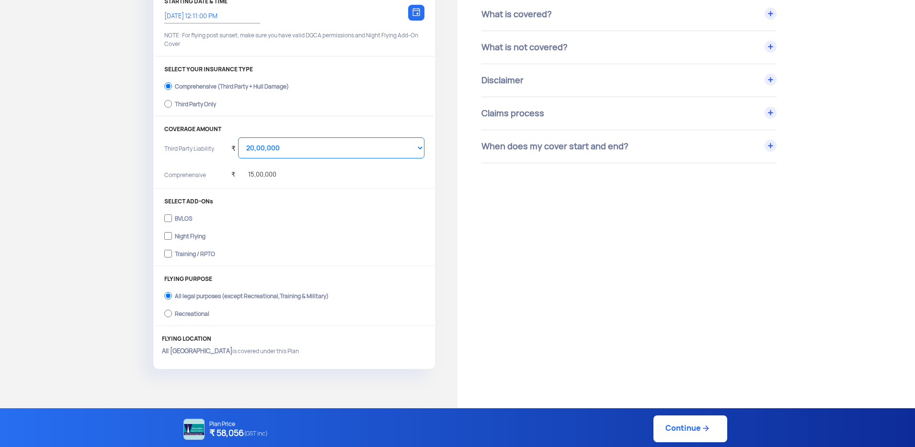
click at [188, 105] on div "Third Party Only" at bounding box center [195, 103] width 41 height 4
click at [172, 106] on input "Third Party Only" at bounding box center [168, 103] width 8 height 13
radio input "true"
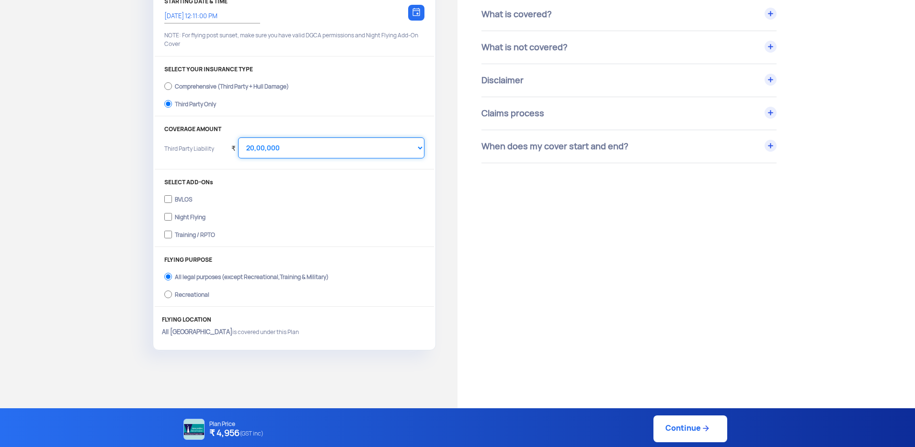
click at [270, 153] on select "Select Amount 20,00,000 25,00,000 30,00,000" at bounding box center [331, 147] width 186 height 21
click at [238, 137] on select "Select Amount 20,00,000 25,00,000 30,00,000" at bounding box center [331, 147] width 186 height 21
click at [169, 199] on input "BVLOS" at bounding box center [168, 199] width 8 height 13
checkbox input "true"
click at [171, 220] on input "Night Flying" at bounding box center [168, 216] width 8 height 13
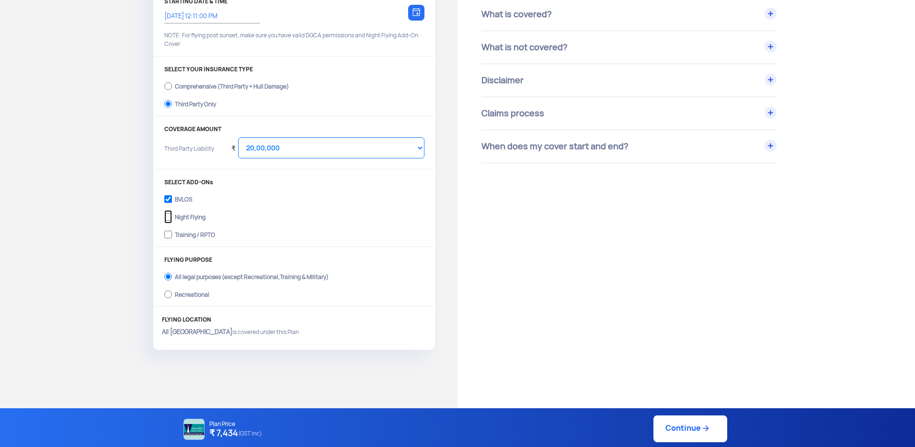
checkbox input "true"
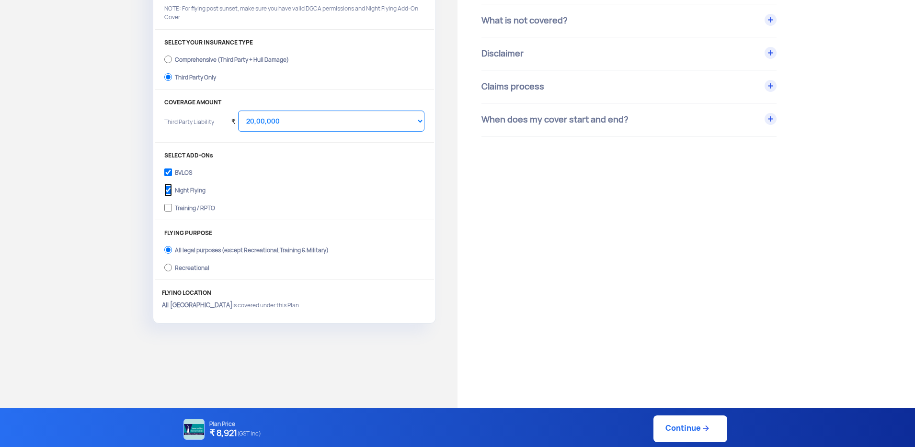
scroll to position [185, 0]
click at [690, 427] on link "Continue" at bounding box center [690, 429] width 74 height 27
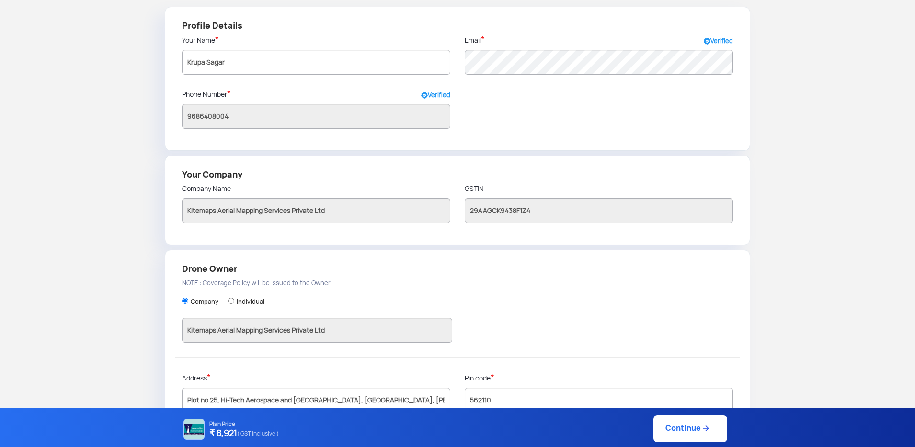
scroll to position [155, 0]
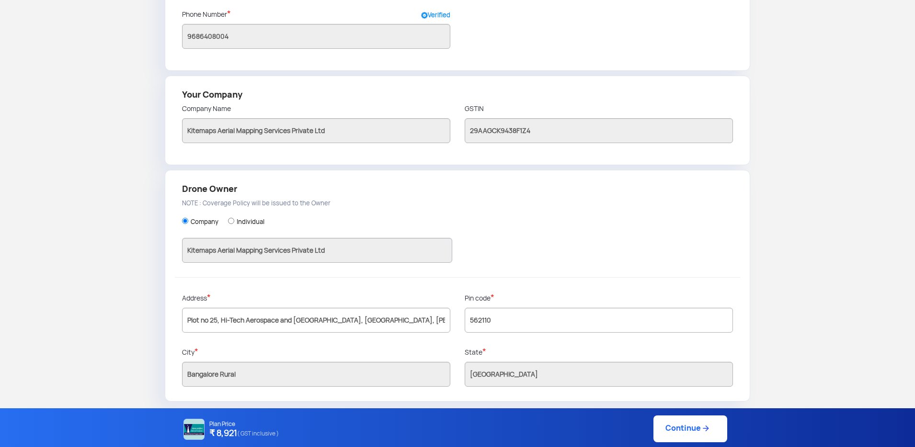
click at [676, 424] on link "Continue" at bounding box center [690, 429] width 74 height 27
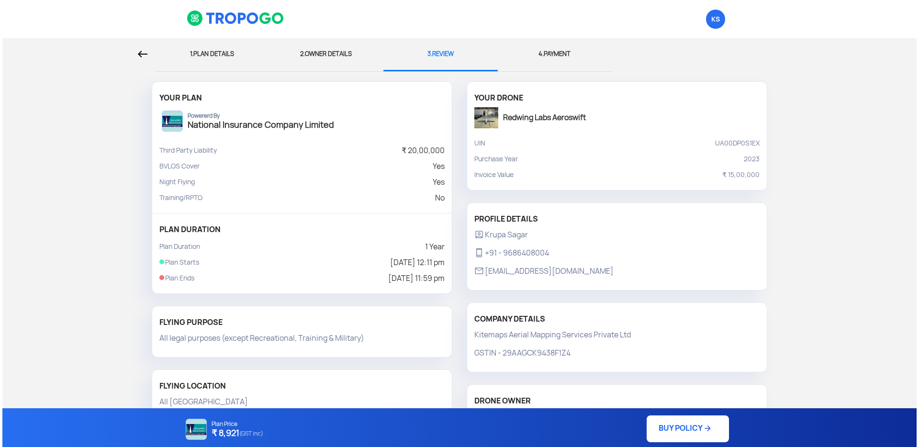
scroll to position [78, 0]
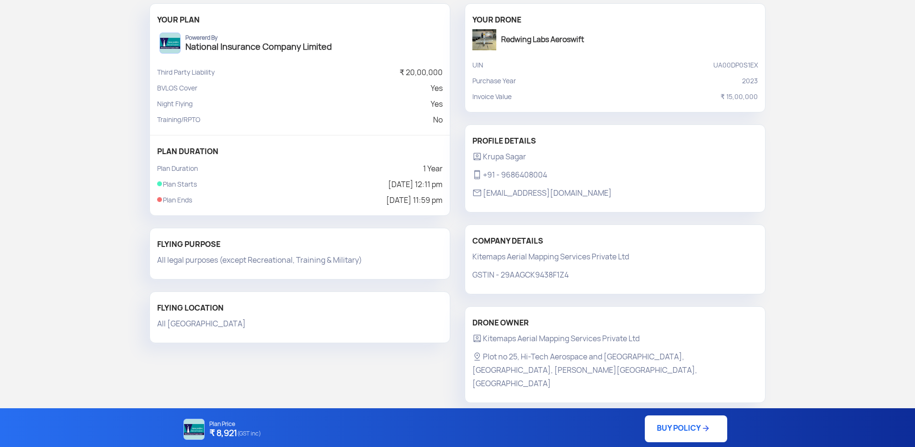
click at [651, 419] on link "BUY POLICY" at bounding box center [686, 429] width 82 height 27
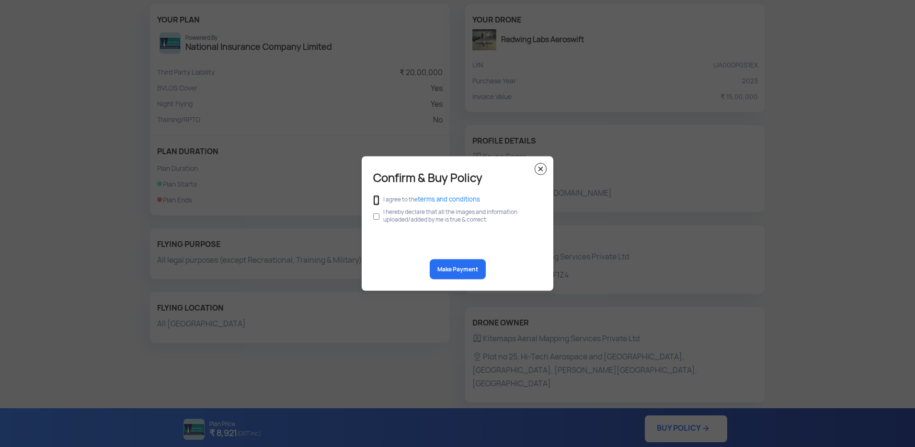
click at [377, 200] on input "checkbox" at bounding box center [376, 200] width 6 height 11
checkbox input "true"
click at [375, 217] on input "checkbox" at bounding box center [376, 217] width 6 height 18
checkbox input "true"
click at [447, 263] on button "Make Payment" at bounding box center [458, 270] width 56 height 20
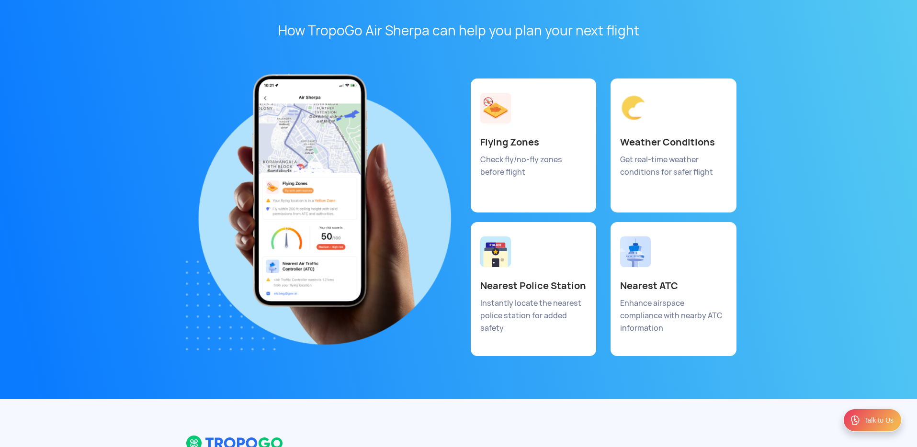
scroll to position [5097, 0]
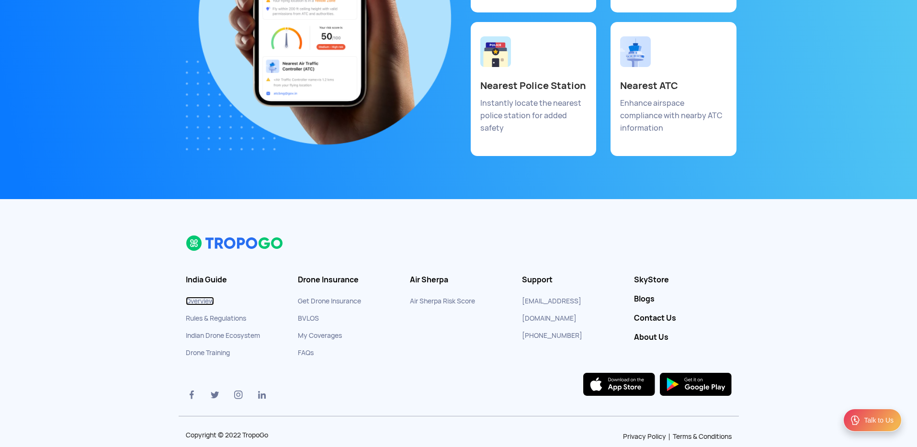
click at [208, 297] on link "Overview" at bounding box center [200, 301] width 28 height 9
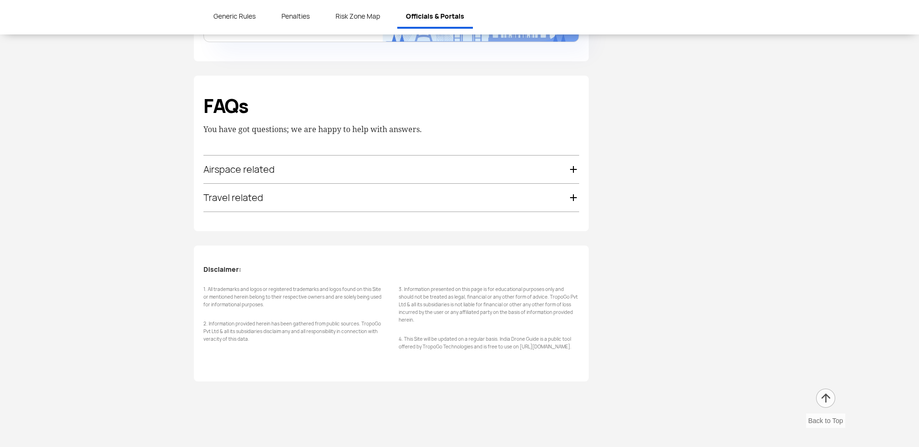
scroll to position [3540, 0]
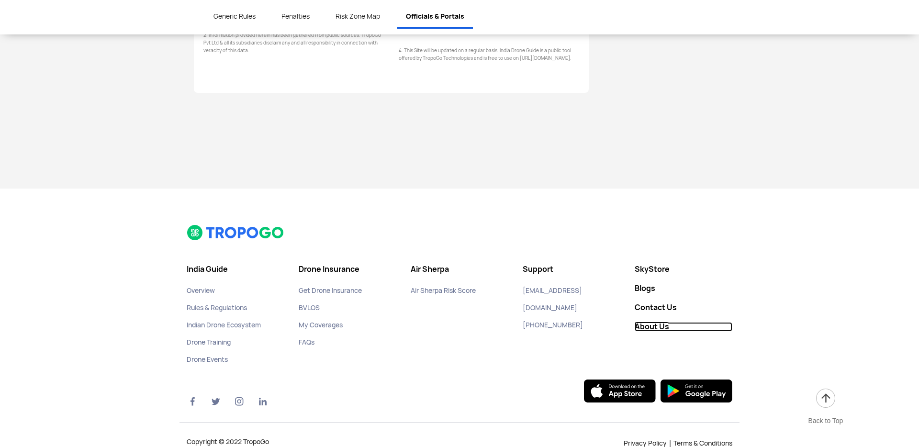
click at [657, 322] on link "About Us" at bounding box center [684, 327] width 98 height 10
